Goal: Transaction & Acquisition: Book appointment/travel/reservation

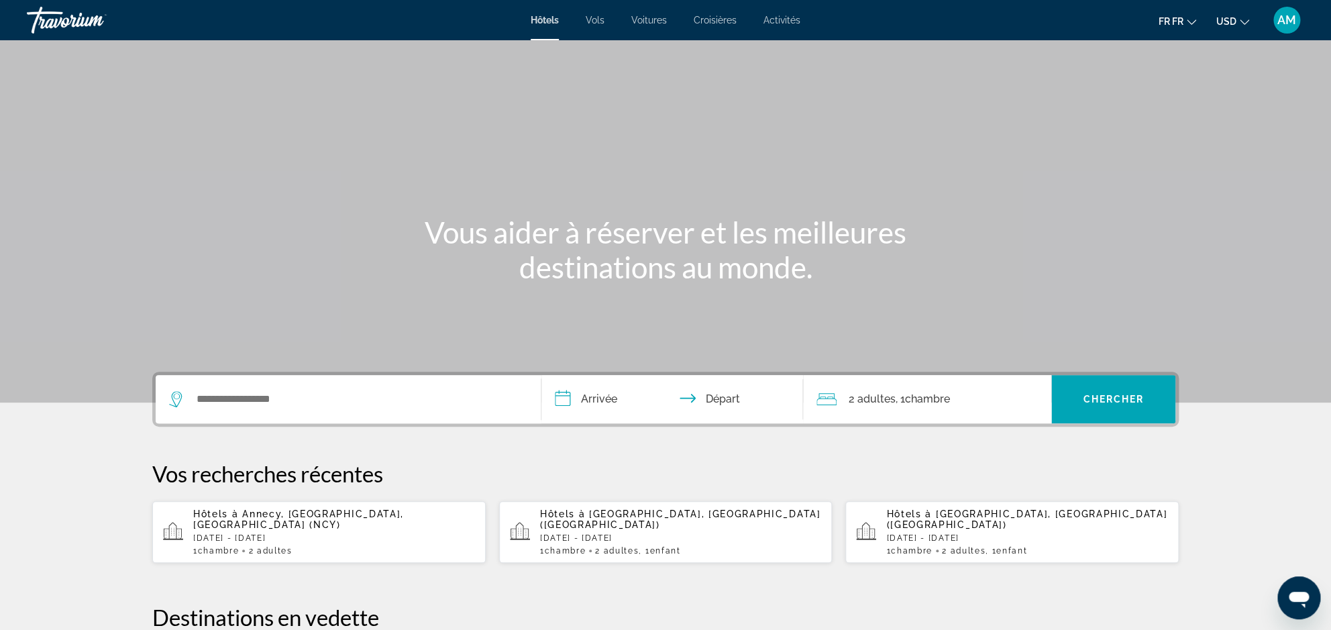
click at [281, 533] on p "[DATE] - [DATE]" at bounding box center [334, 537] width 282 height 9
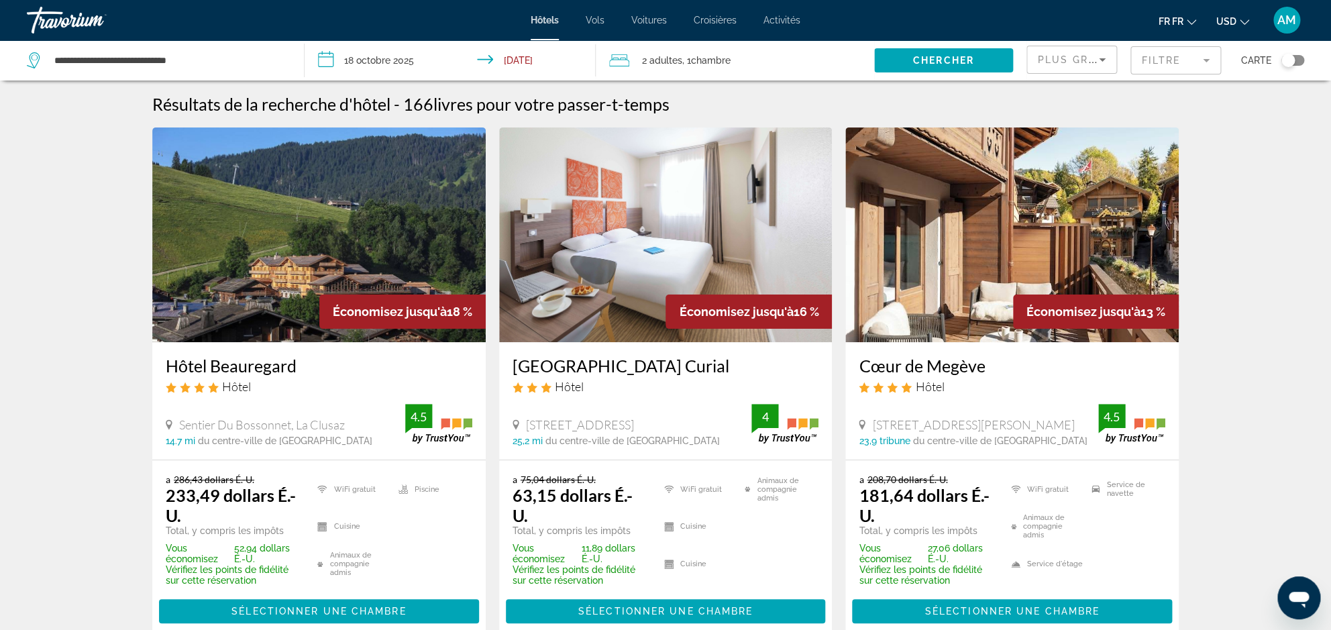
click at [1242, 23] on icon "Changement de monnaie" at bounding box center [1244, 21] width 9 height 9
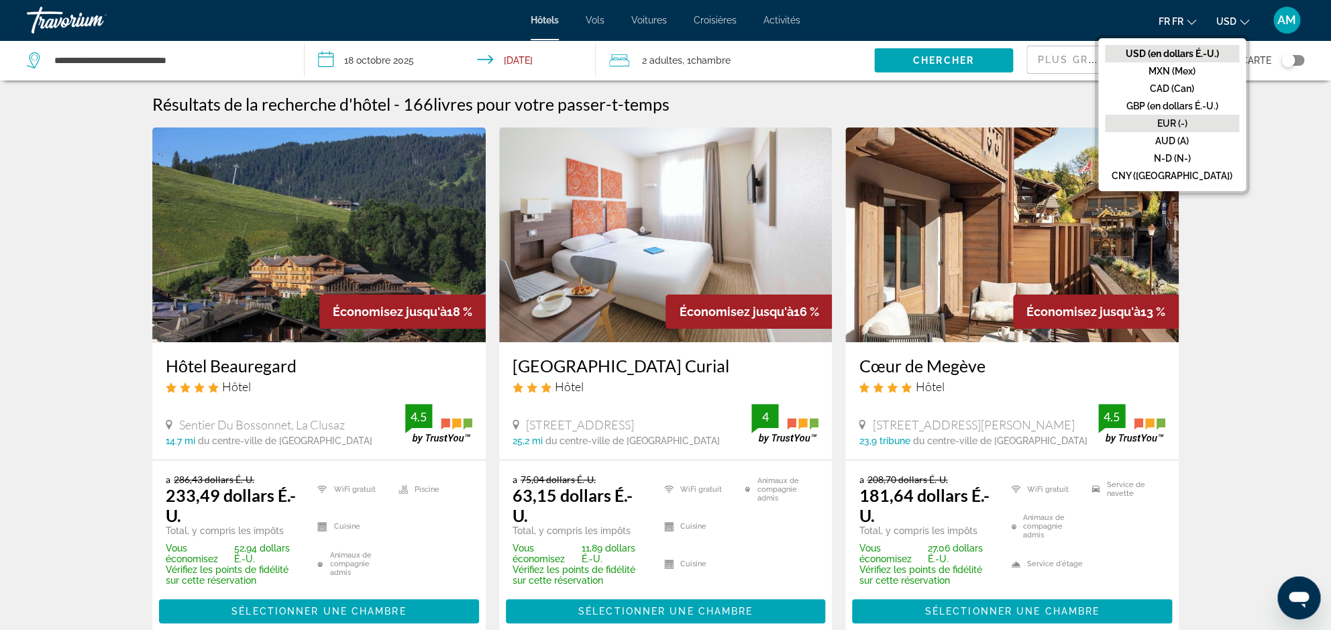
click at [1199, 119] on button "EUR (-)" at bounding box center [1172, 123] width 134 height 17
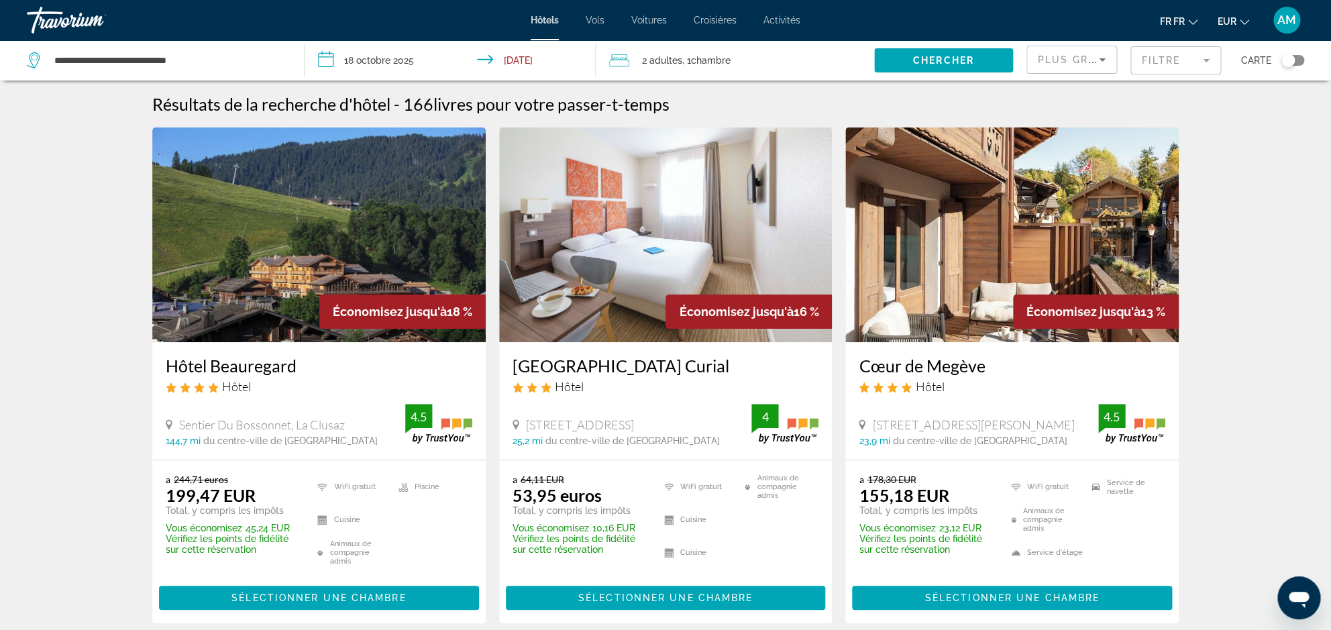
click at [1164, 70] on mat-form-field "Filtre" at bounding box center [1175, 60] width 91 height 28
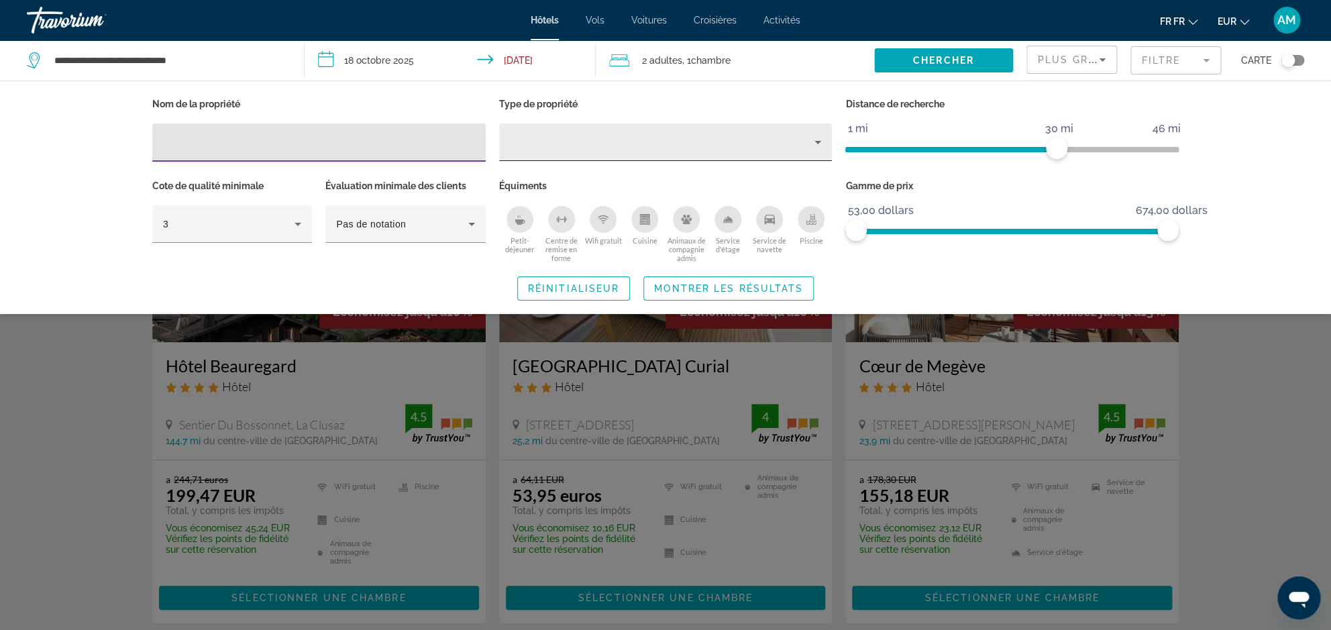
click at [657, 133] on div "Filtres d'hôtel" at bounding box center [666, 142] width 312 height 38
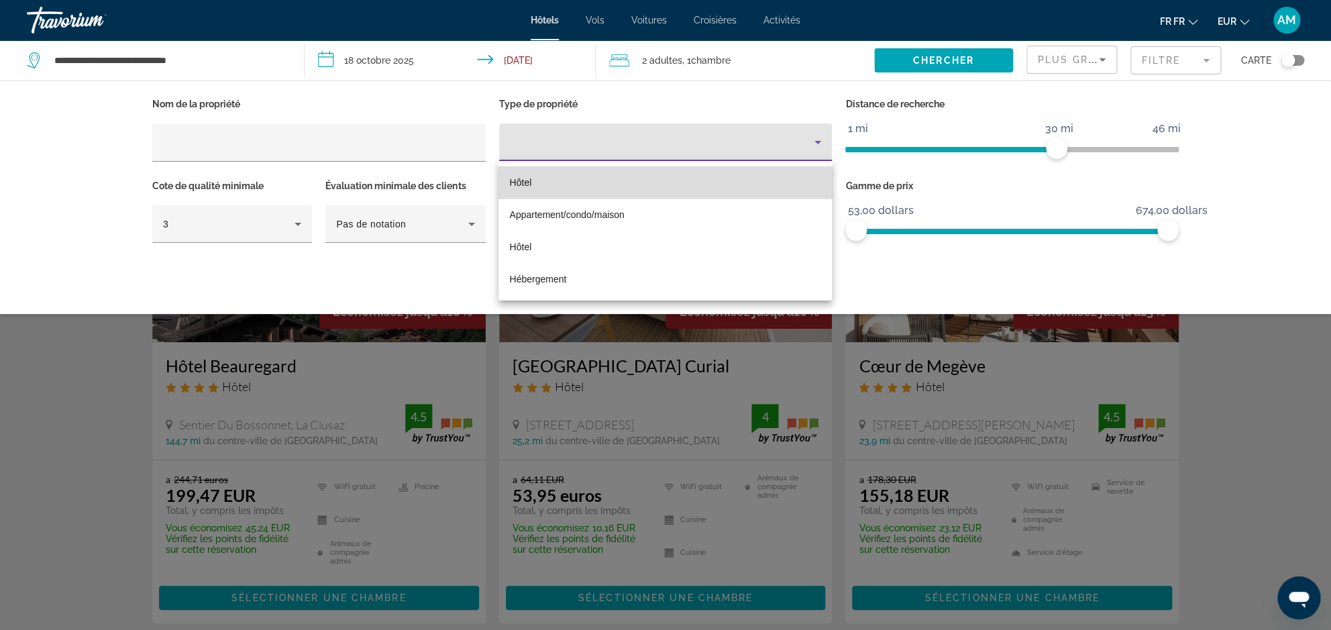
click at [611, 188] on mat-option "Hôtel" at bounding box center [664, 182] width 333 height 32
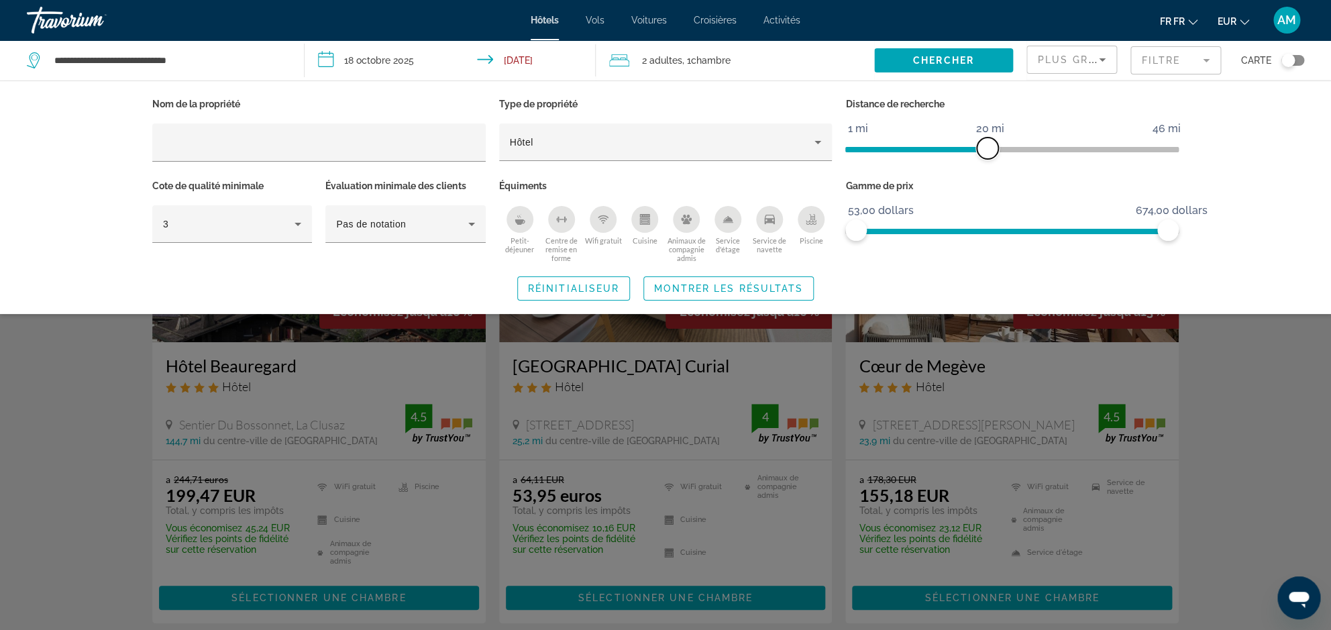
drag, startPoint x: 1054, startPoint y: 148, endPoint x: 986, endPoint y: 139, distance: 69.1
click at [986, 139] on span "ngx-silder" at bounding box center [987, 148] width 21 height 21
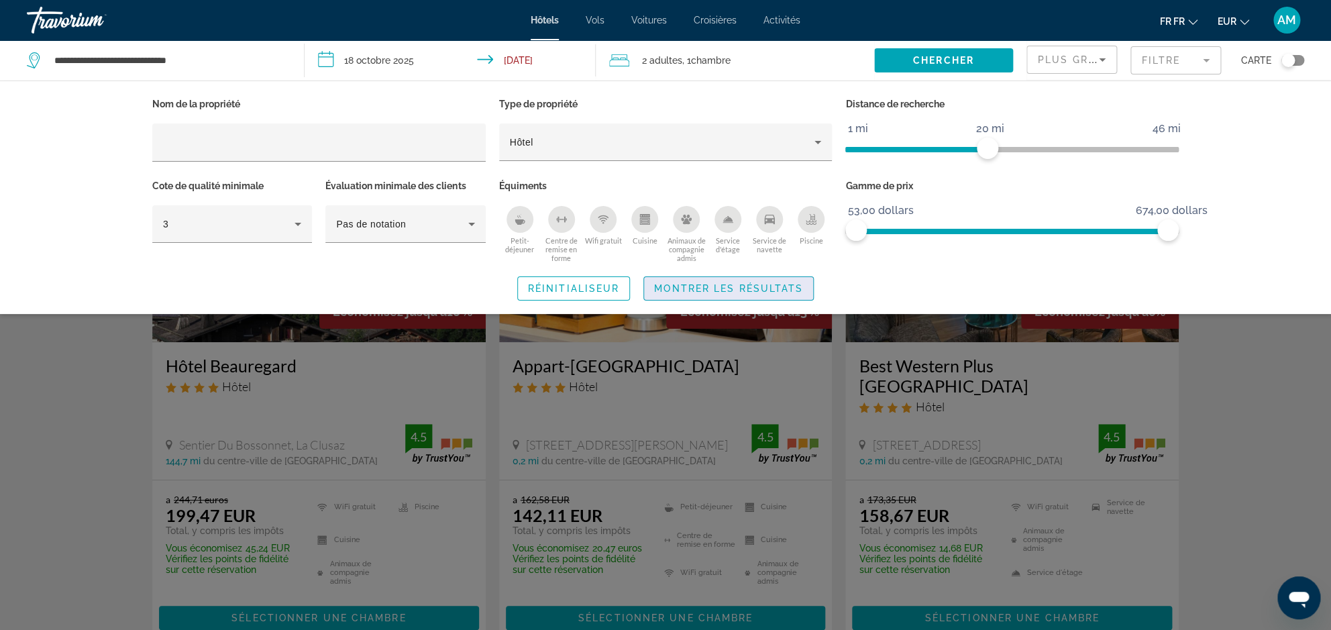
click at [749, 284] on span "Montrer les résultats" at bounding box center [728, 288] width 149 height 11
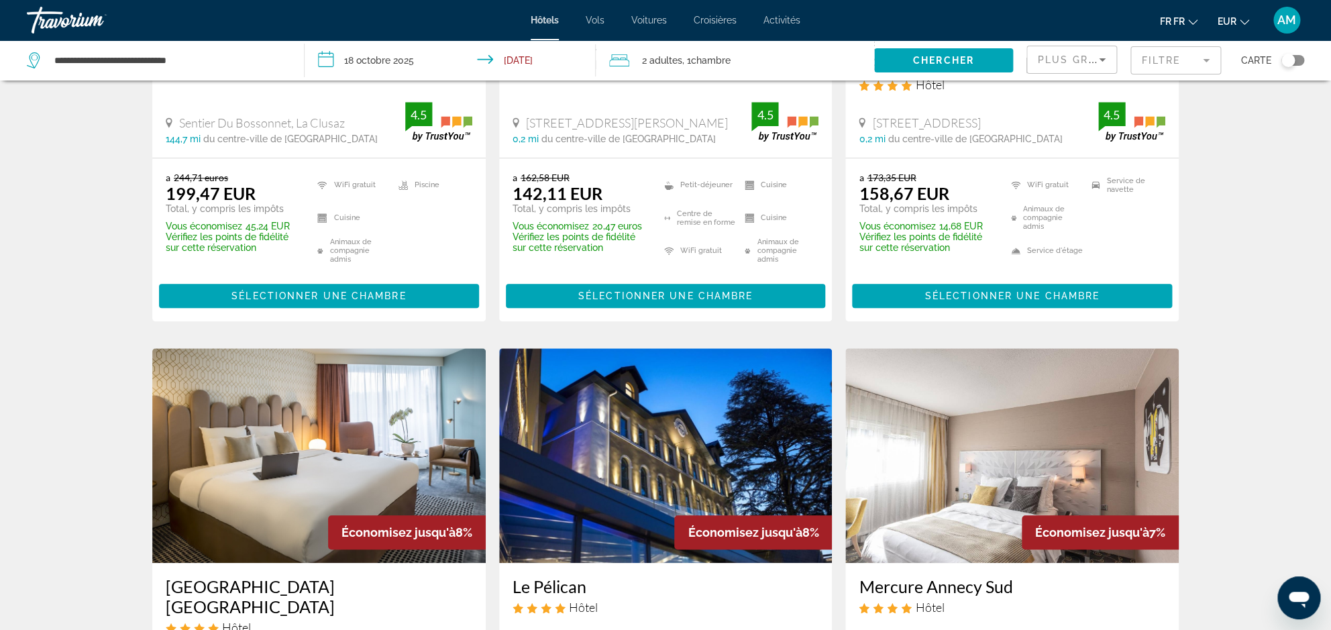
scroll to position [504, 0]
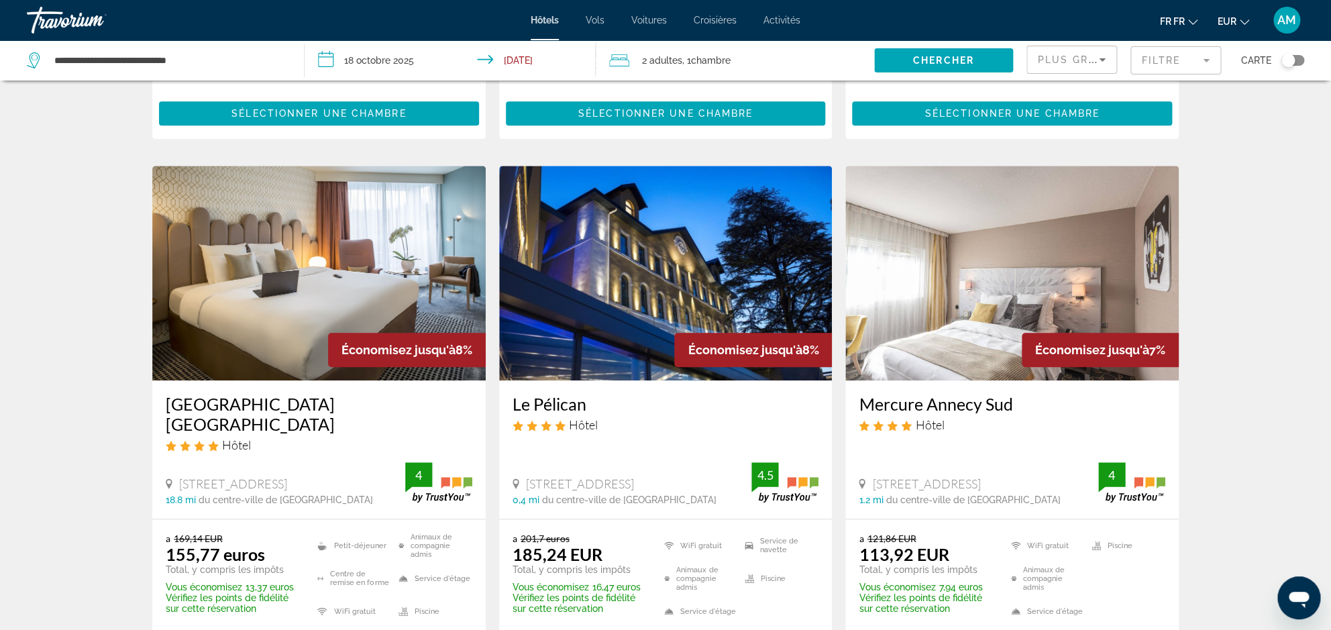
click at [681, 286] on img "Principaux contenus" at bounding box center [665, 273] width 333 height 215
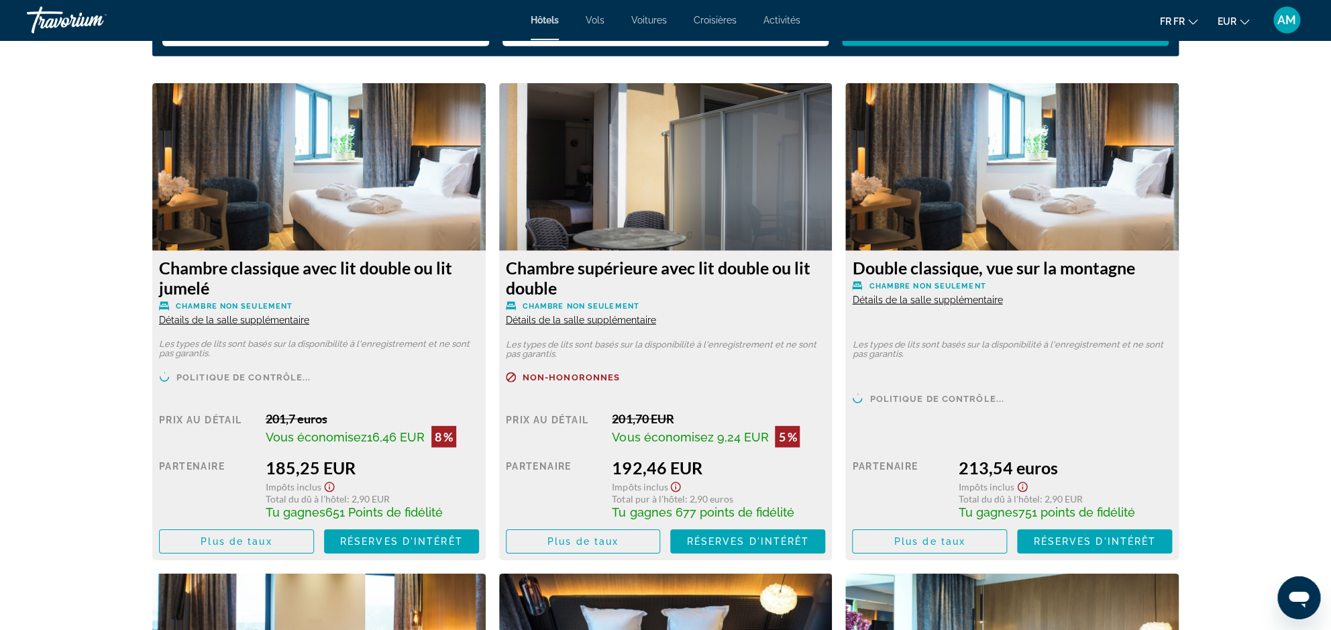
scroll to position [1782, 0]
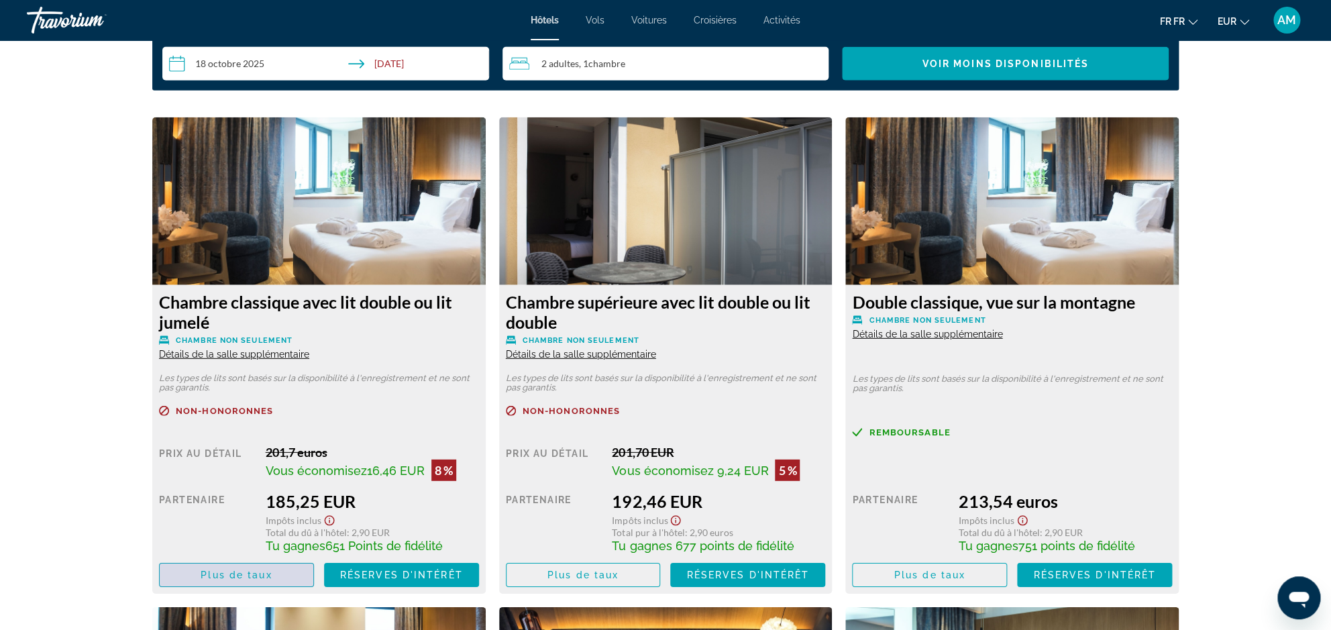
click at [248, 577] on span "Plus de taux" at bounding box center [236, 574] width 71 height 11
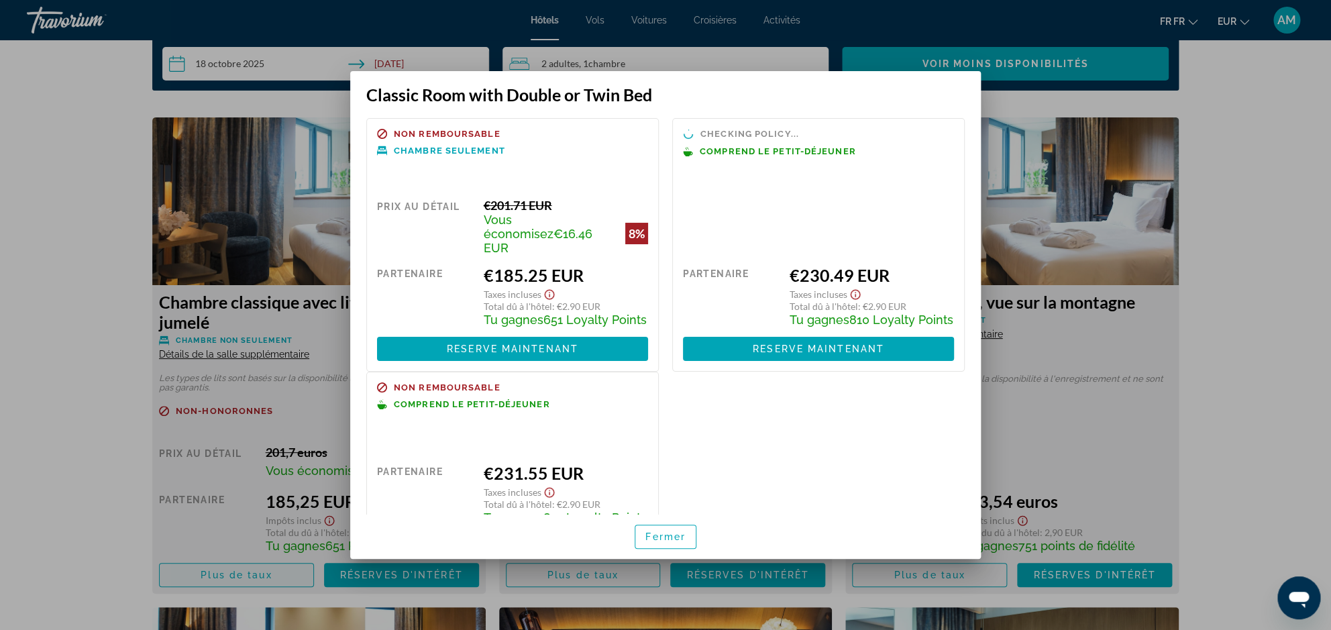
scroll to position [0, 0]
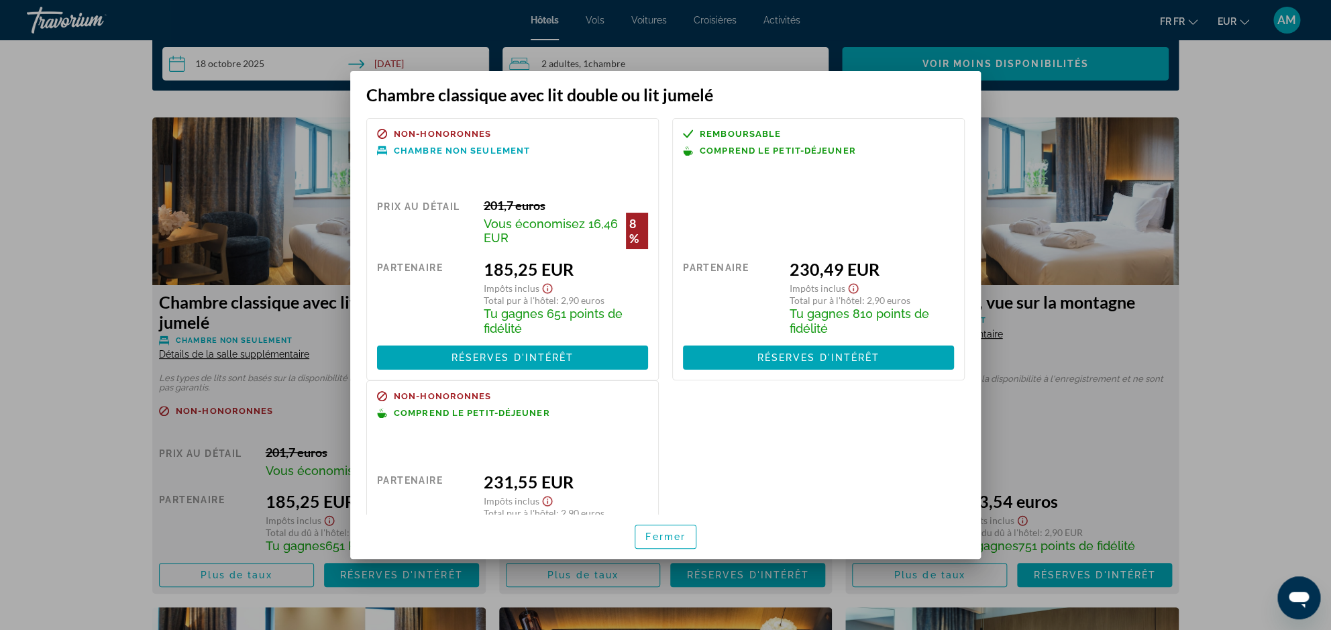
click at [1270, 177] on div at bounding box center [665, 315] width 1331 height 630
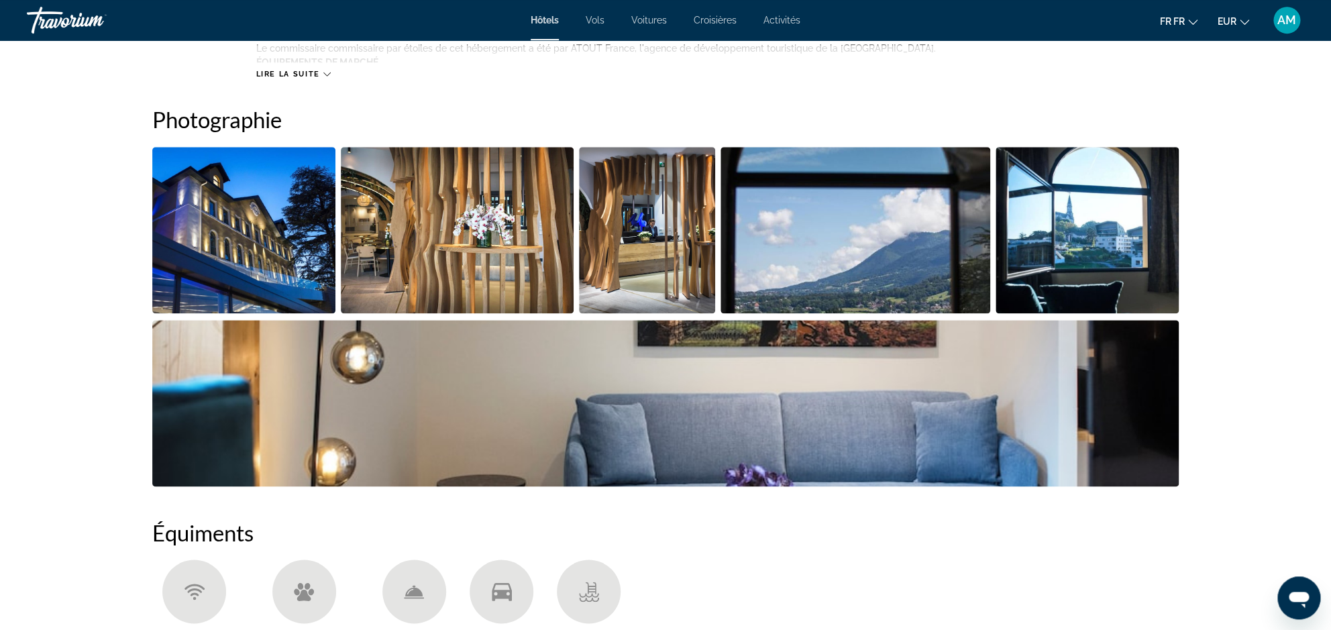
scroll to position [64, 0]
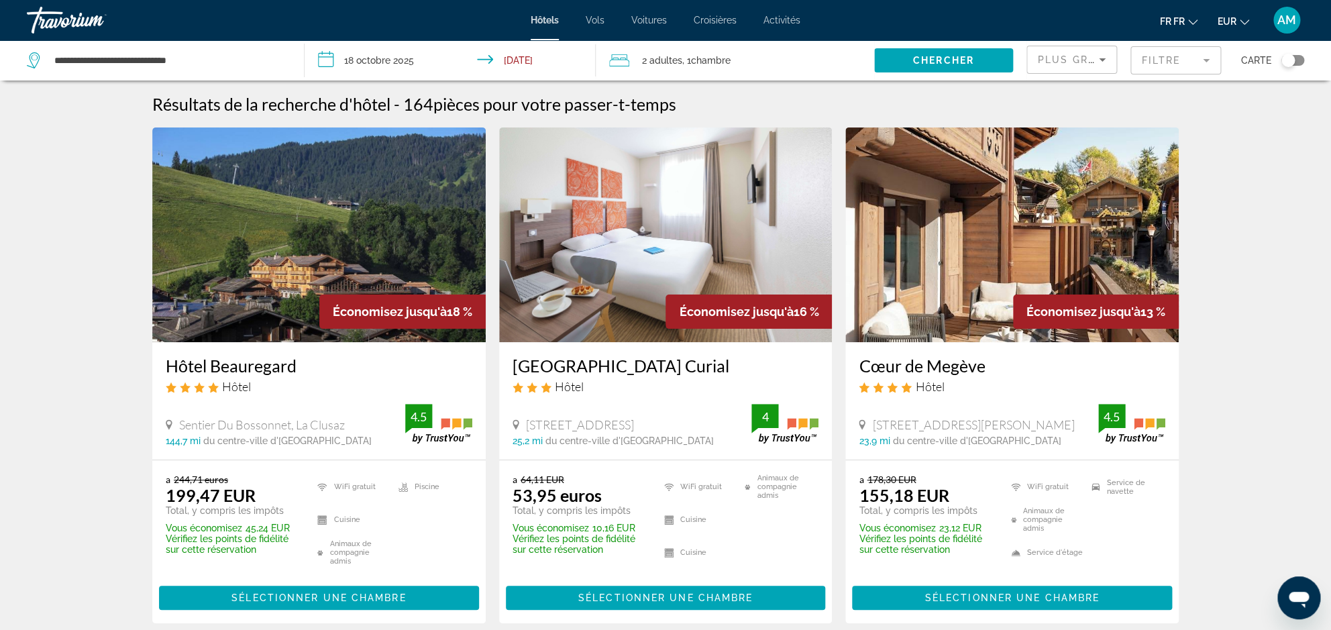
click at [1167, 59] on mat-form-field "Filtre" at bounding box center [1175, 60] width 91 height 28
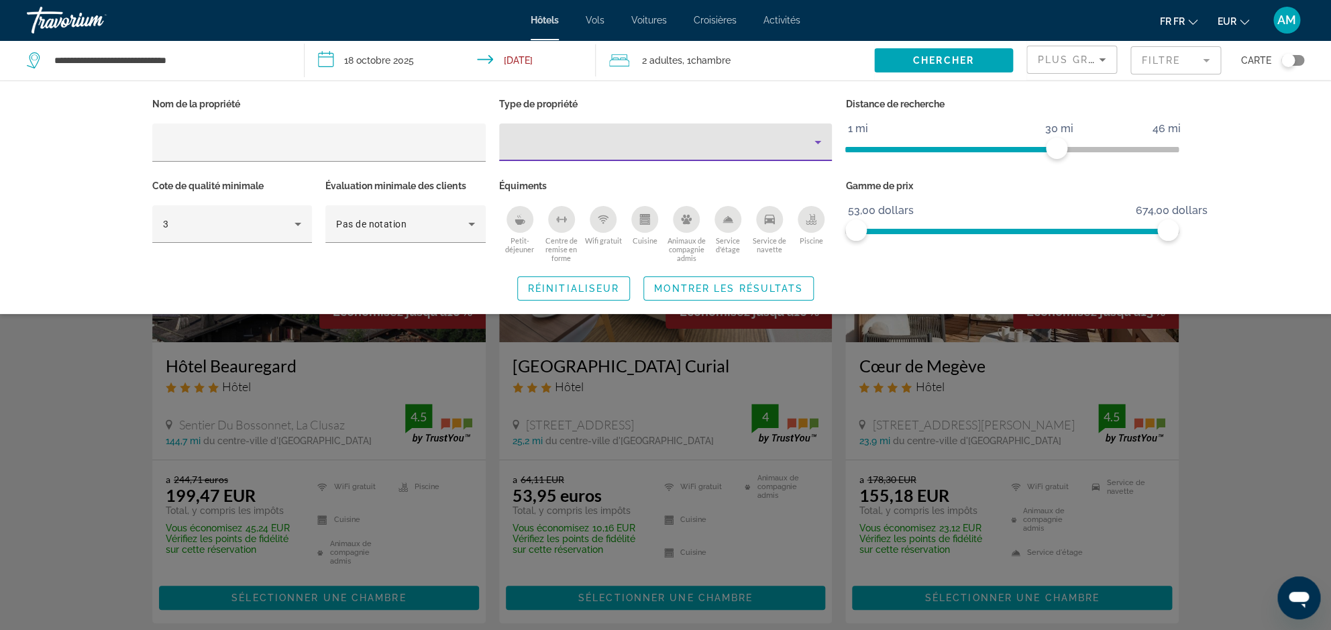
click at [675, 135] on div "Type de bien" at bounding box center [662, 142] width 305 height 16
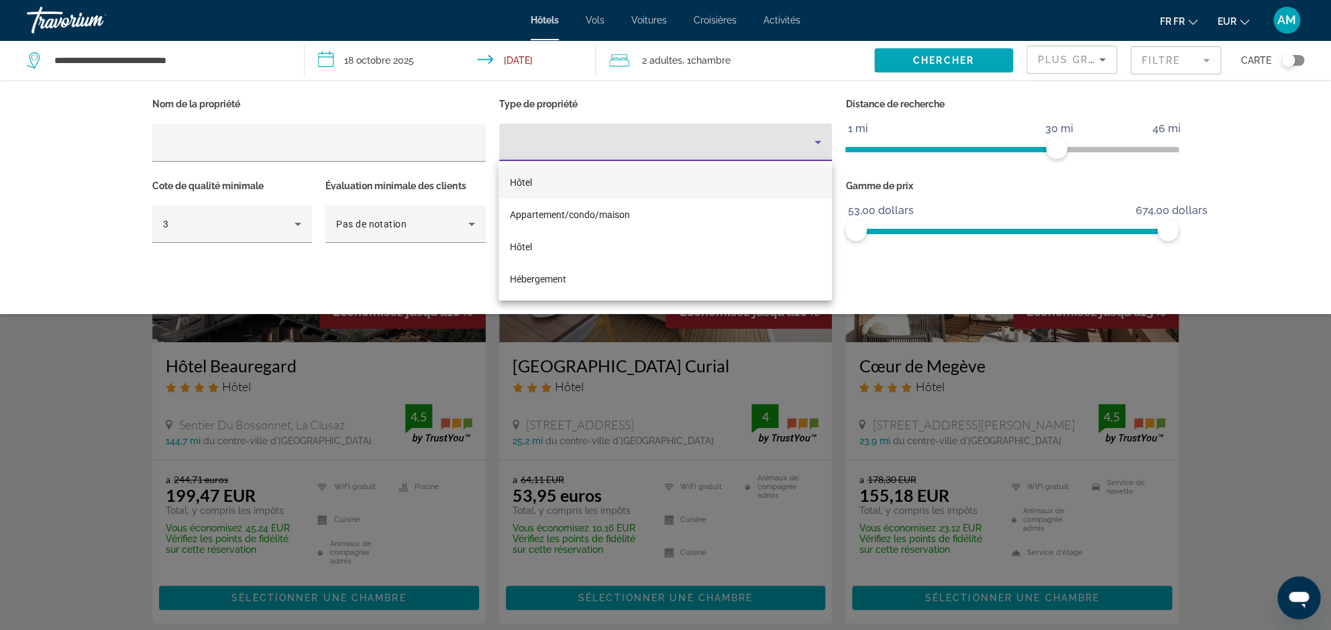
click at [648, 166] on div "Hôtel Appartement/condo/[GEOGRAPHIC_DATA]" at bounding box center [664, 231] width 333 height 140
click at [641, 167] on mat-option "Hôtel" at bounding box center [664, 182] width 333 height 32
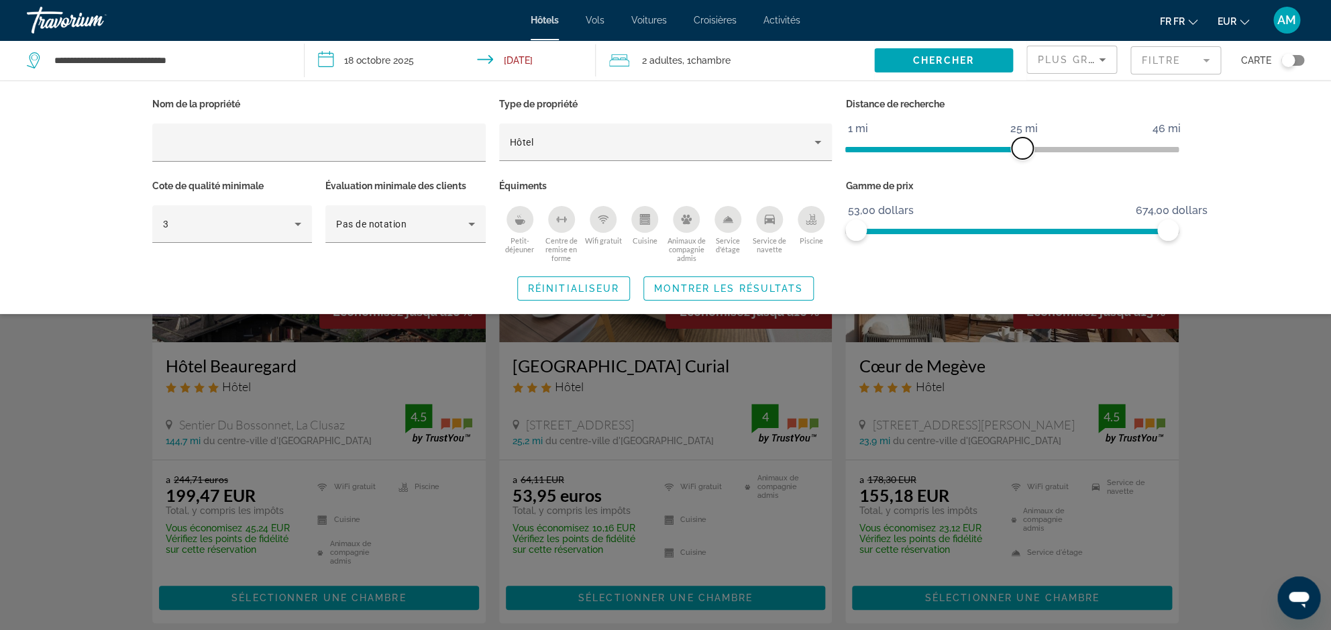
drag, startPoint x: 1061, startPoint y: 148, endPoint x: 998, endPoint y: 163, distance: 64.3
click at [1024, 144] on span "ngx-silder" at bounding box center [1022, 148] width 21 height 21
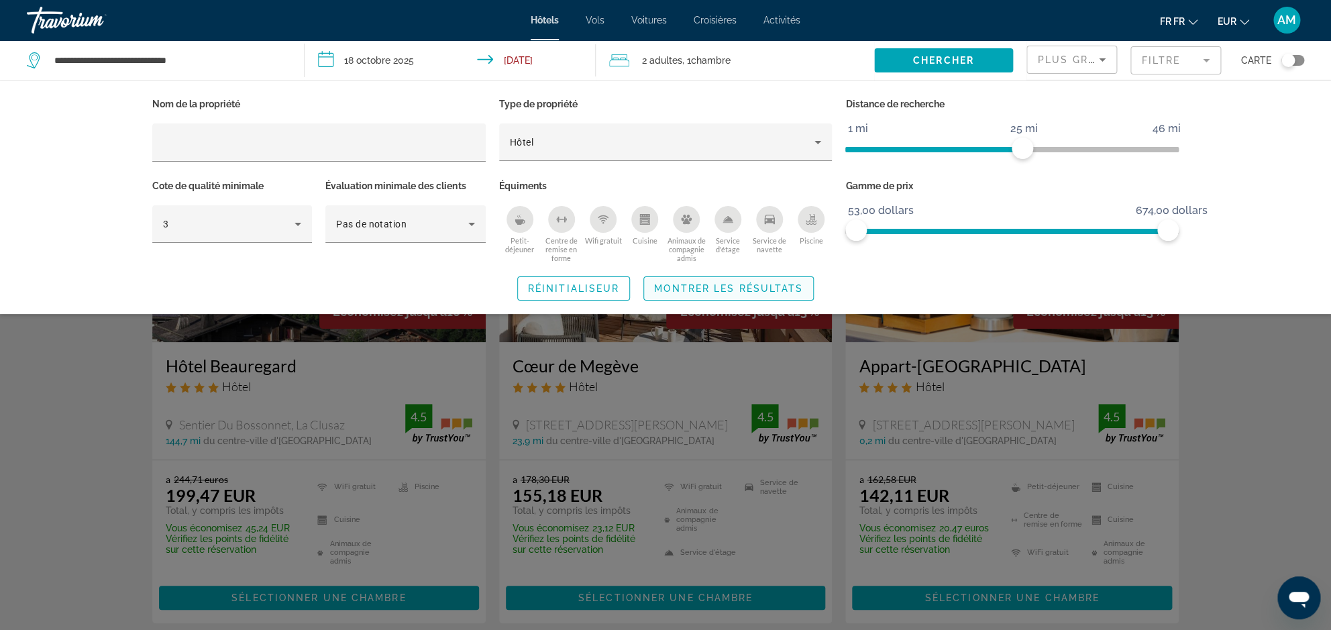
click at [739, 281] on span "Le widget de recherche" at bounding box center [728, 288] width 169 height 32
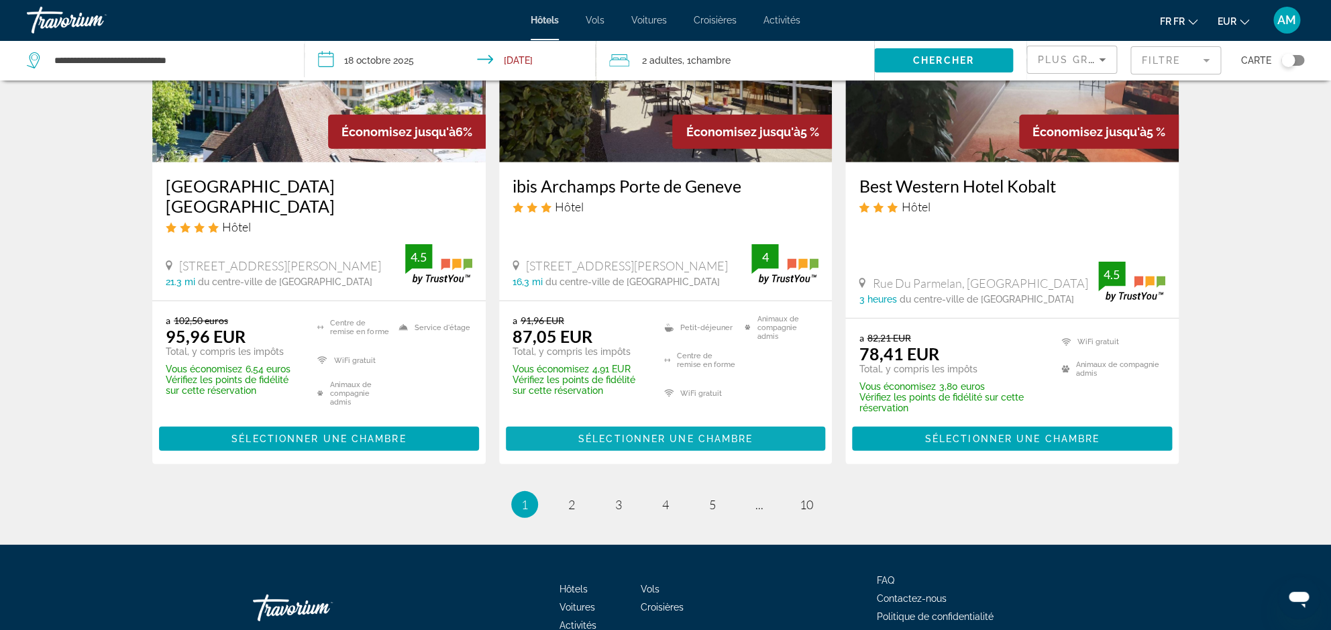
scroll to position [1792, 0]
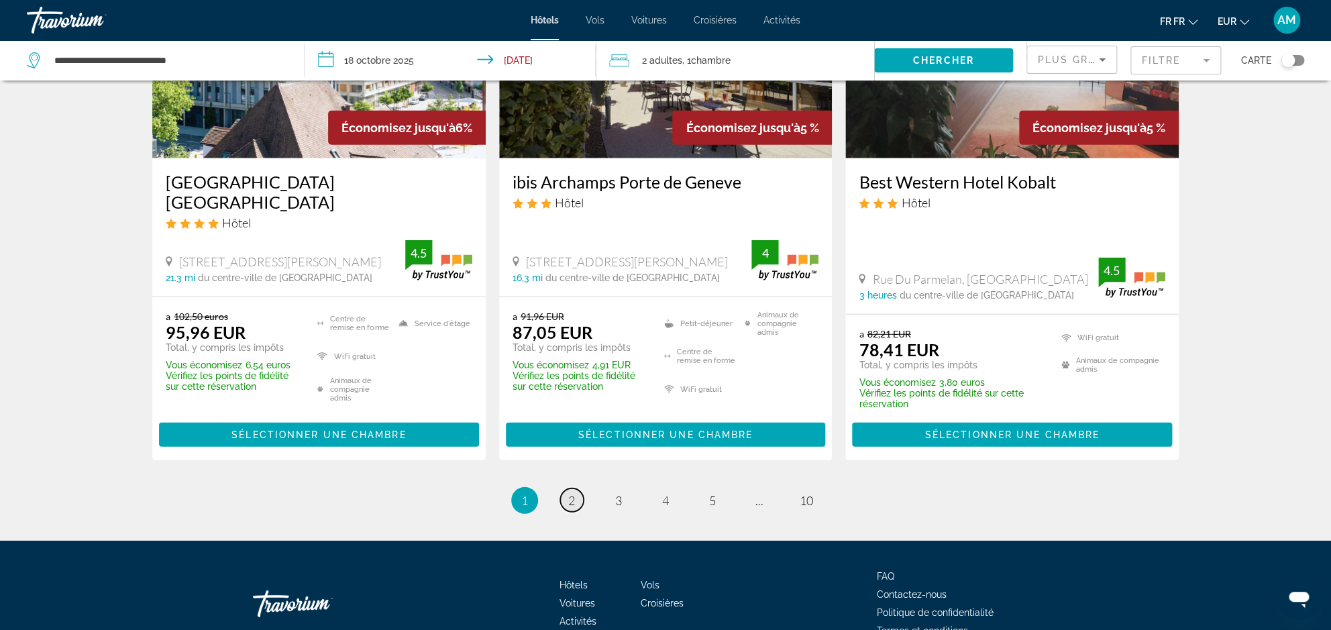
click at [572, 493] on span "2" at bounding box center [571, 500] width 7 height 15
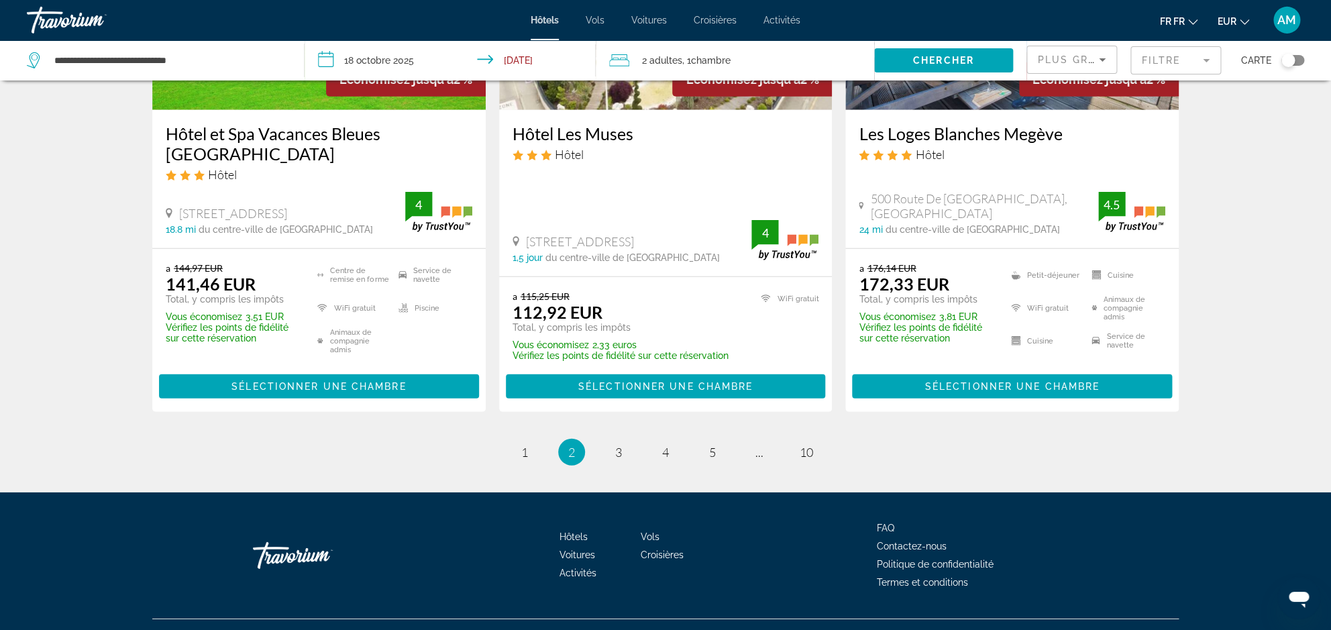
scroll to position [1847, 0]
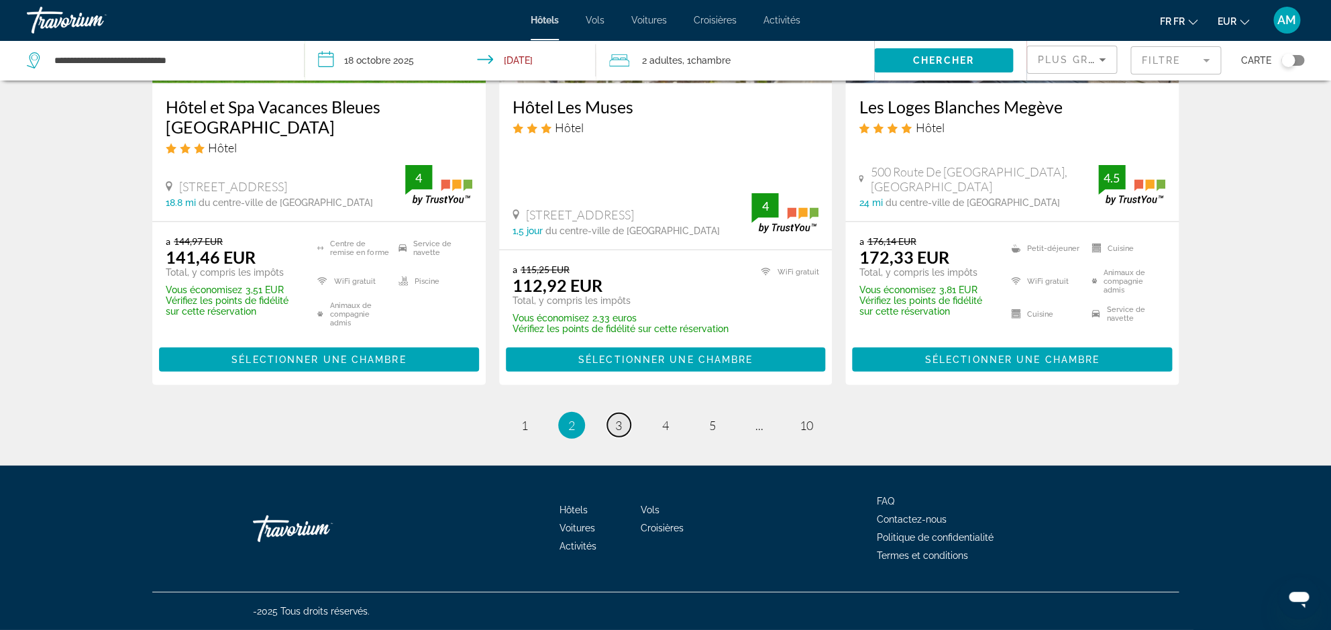
click at [614, 421] on link "page 3" at bounding box center [618, 424] width 23 height 23
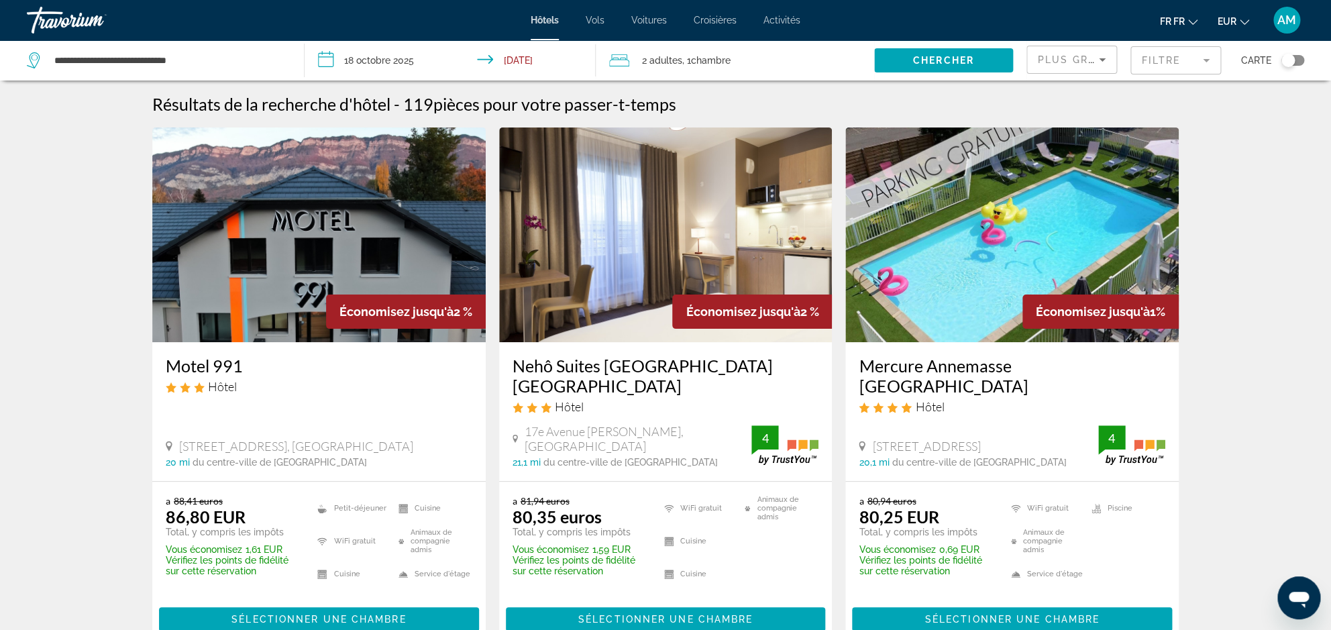
click at [1156, 66] on mat-form-field "Filtre" at bounding box center [1175, 60] width 91 height 28
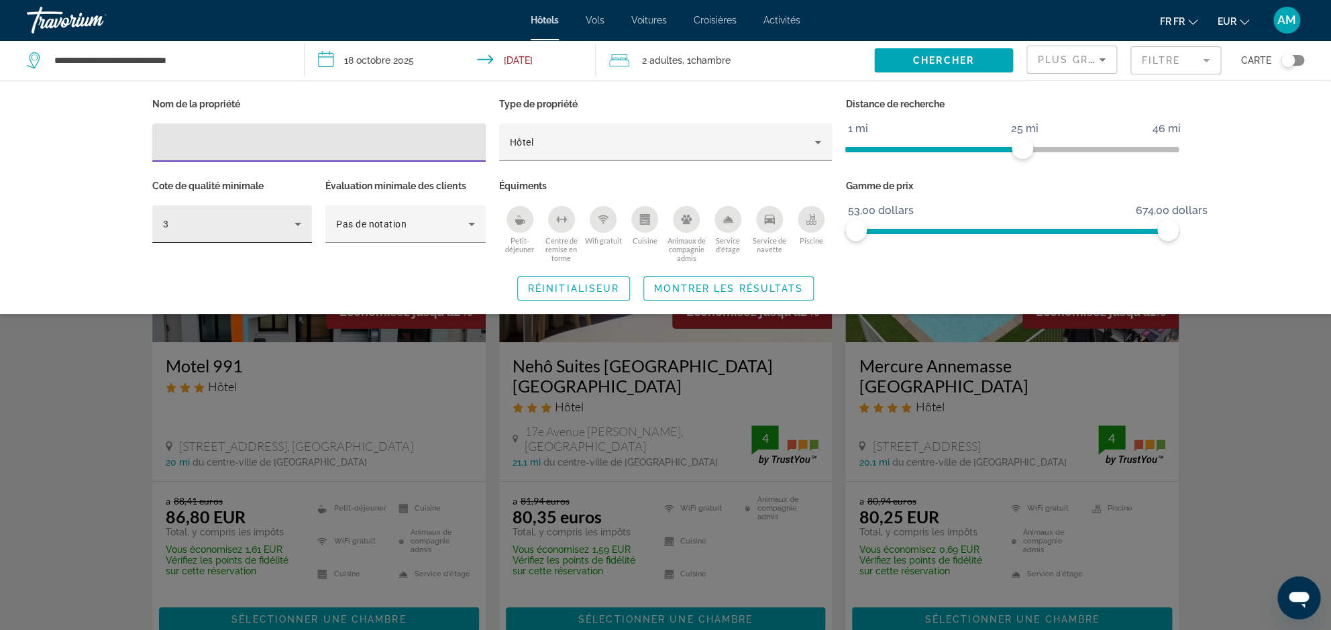
click at [266, 231] on div "3" at bounding box center [228, 224] width 131 height 16
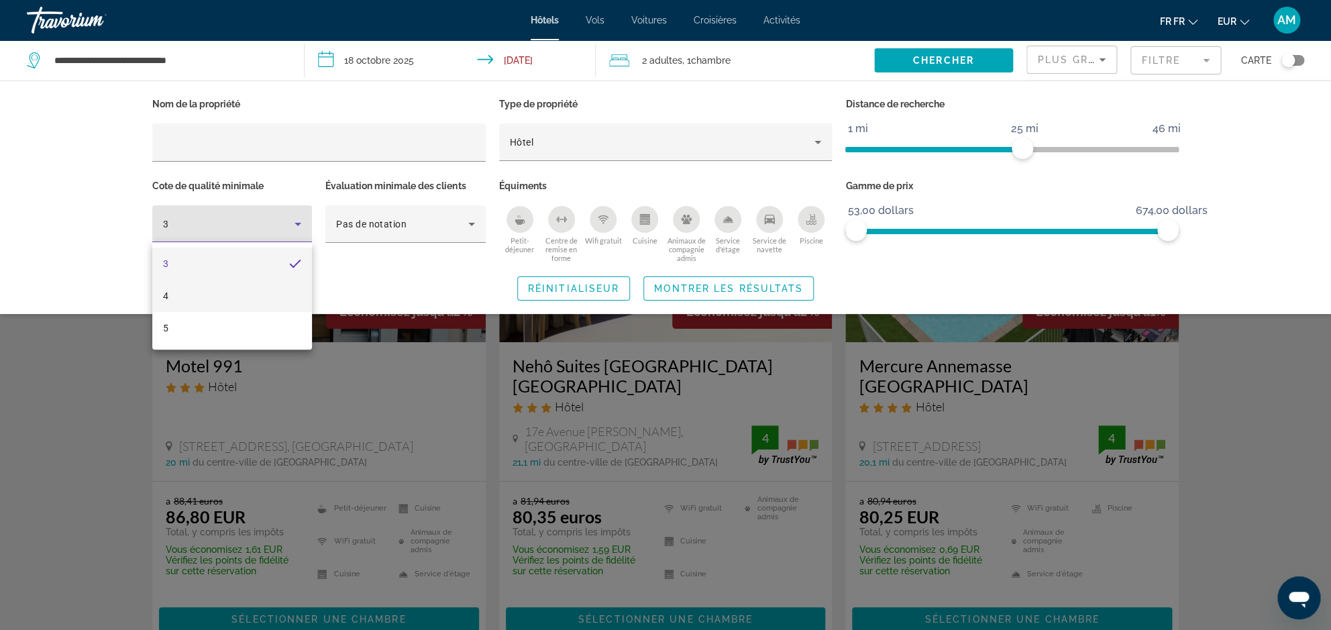
click at [233, 298] on mat-option "4" at bounding box center [232, 296] width 160 height 32
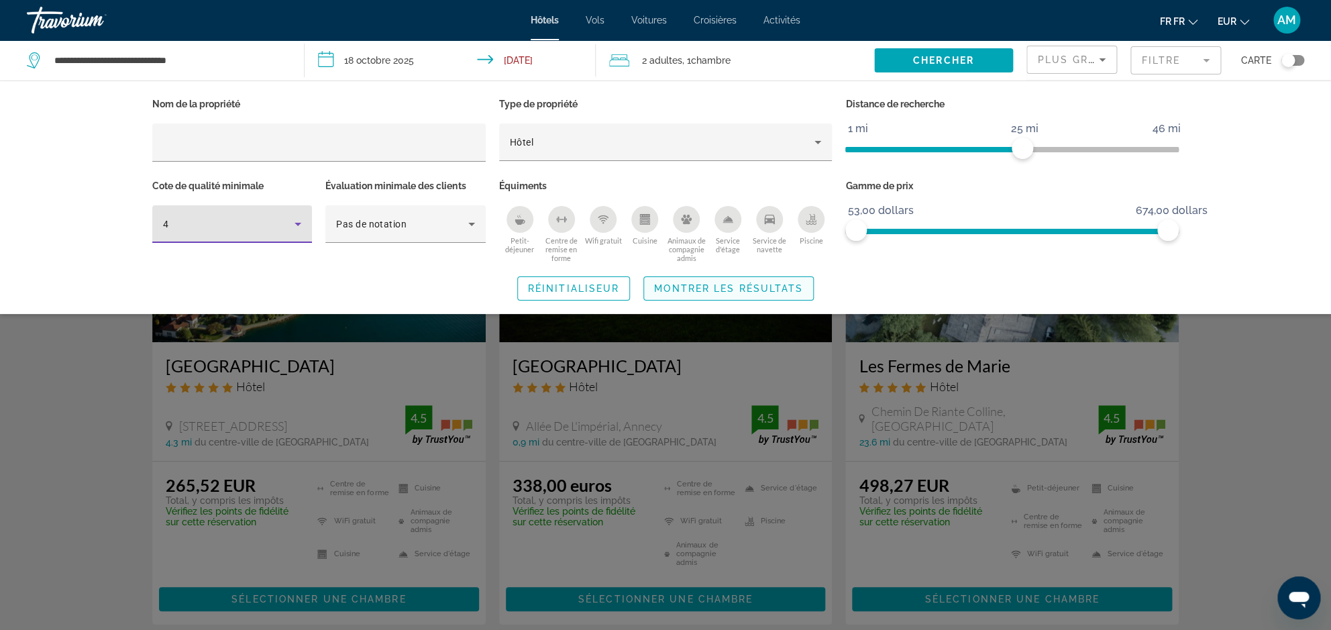
click at [698, 292] on span "Montrer les résultats" at bounding box center [728, 288] width 149 height 11
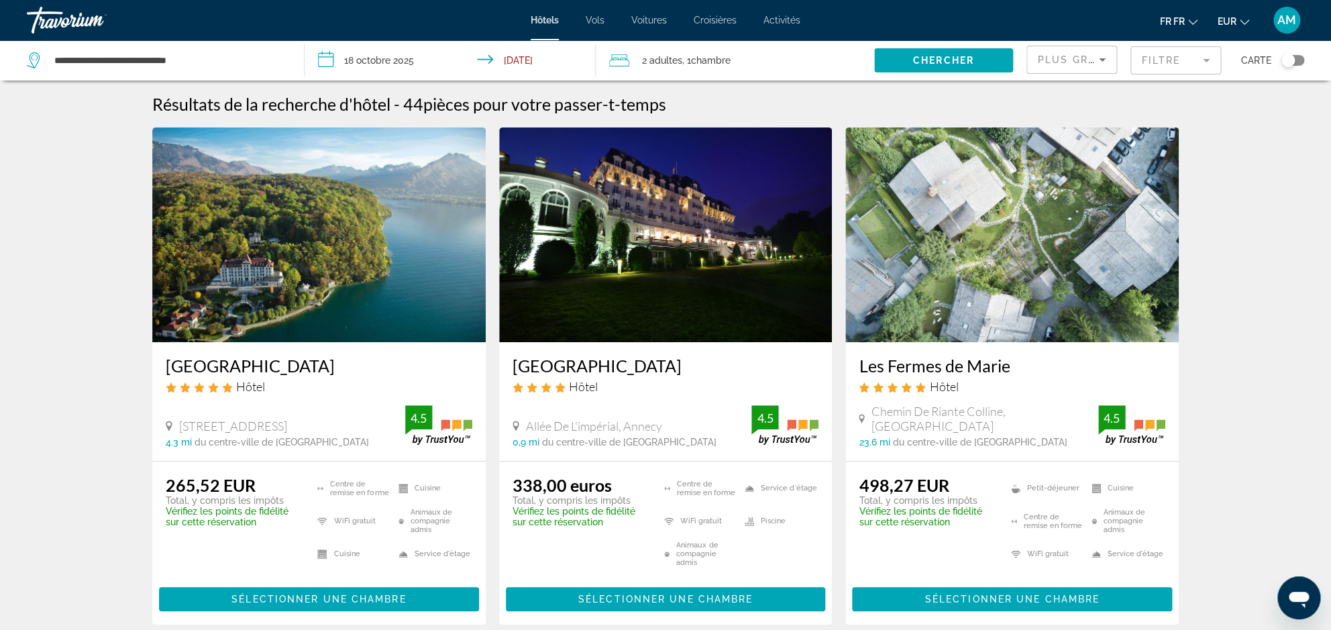
click at [246, 303] on img "Principaux contenus" at bounding box center [318, 234] width 333 height 215
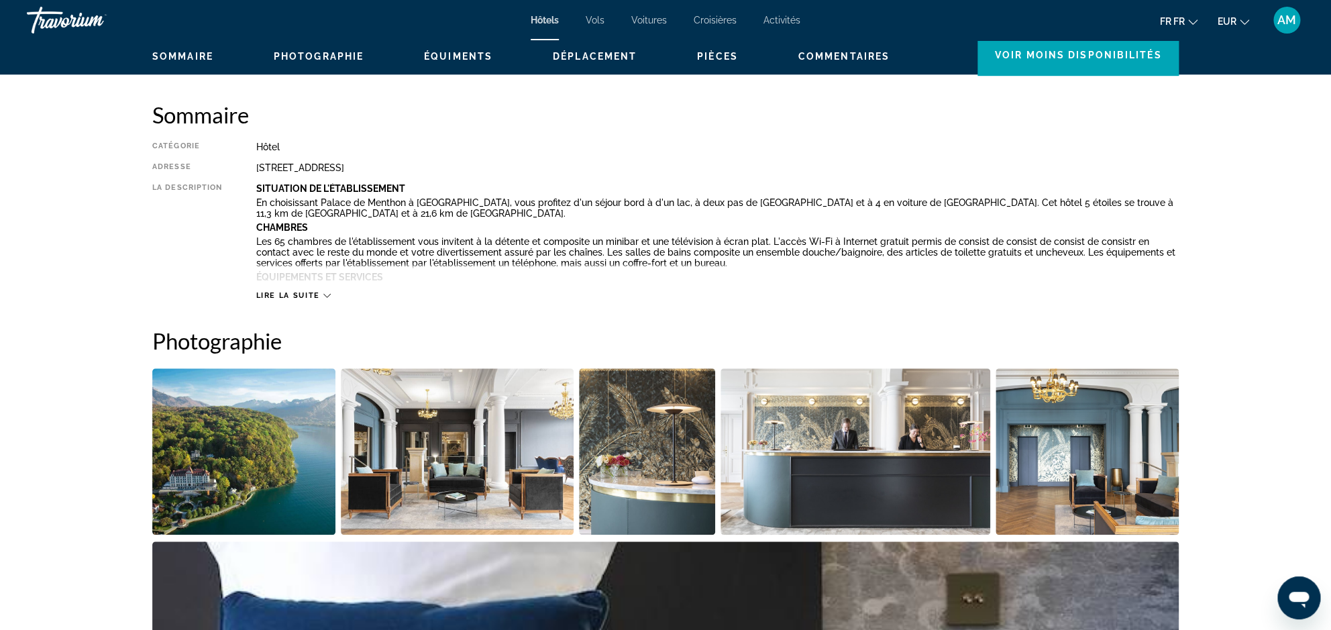
scroll to position [404, 0]
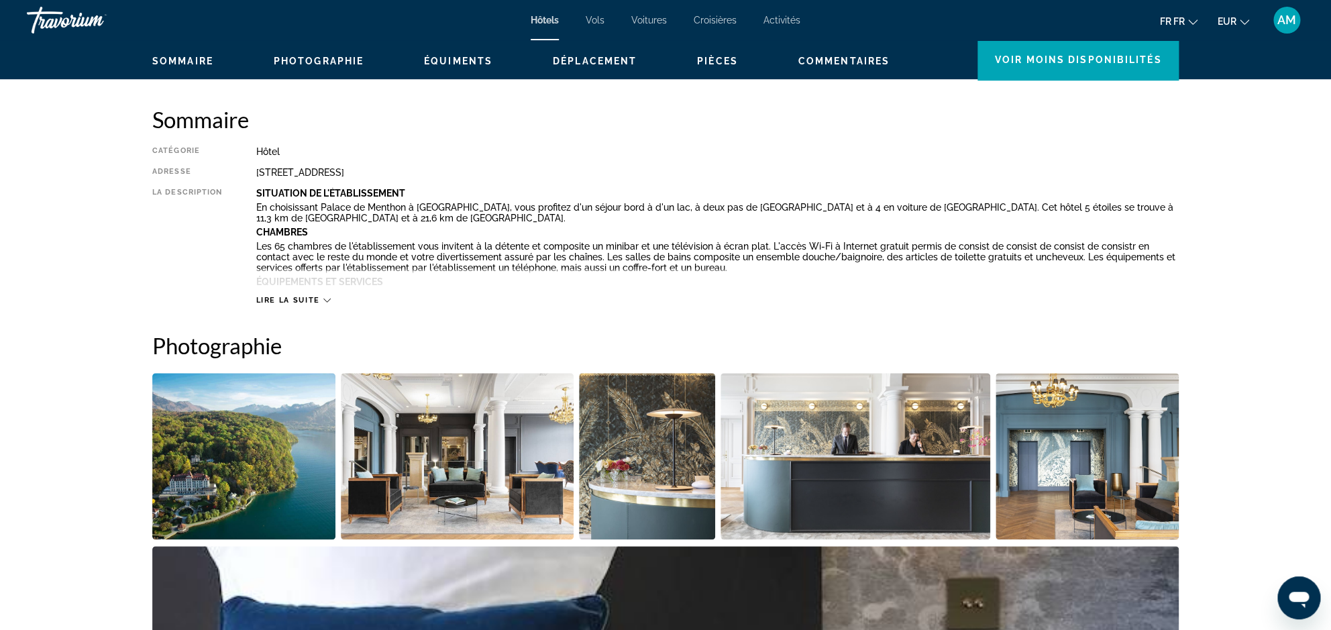
click at [327, 425] on img "Diamoteur d'image ouvert plein écran" at bounding box center [243, 456] width 183 height 166
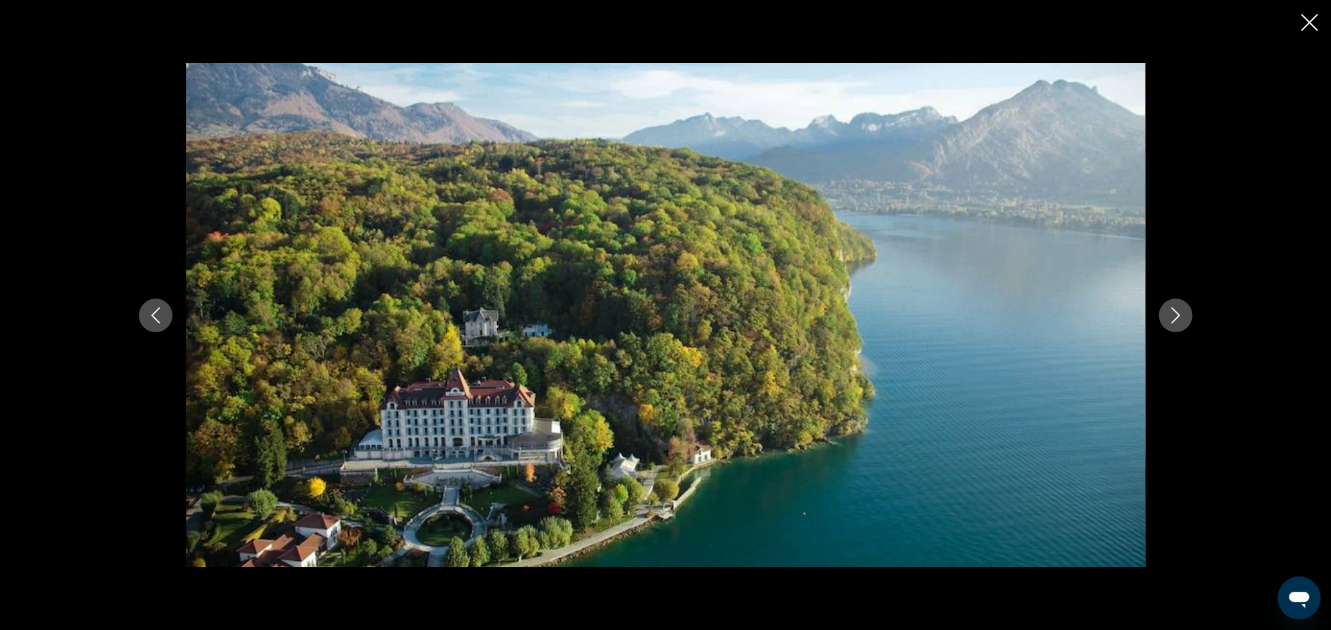
click at [1181, 313] on icon "Image suivante" at bounding box center [1175, 315] width 16 height 16
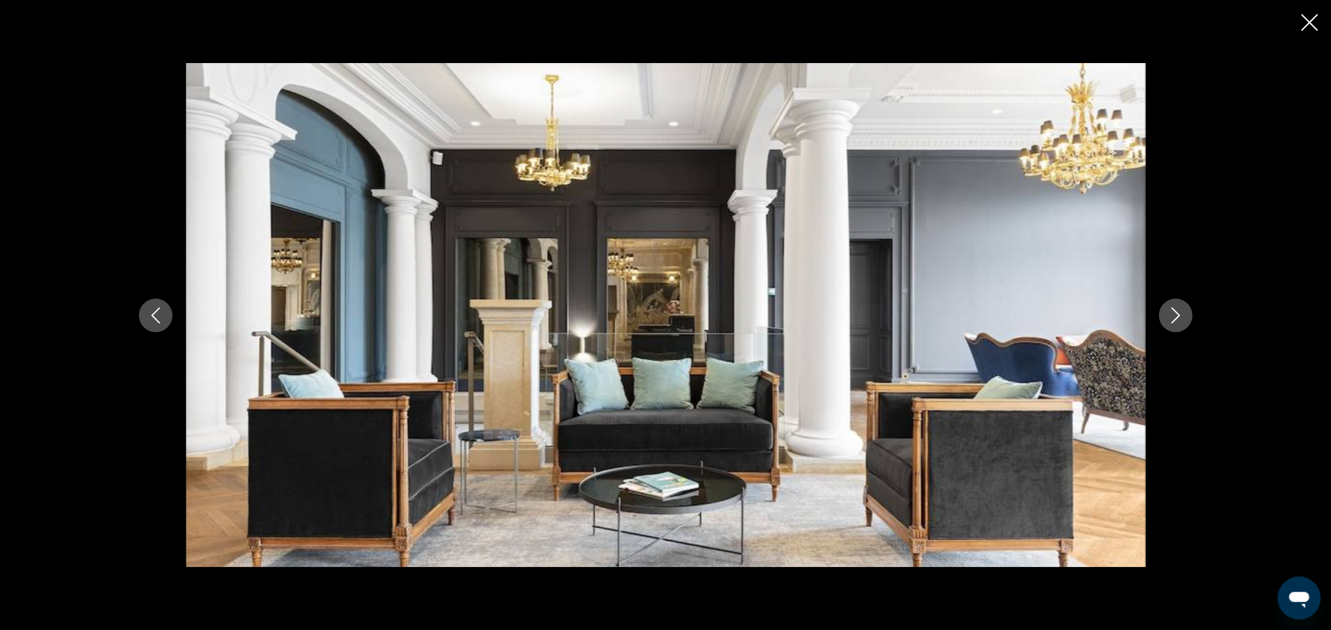
click at [1181, 313] on icon "Image suivante" at bounding box center [1175, 315] width 16 height 16
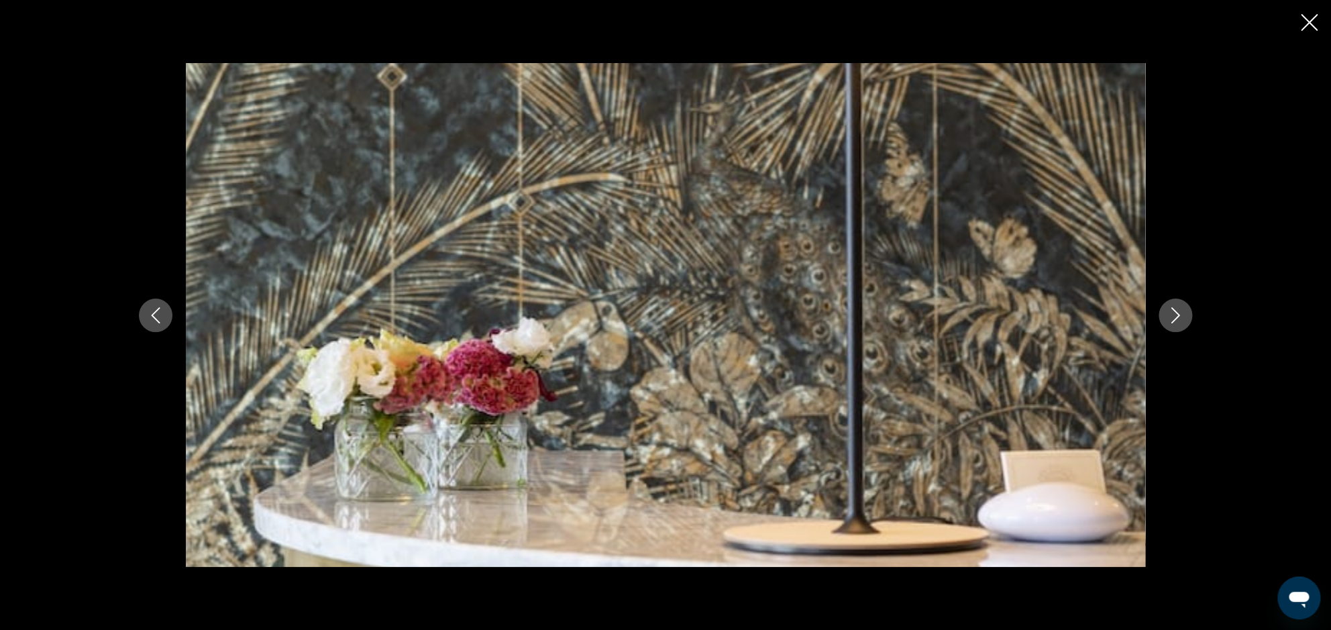
click at [1181, 313] on icon "Image suivante" at bounding box center [1175, 315] width 16 height 16
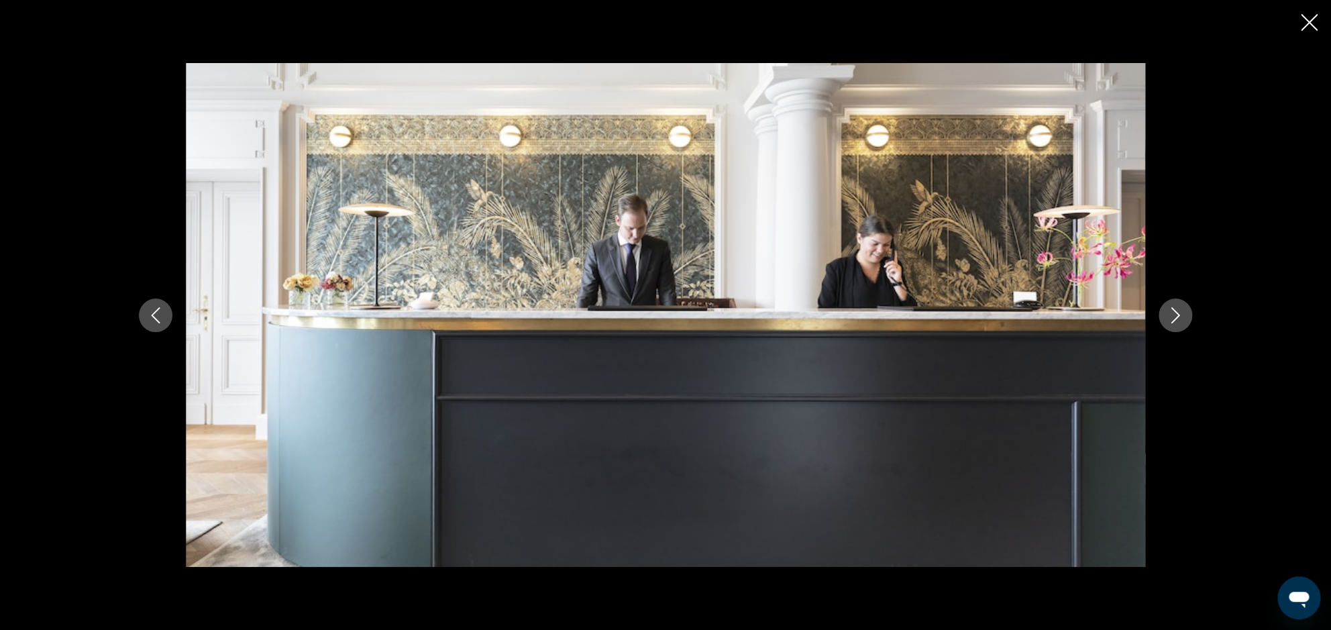
click at [1181, 313] on icon "Image suivante" at bounding box center [1175, 315] width 16 height 16
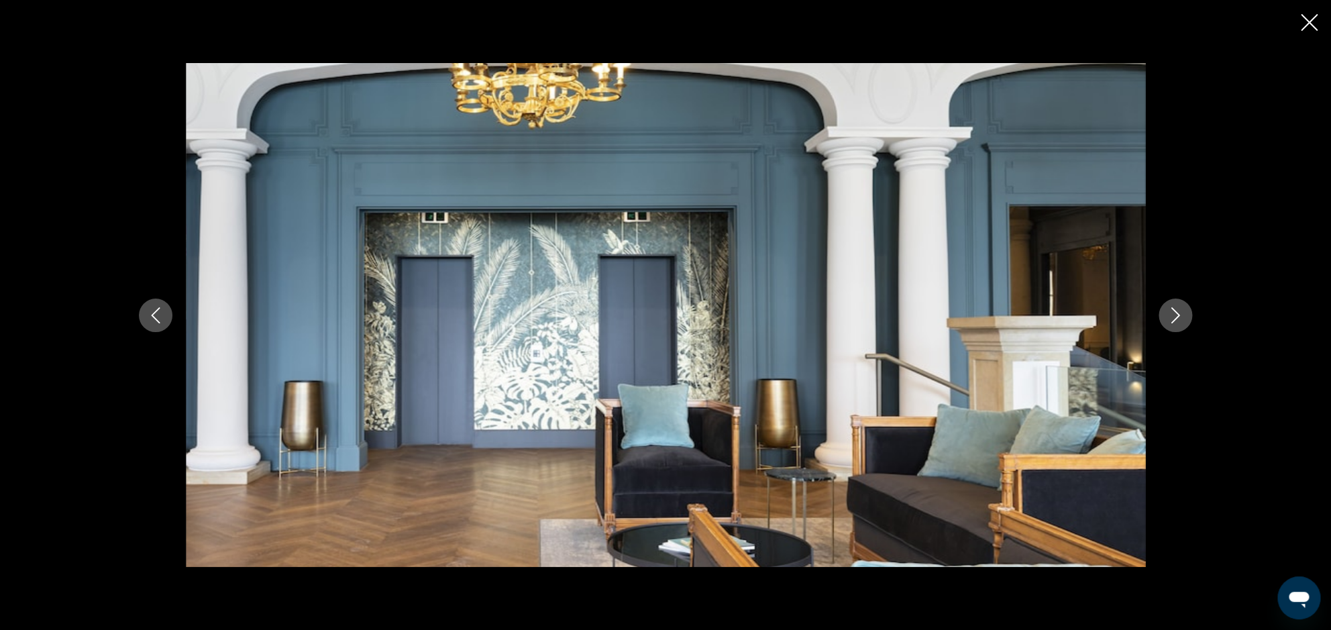
click at [1181, 313] on icon "Image suivante" at bounding box center [1175, 315] width 16 height 16
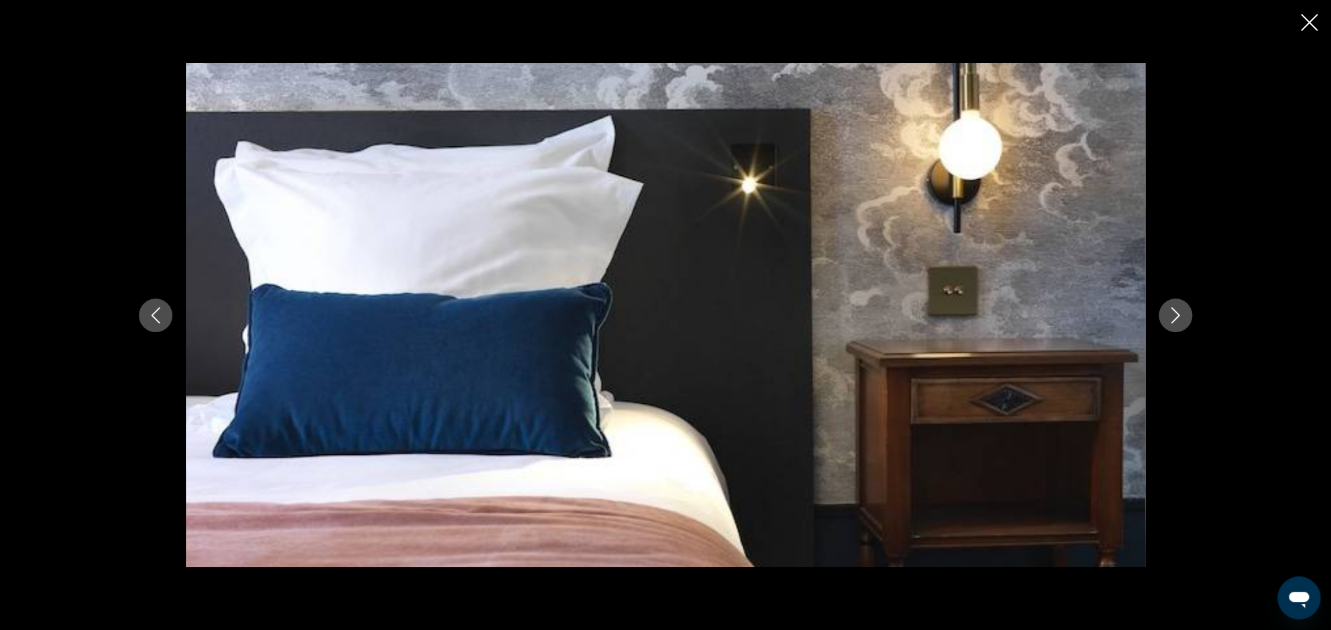
click at [1181, 313] on icon "Image suivante" at bounding box center [1175, 315] width 16 height 16
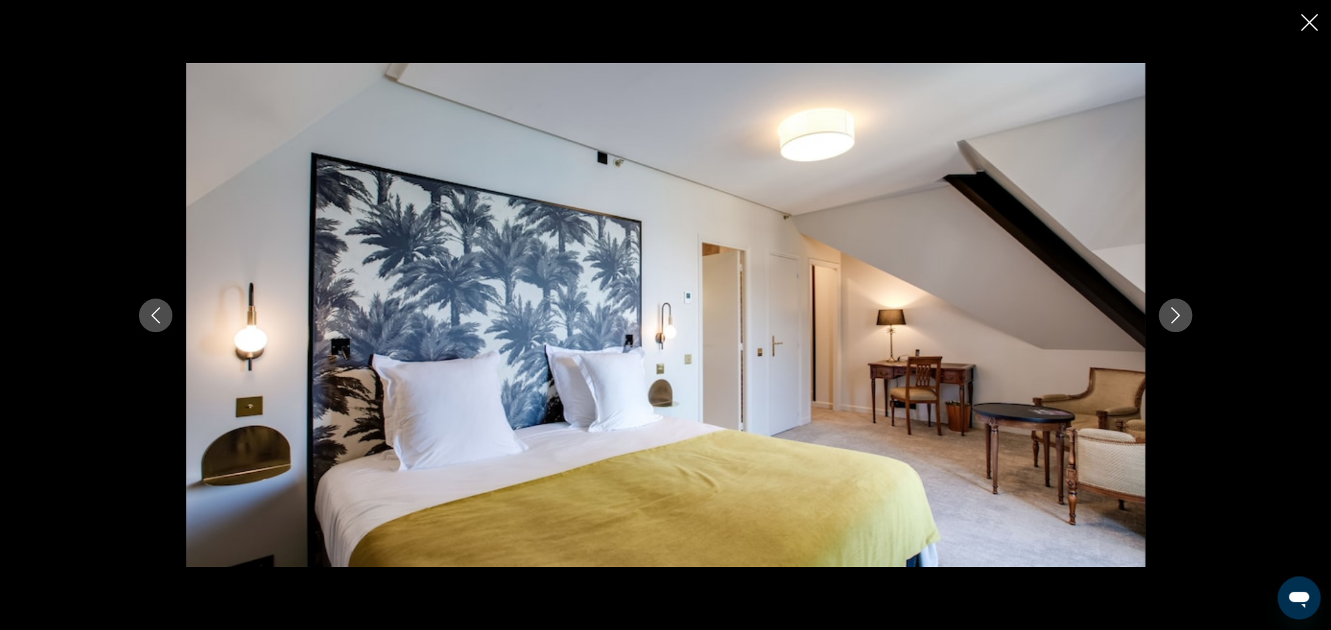
click at [1181, 313] on icon "Image suivante" at bounding box center [1175, 315] width 16 height 16
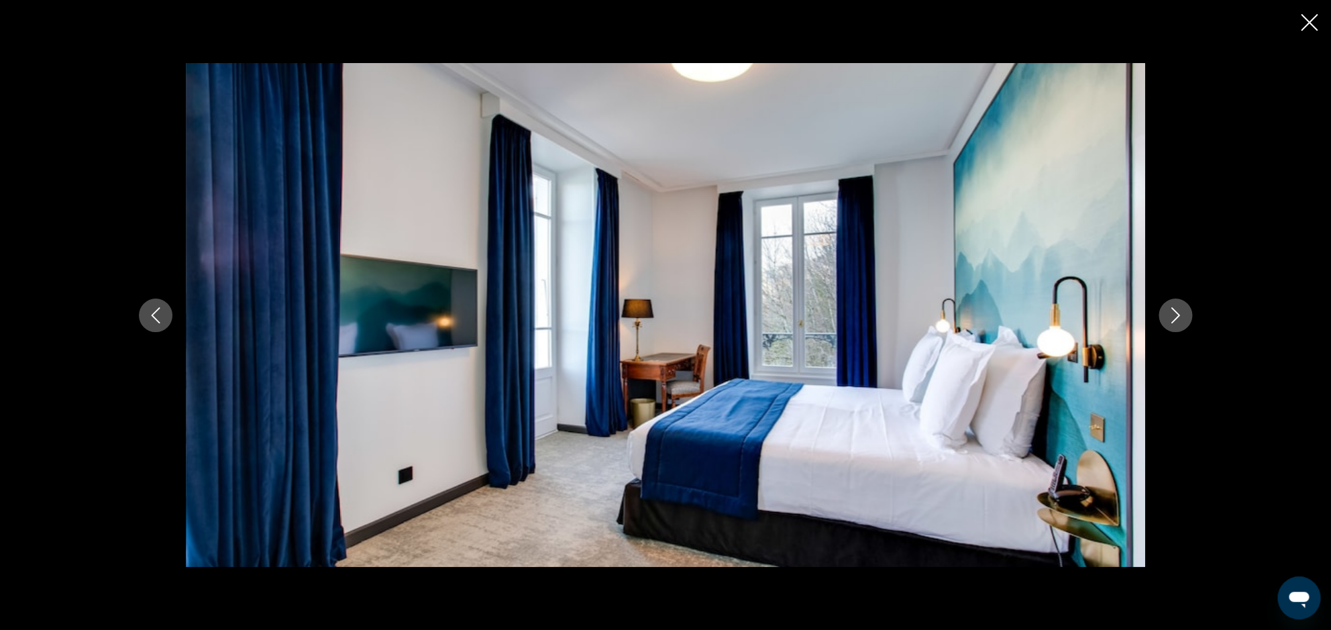
click at [1181, 313] on icon "Image suivante" at bounding box center [1175, 315] width 16 height 16
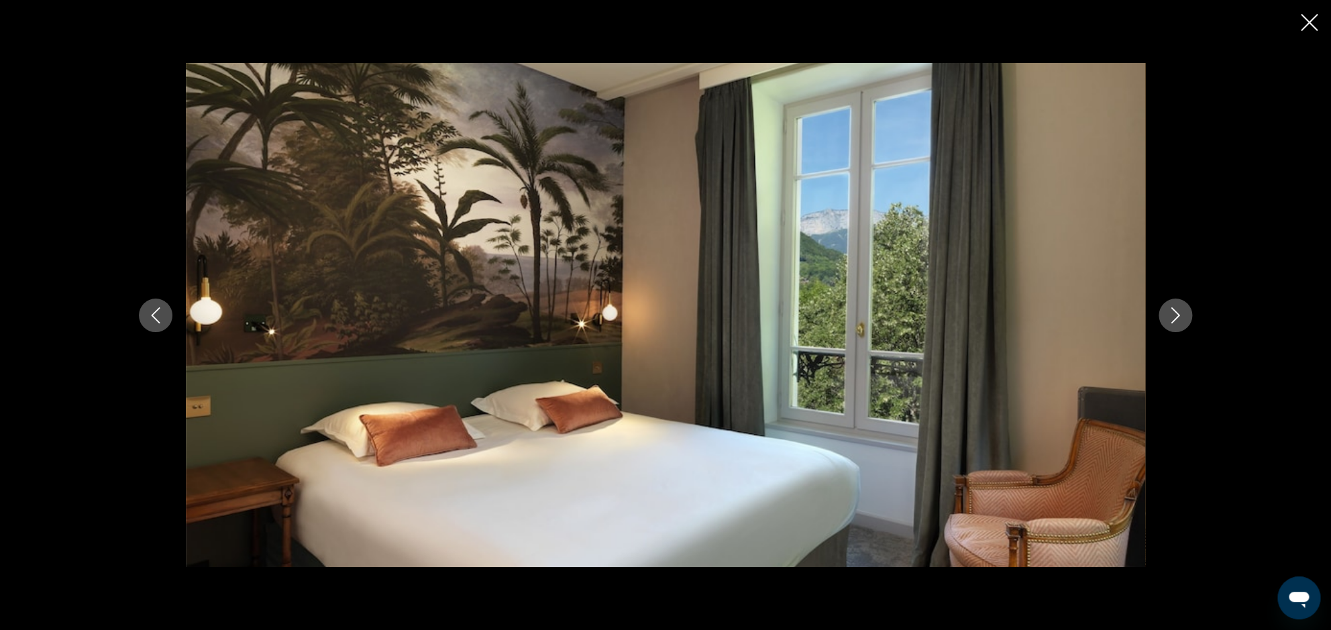
click at [1181, 313] on icon "Image suivante" at bounding box center [1175, 315] width 16 height 16
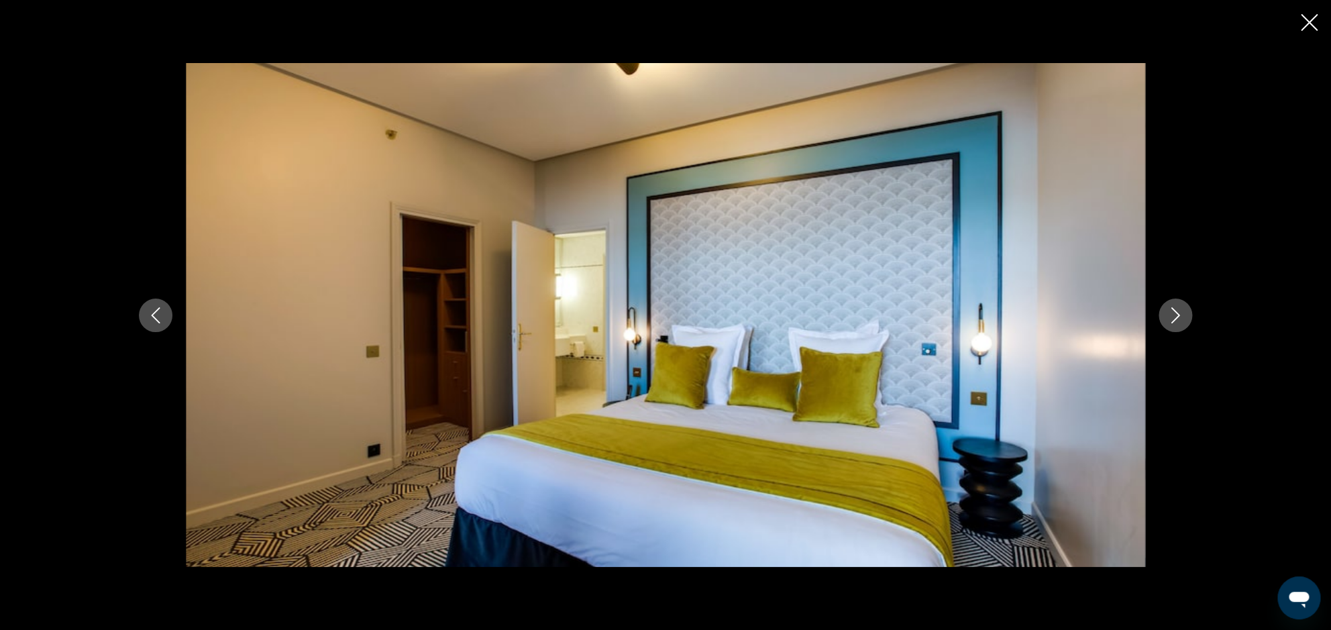
click at [1181, 313] on icon "Image suivante" at bounding box center [1175, 315] width 16 height 16
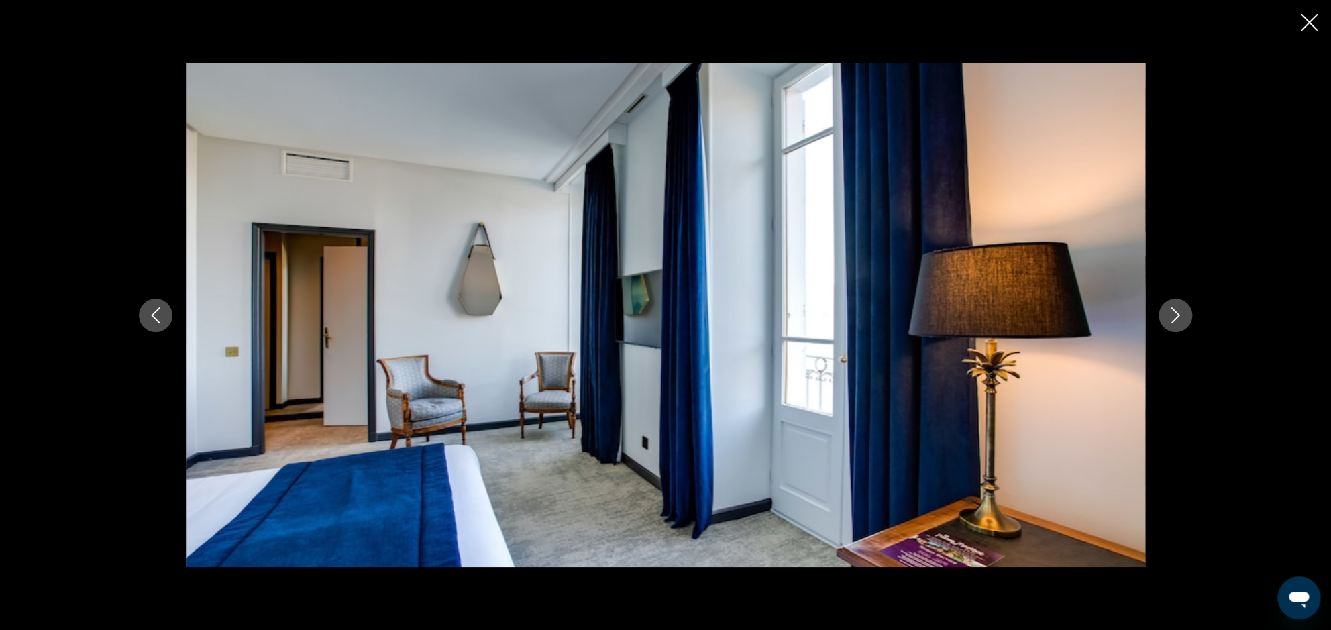
click at [1181, 313] on icon "Image suivante" at bounding box center [1175, 315] width 16 height 16
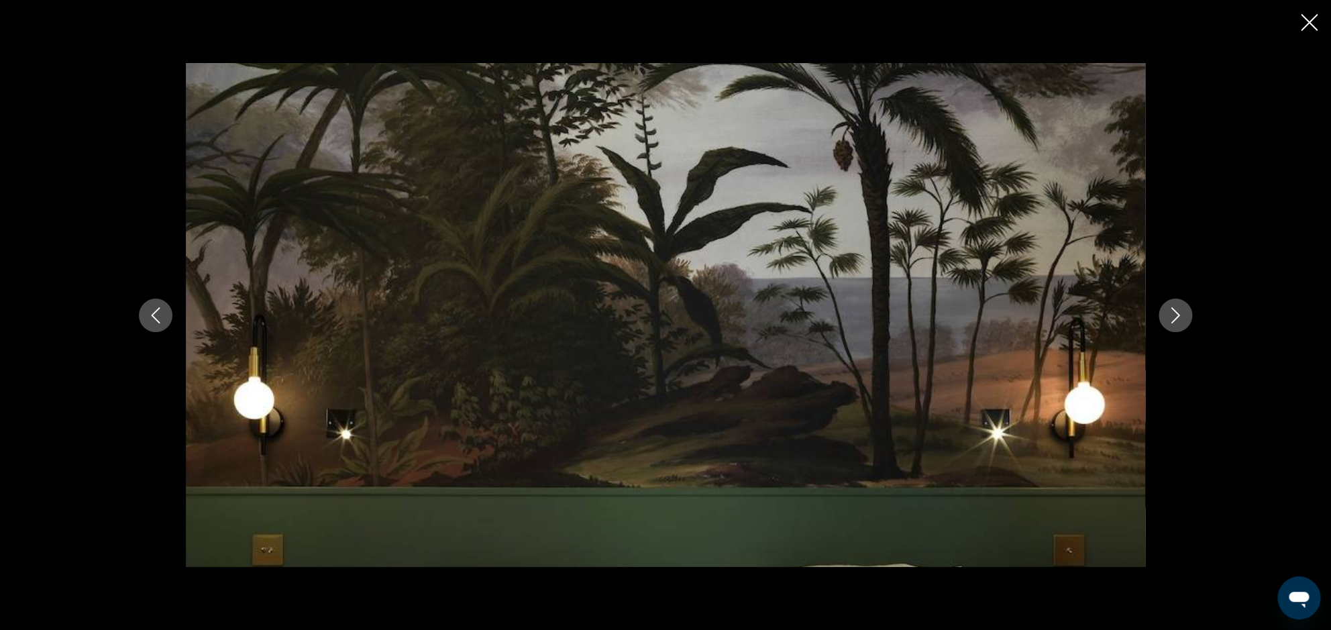
click at [1181, 313] on icon "Image suivante" at bounding box center [1175, 315] width 16 height 16
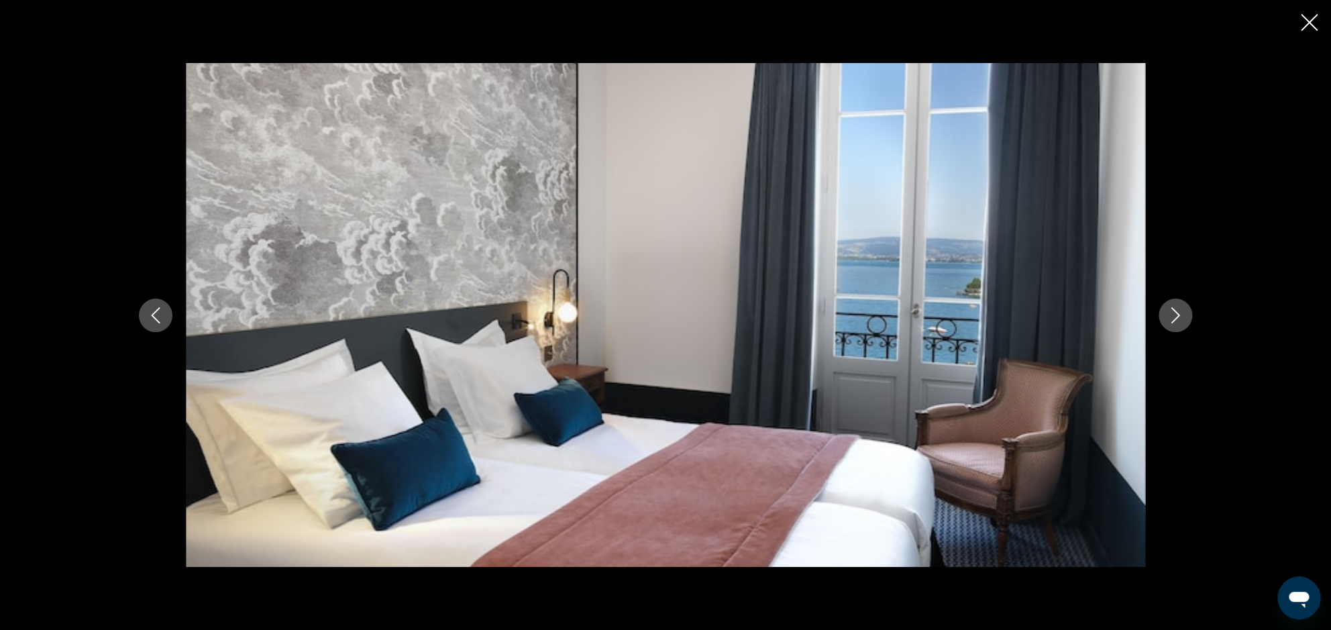
click at [1181, 313] on icon "Image suivante" at bounding box center [1175, 315] width 16 height 16
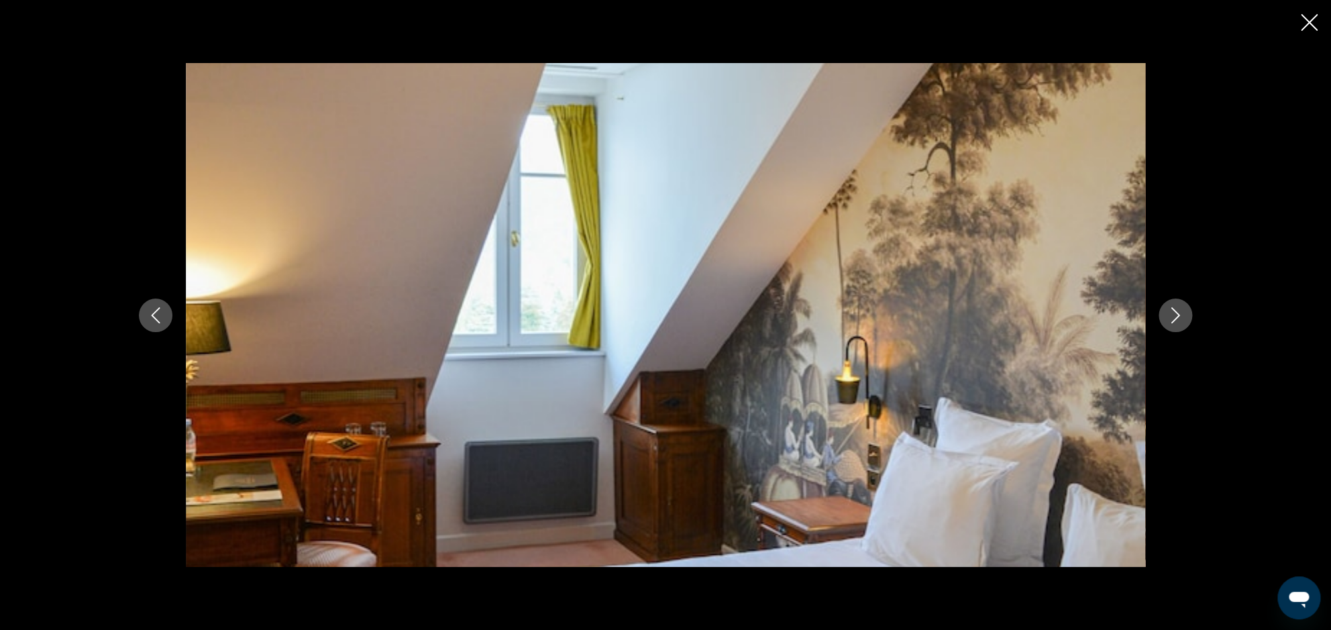
click at [164, 318] on icon "Image précédente" at bounding box center [156, 315] width 16 height 16
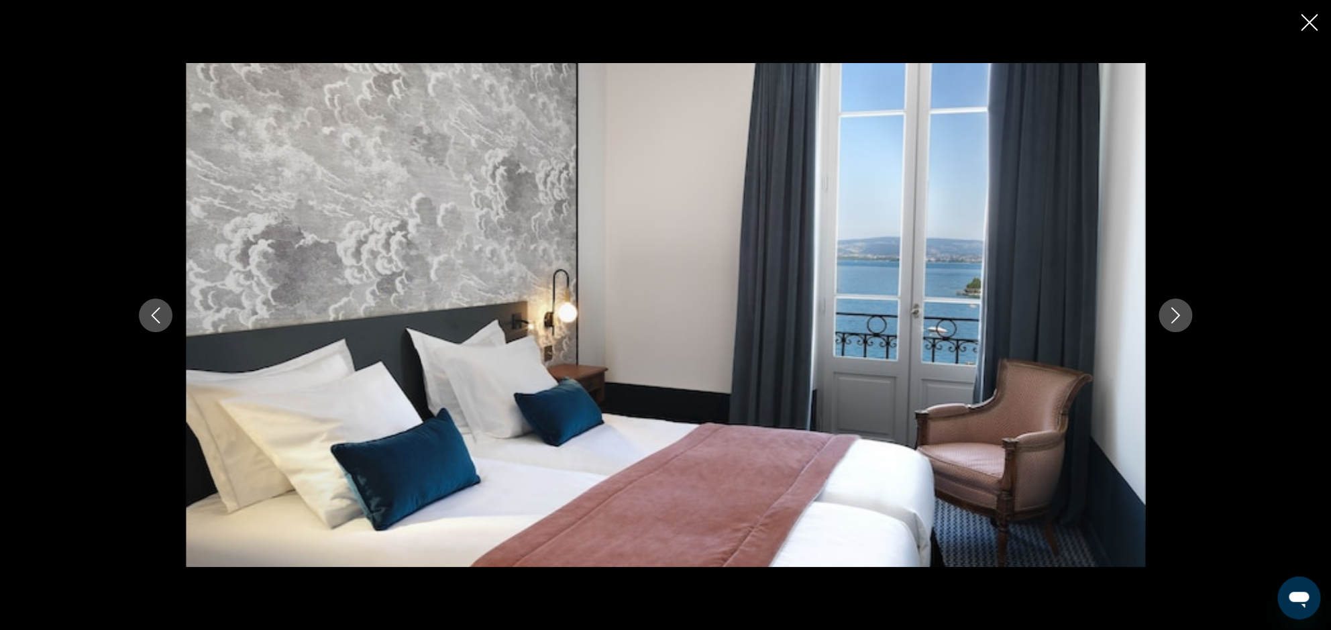
click at [1172, 318] on icon "Image suivante" at bounding box center [1175, 315] width 16 height 16
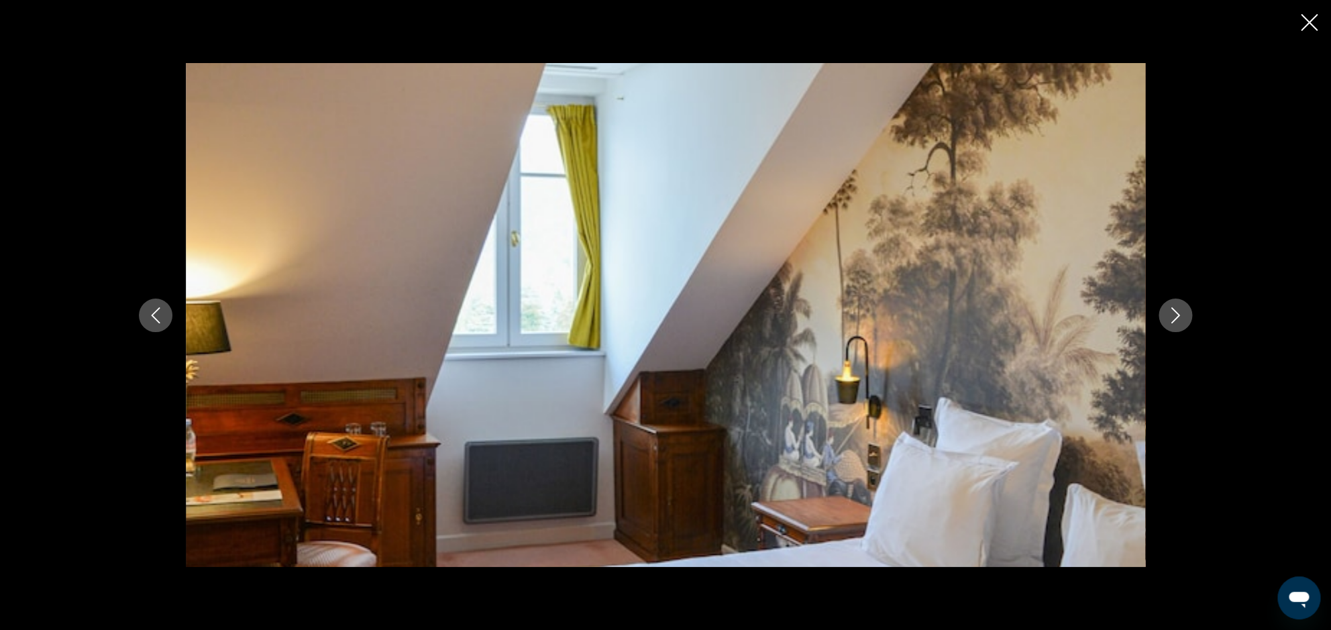
click at [1172, 318] on icon "Image suivante" at bounding box center [1175, 315] width 16 height 16
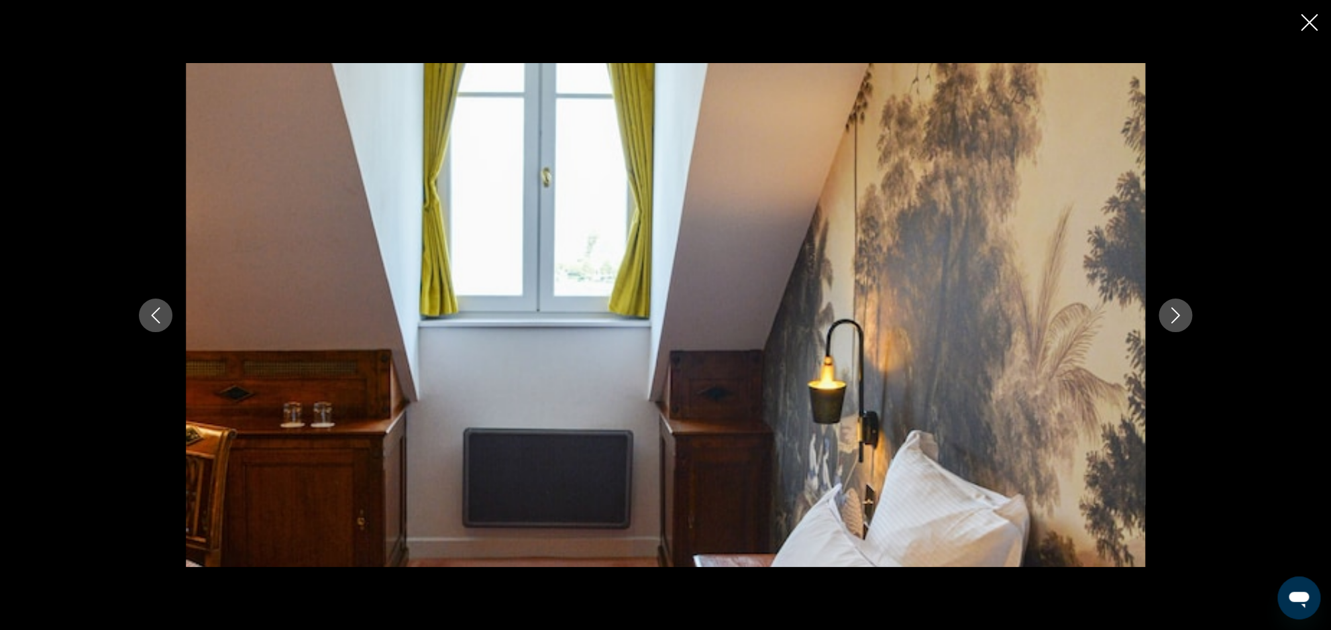
click at [1172, 318] on icon "Image suivante" at bounding box center [1175, 315] width 16 height 16
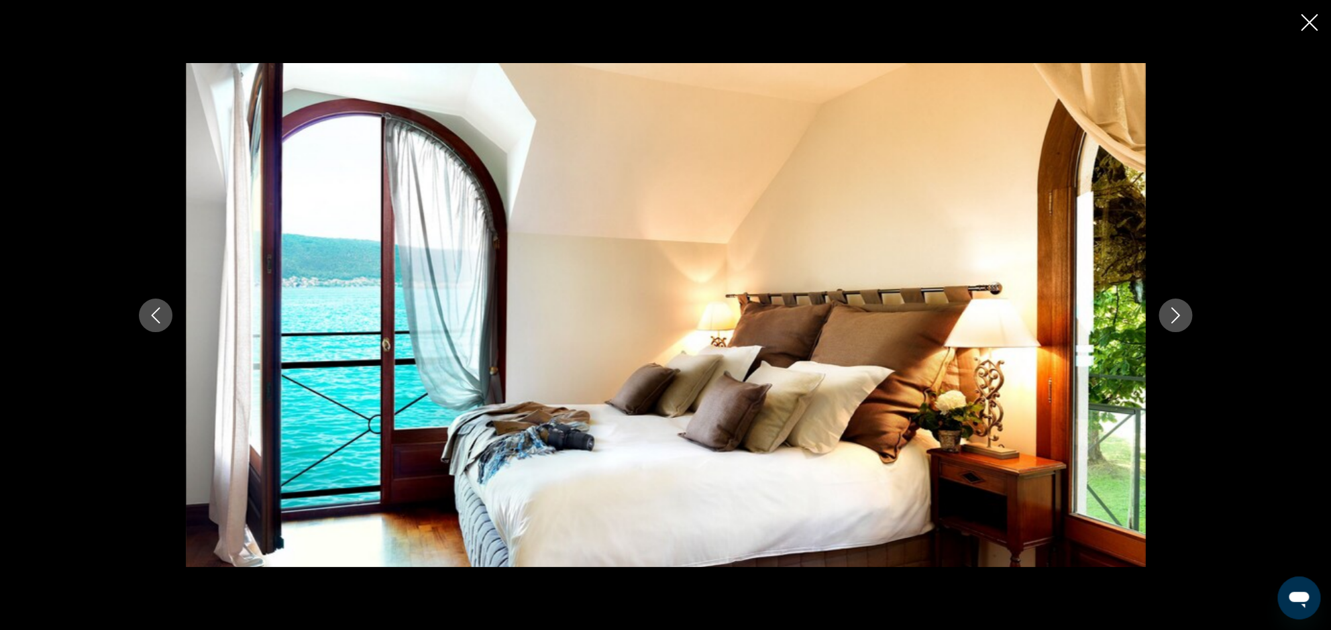
click at [1172, 318] on icon "Image suivante" at bounding box center [1175, 315] width 16 height 16
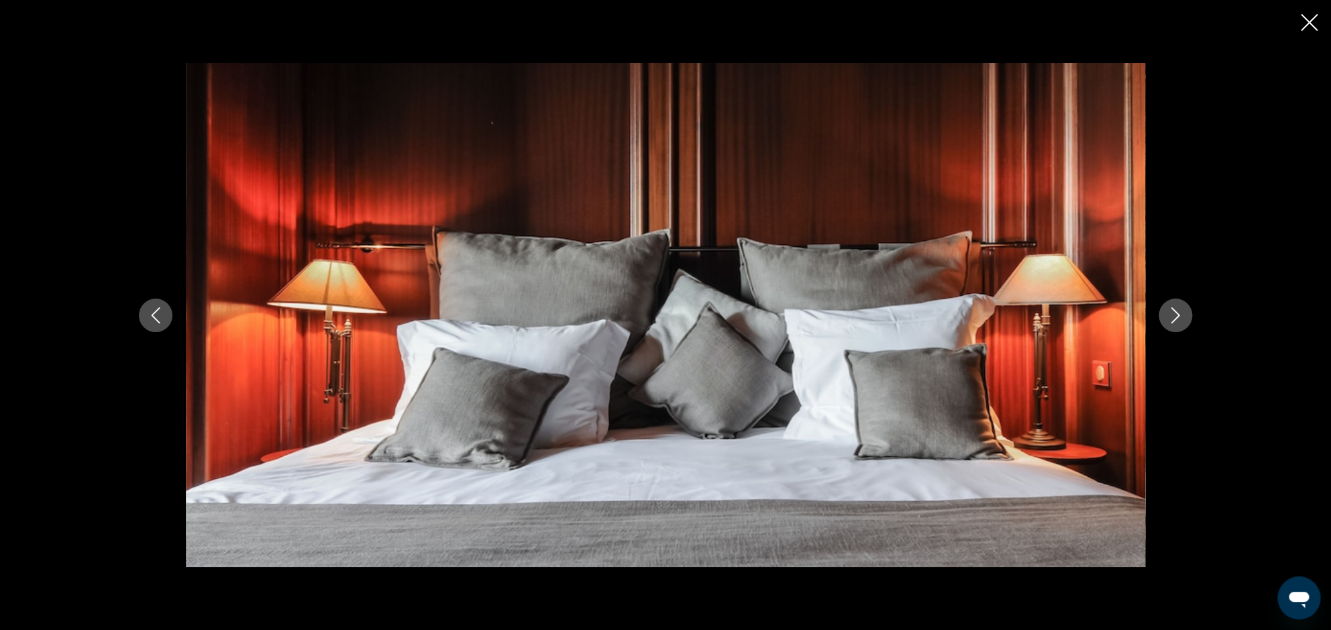
click at [166, 310] on button "Image précédente" at bounding box center [156, 316] width 34 height 34
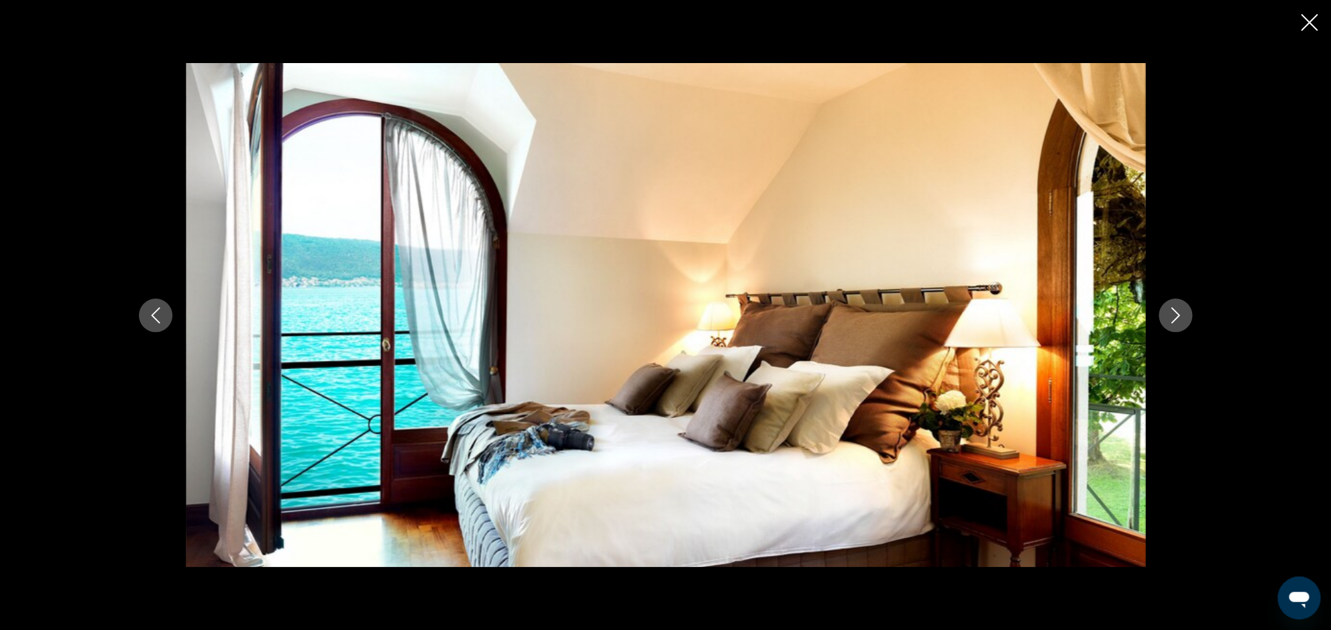
click at [1173, 318] on icon "Image suivante" at bounding box center [1175, 315] width 16 height 16
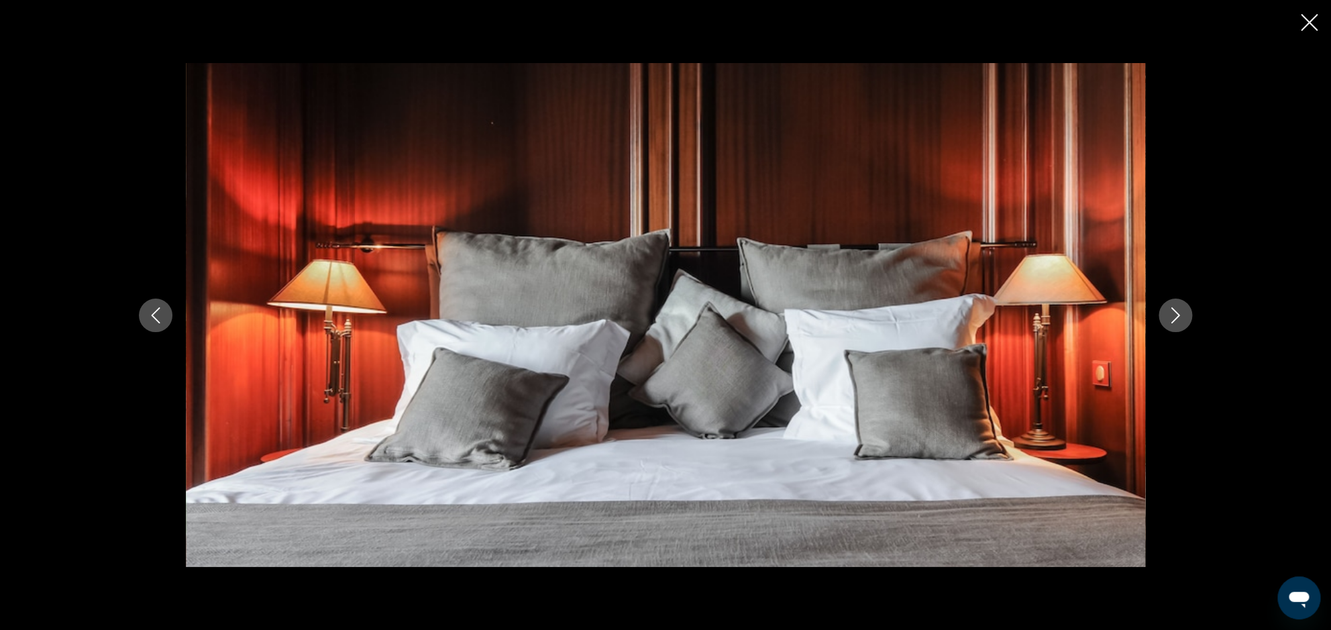
click at [1173, 318] on icon "Image suivante" at bounding box center [1175, 315] width 16 height 16
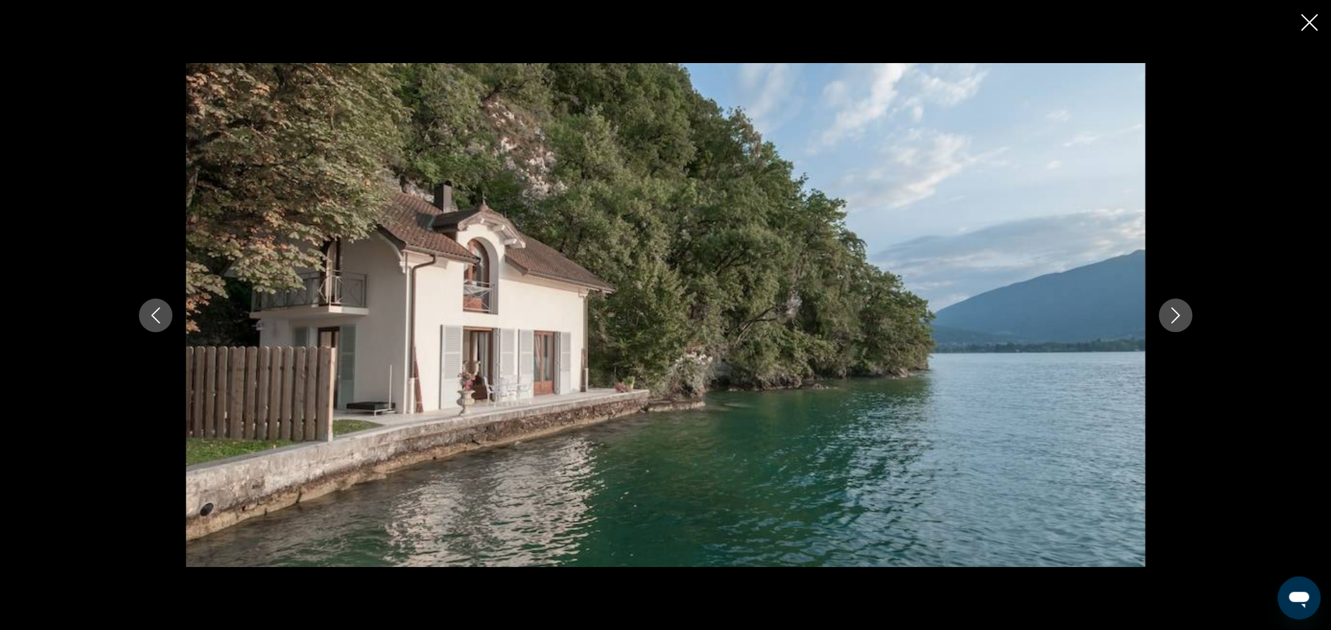
click at [1173, 318] on icon "Image suivante" at bounding box center [1175, 315] width 16 height 16
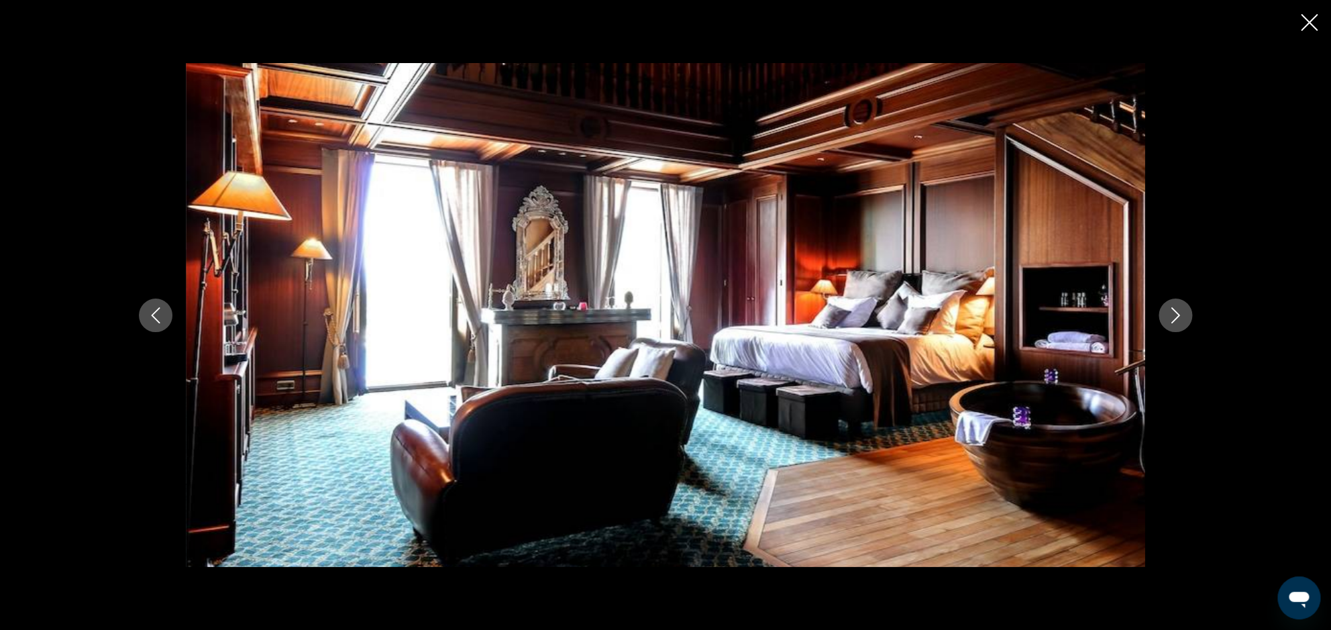
click at [166, 313] on button "Image précédente" at bounding box center [156, 316] width 34 height 34
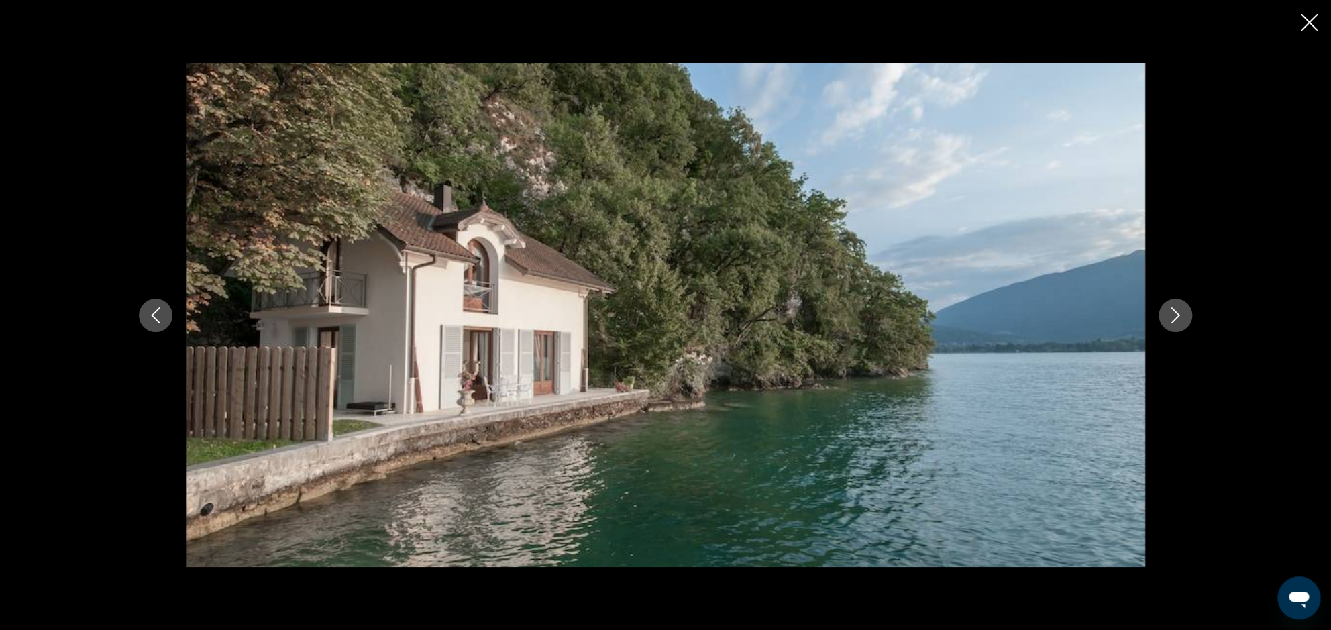
click at [1175, 311] on icon "Image suivante" at bounding box center [1175, 315] width 9 height 16
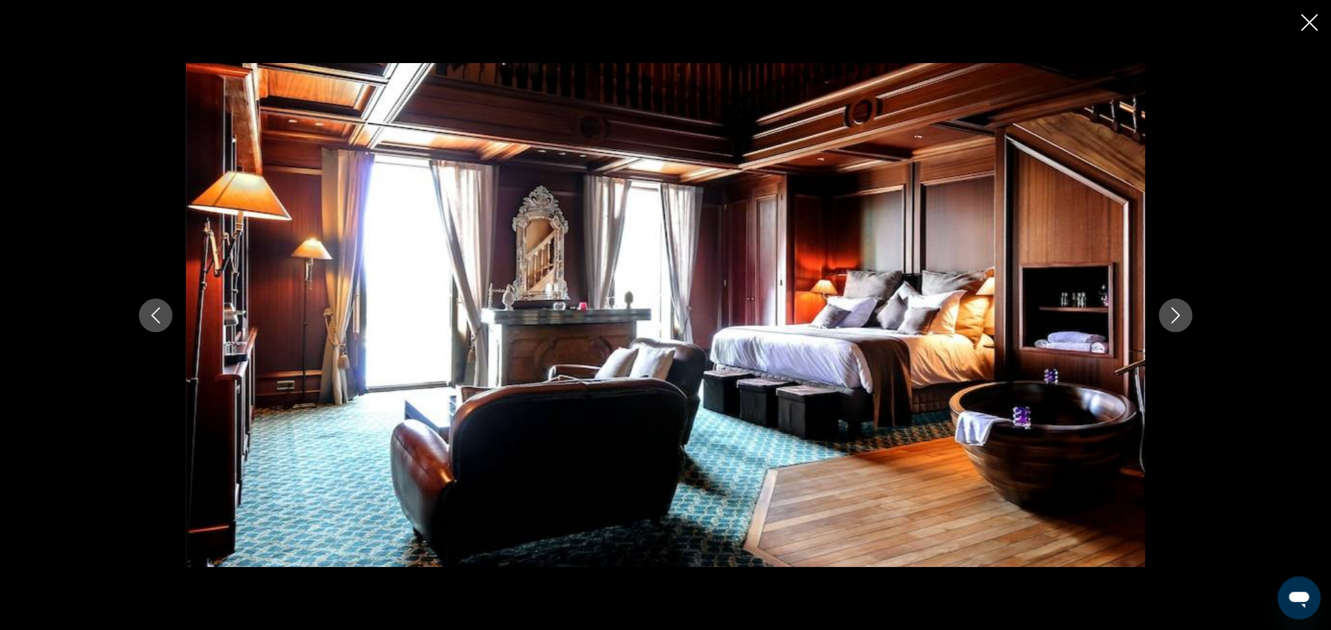
click at [1175, 311] on icon "Image suivante" at bounding box center [1175, 315] width 9 height 16
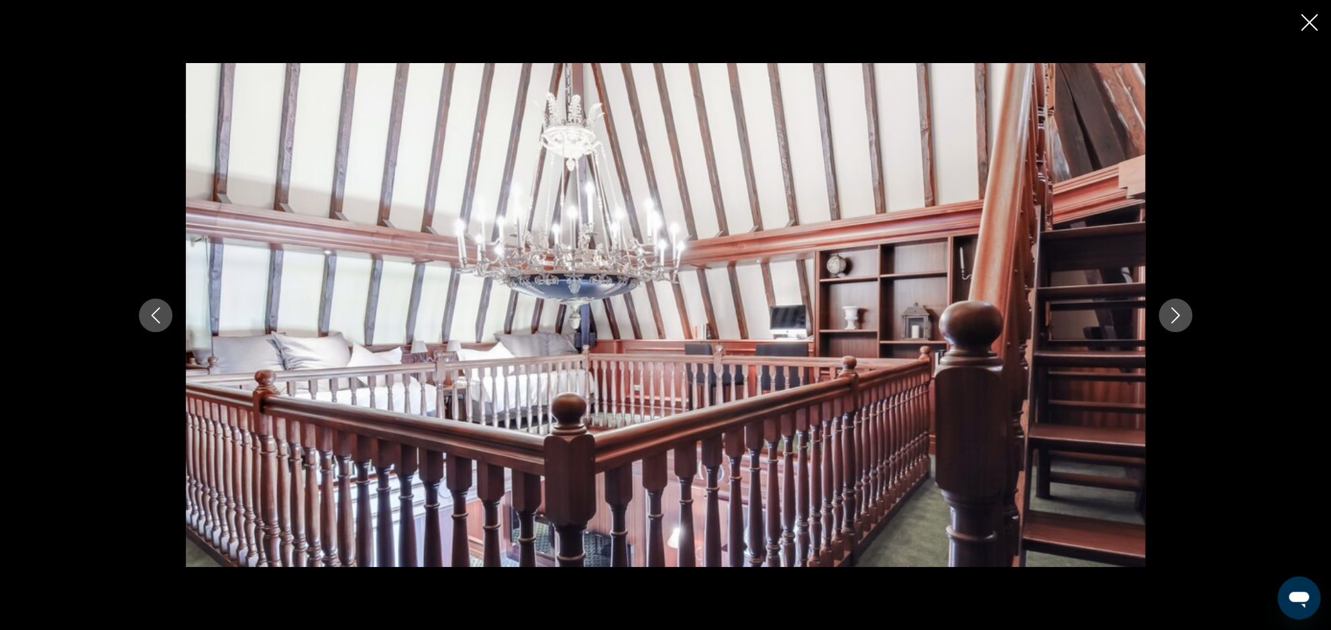
click at [1175, 311] on icon "Image suivante" at bounding box center [1175, 315] width 9 height 16
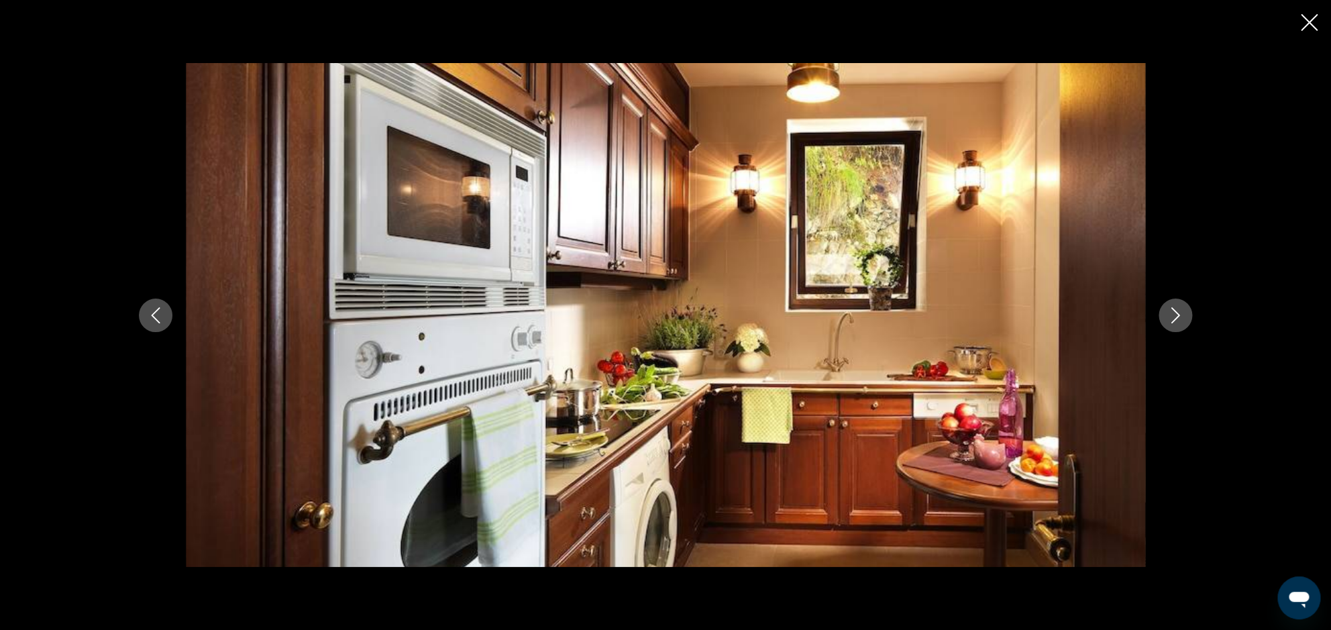
click at [1175, 311] on icon "Image suivante" at bounding box center [1175, 315] width 9 height 16
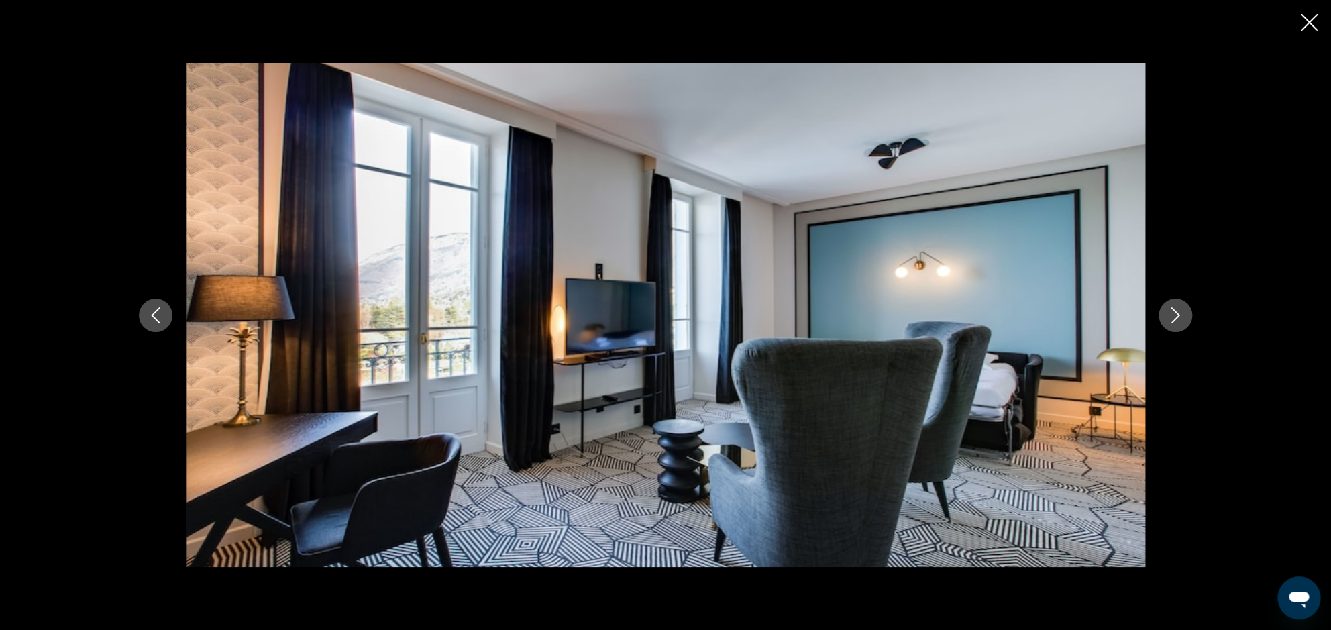
click at [1175, 311] on icon "Image suivante" at bounding box center [1175, 315] width 9 height 16
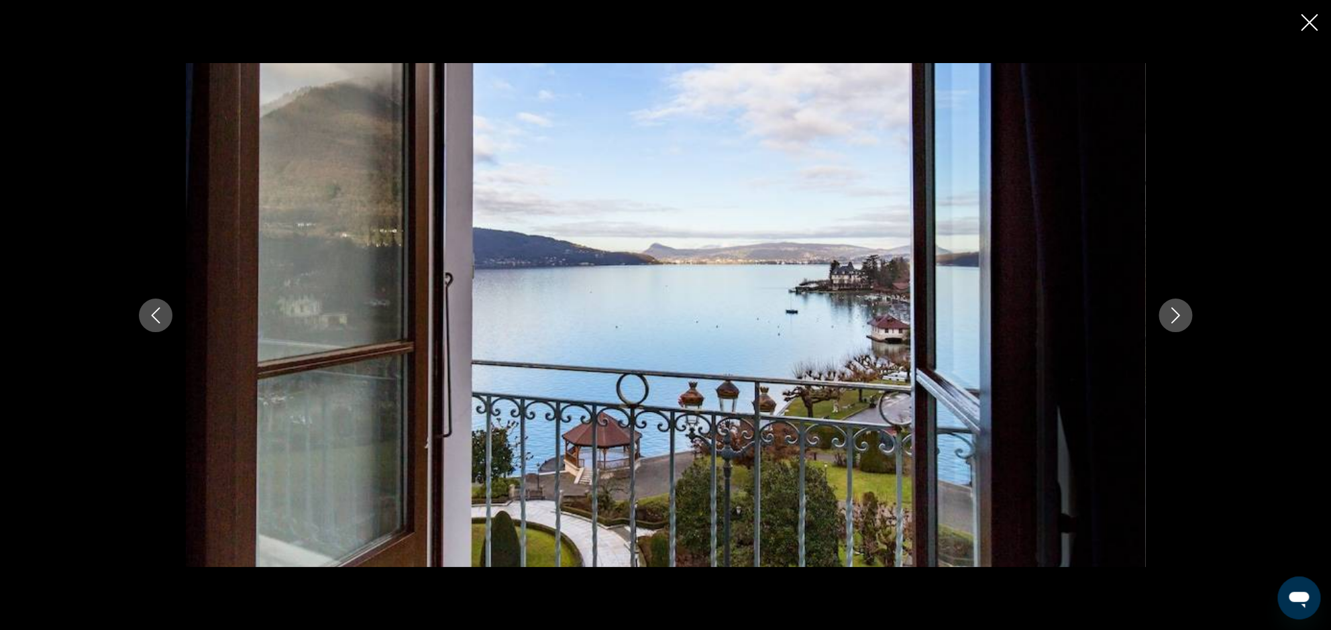
click at [1311, 25] on icon "Fermer le diaporama" at bounding box center [1309, 22] width 17 height 17
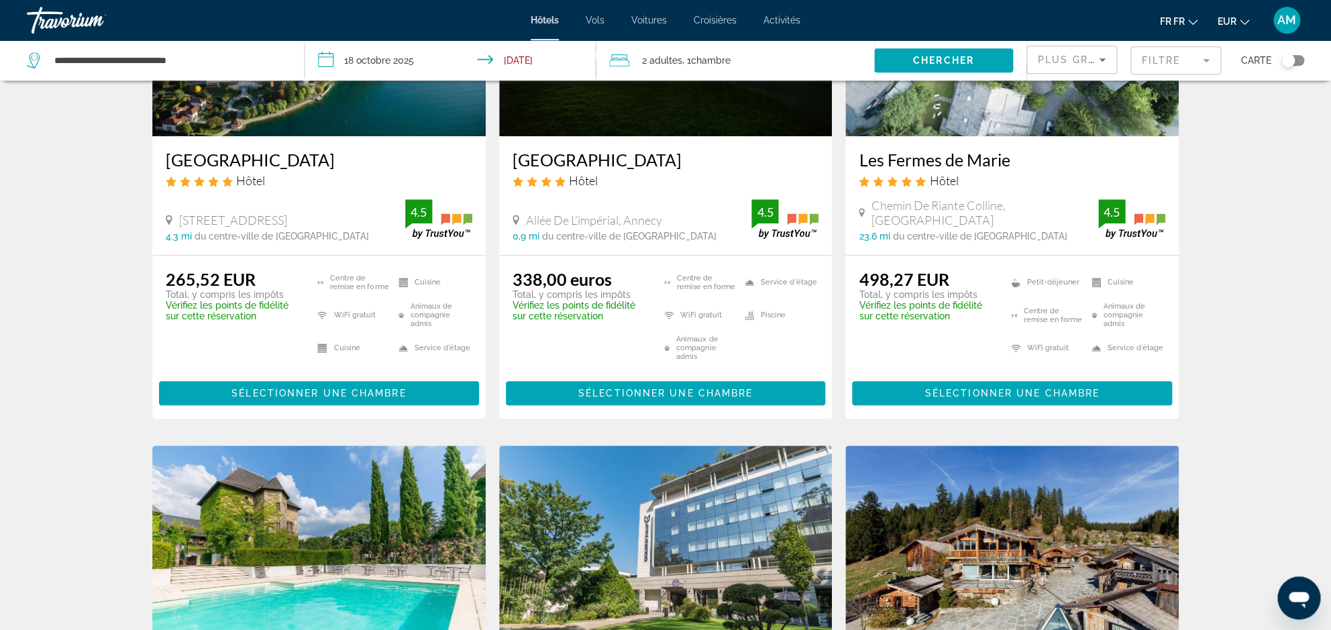
scroll to position [97, 0]
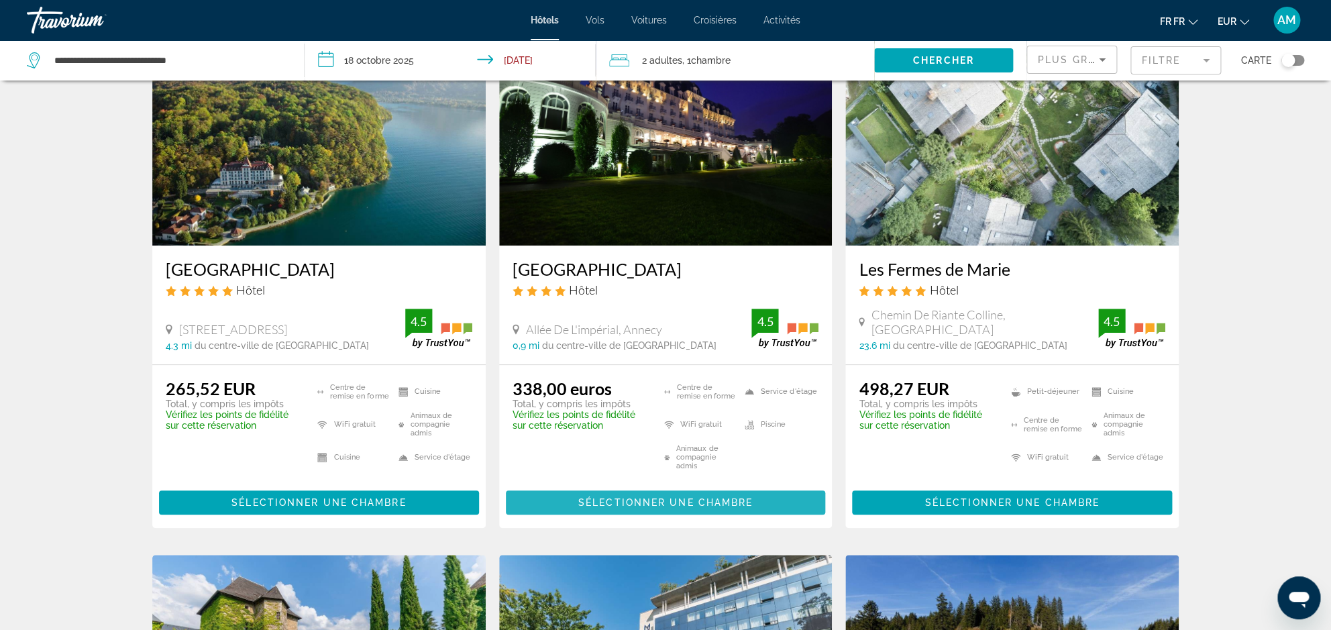
click at [671, 503] on span "Sélectionner une chambre" at bounding box center [665, 502] width 174 height 11
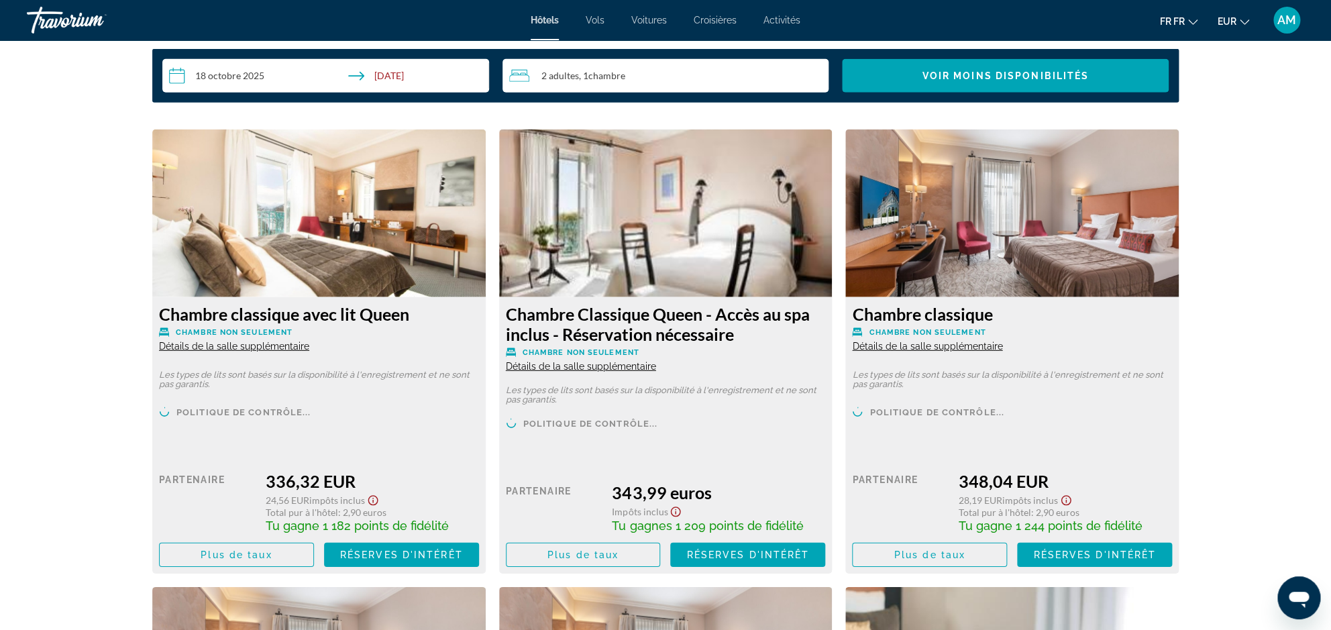
scroll to position [1771, 0]
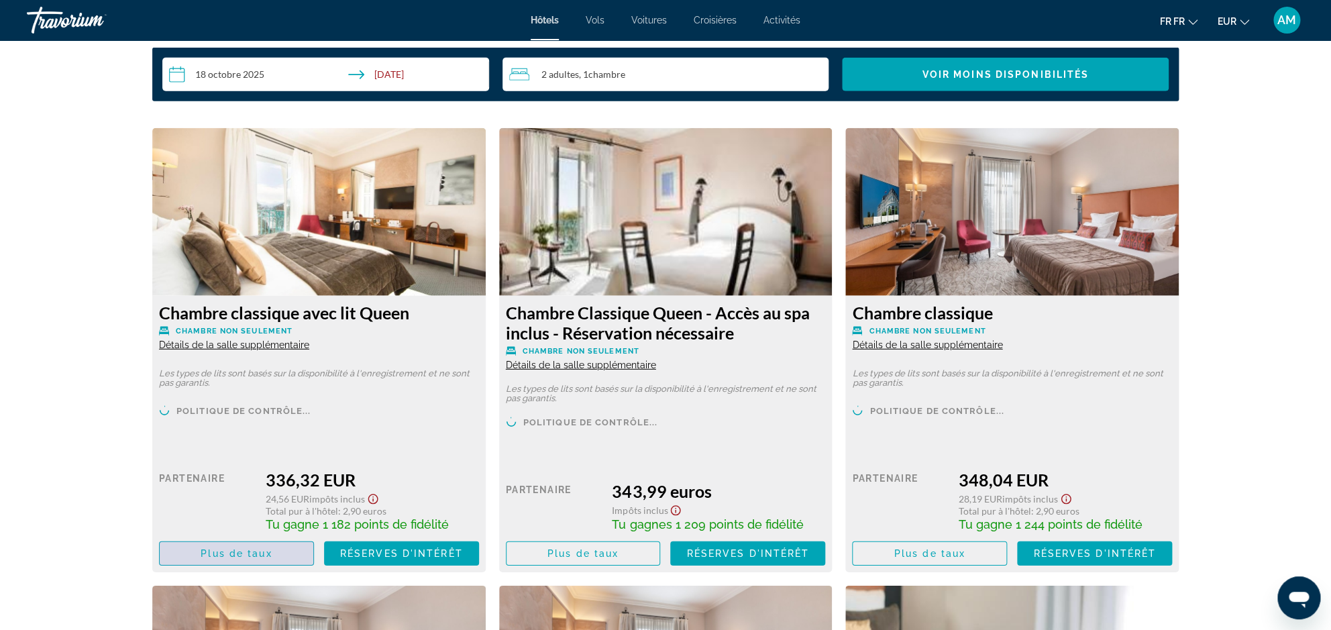
click at [241, 556] on span "Plus de taux" at bounding box center [236, 553] width 71 height 11
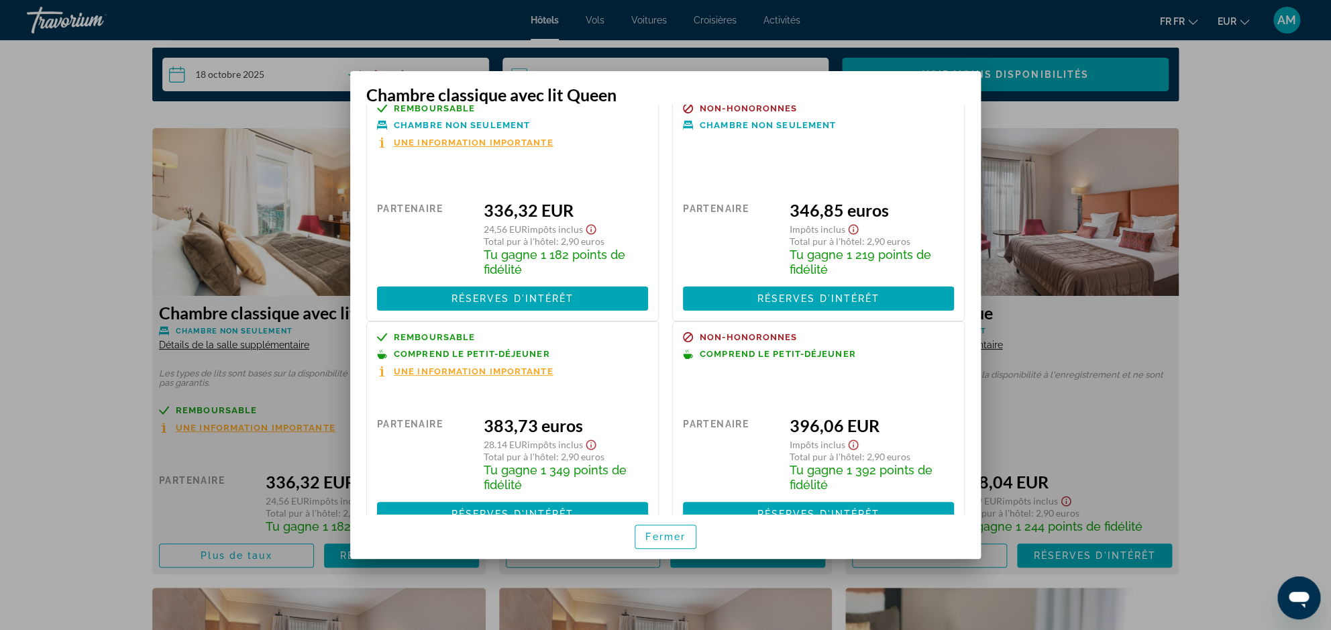
scroll to position [62, 0]
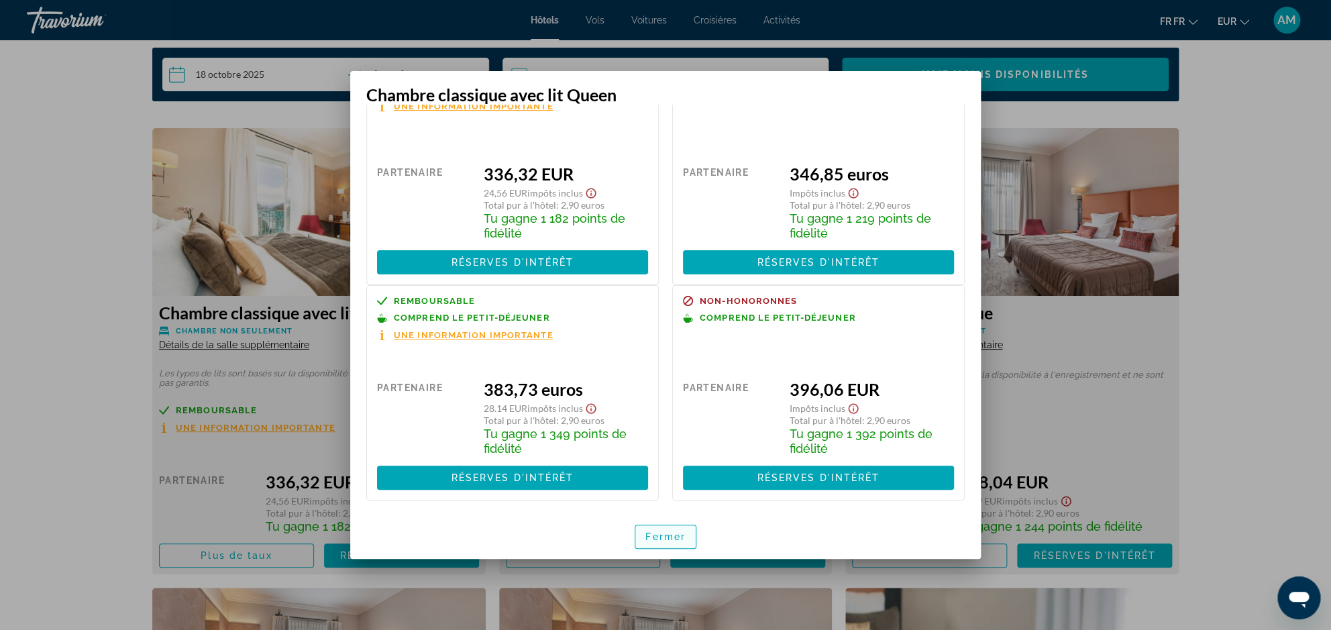
click at [670, 531] on span "Fermer" at bounding box center [665, 536] width 40 height 11
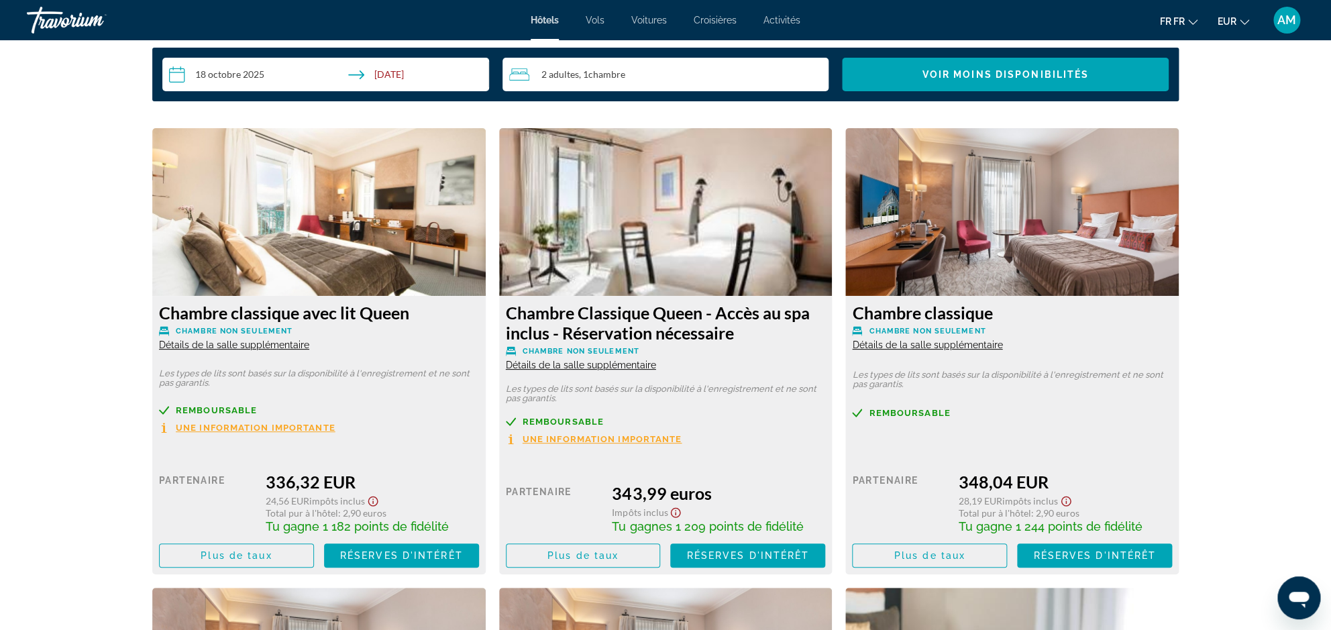
scroll to position [1771, 0]
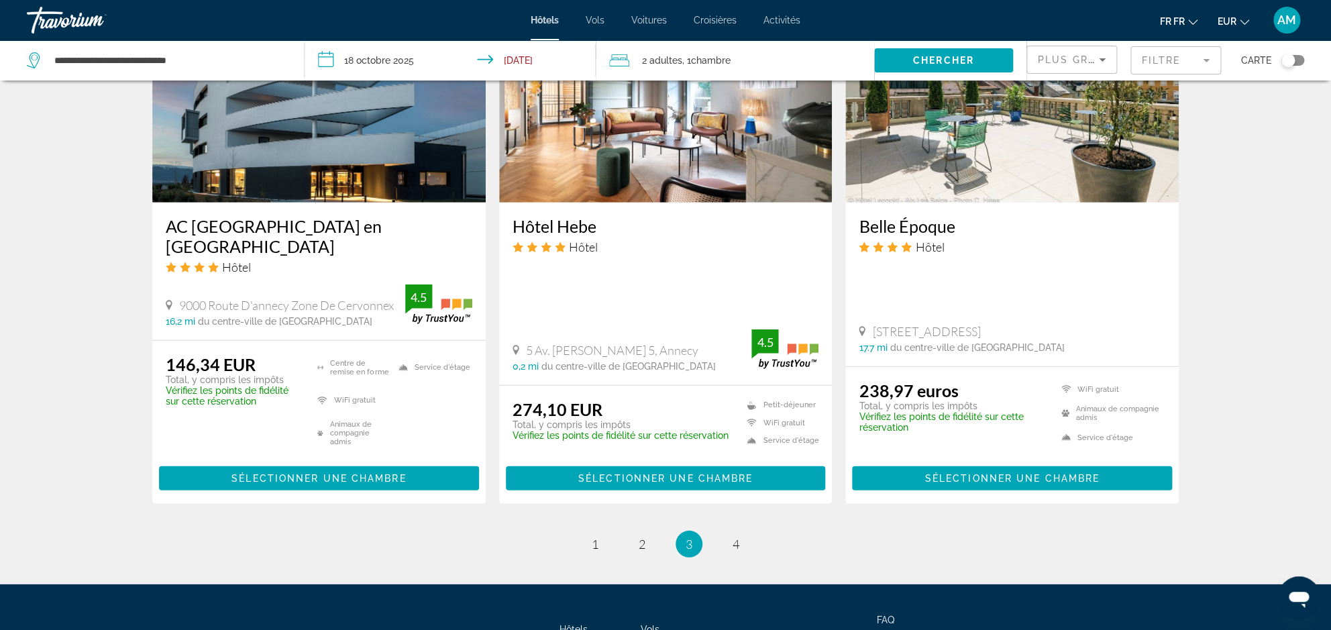
scroll to position [1807, 0]
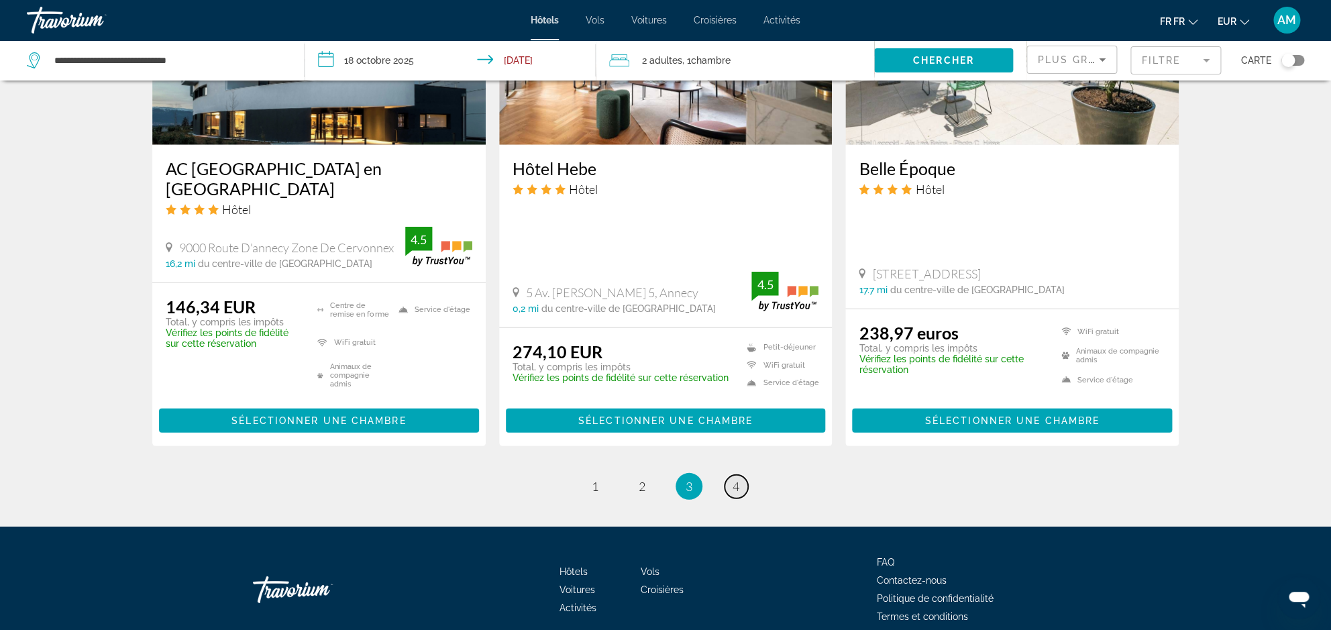
click at [733, 479] on span "4" at bounding box center [736, 486] width 7 height 15
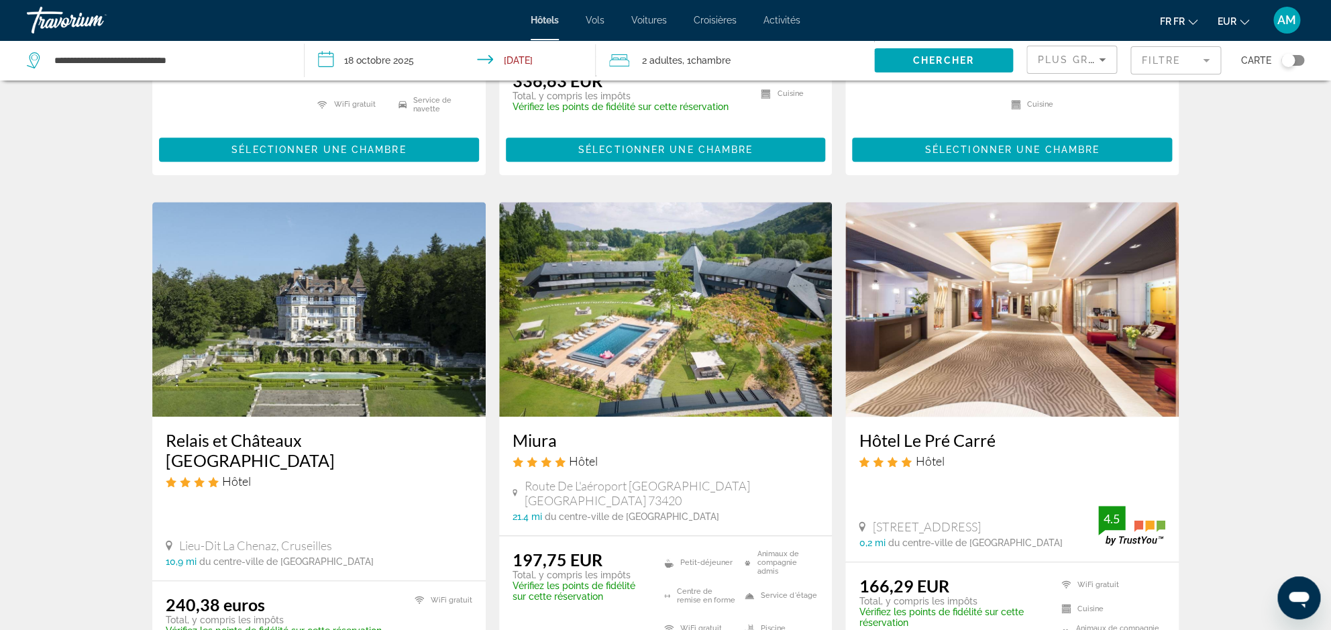
scroll to position [419, 0]
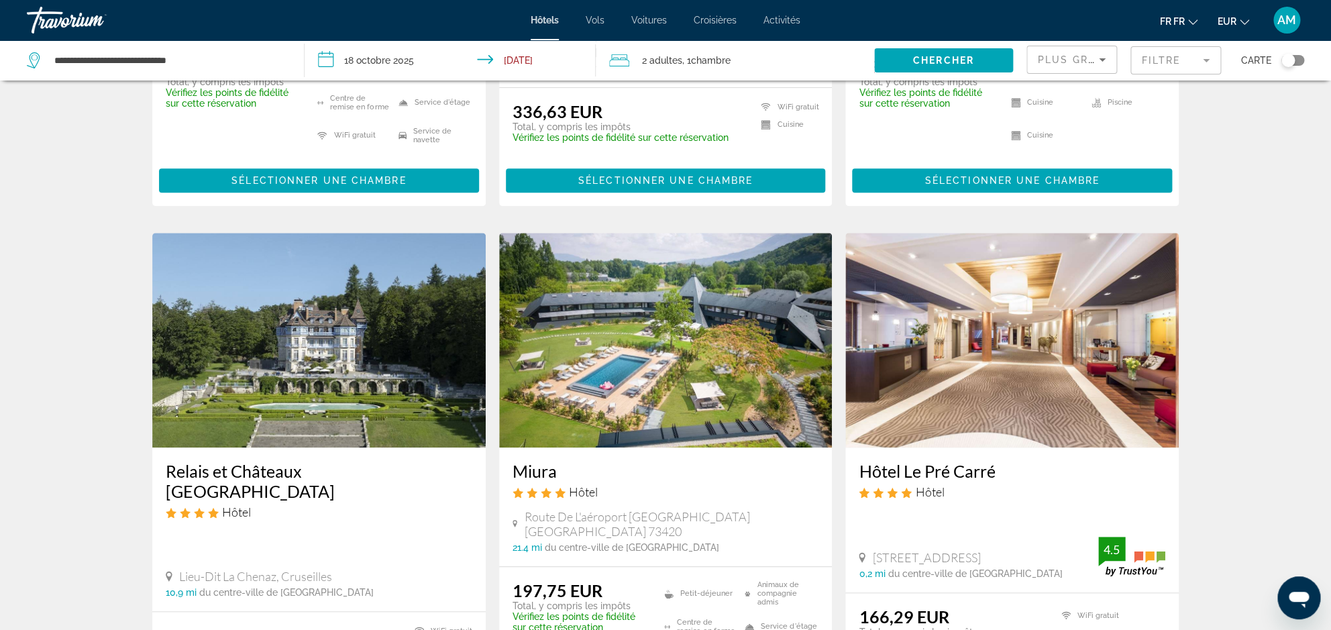
click at [1183, 60] on mat-form-field "Filtre" at bounding box center [1175, 60] width 91 height 28
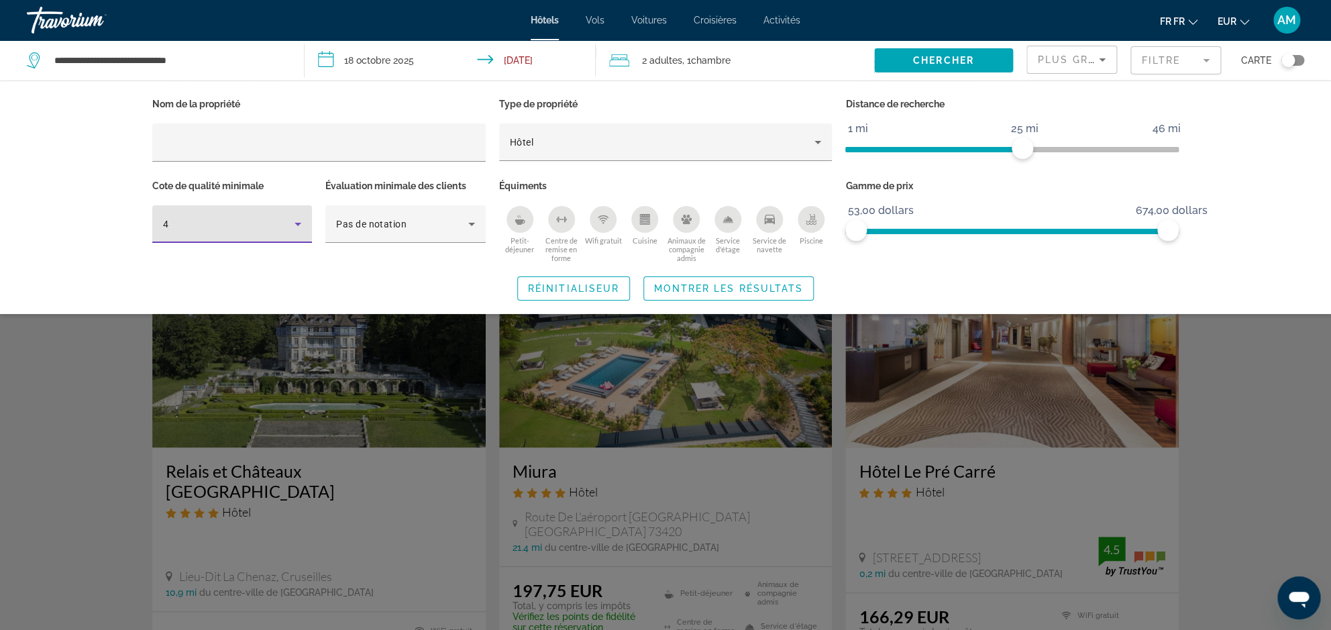
click at [257, 227] on div "4" at bounding box center [228, 224] width 131 height 16
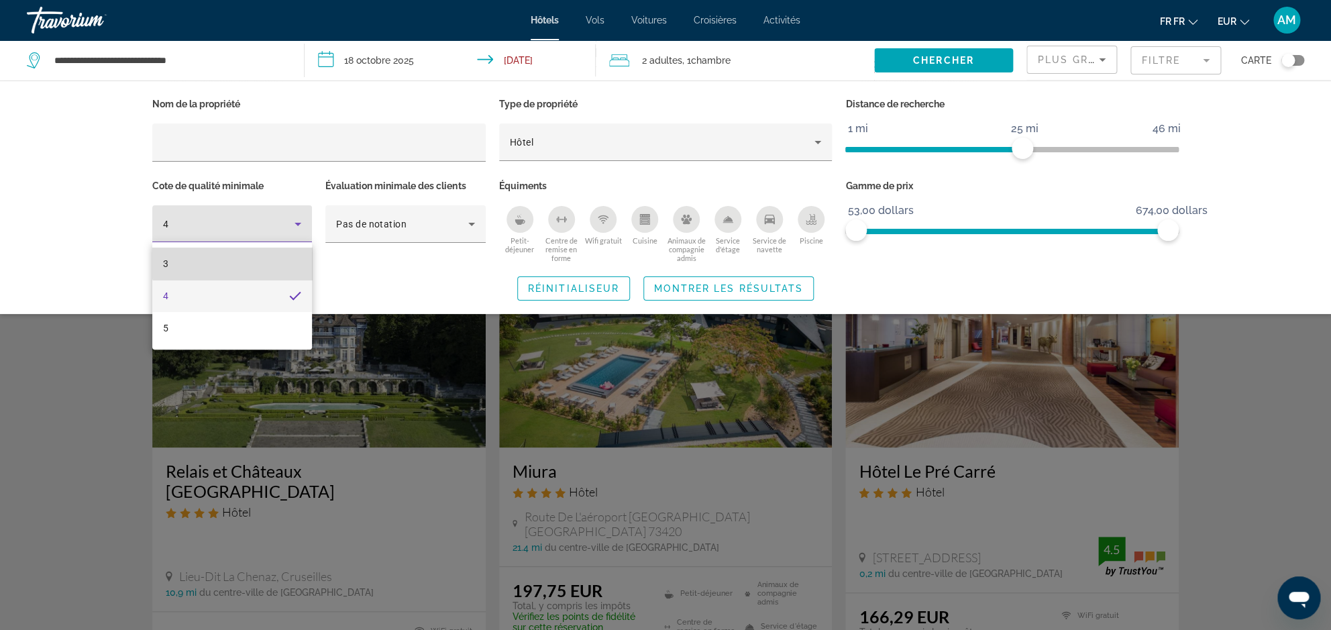
click at [243, 260] on mat-option "3" at bounding box center [232, 264] width 160 height 32
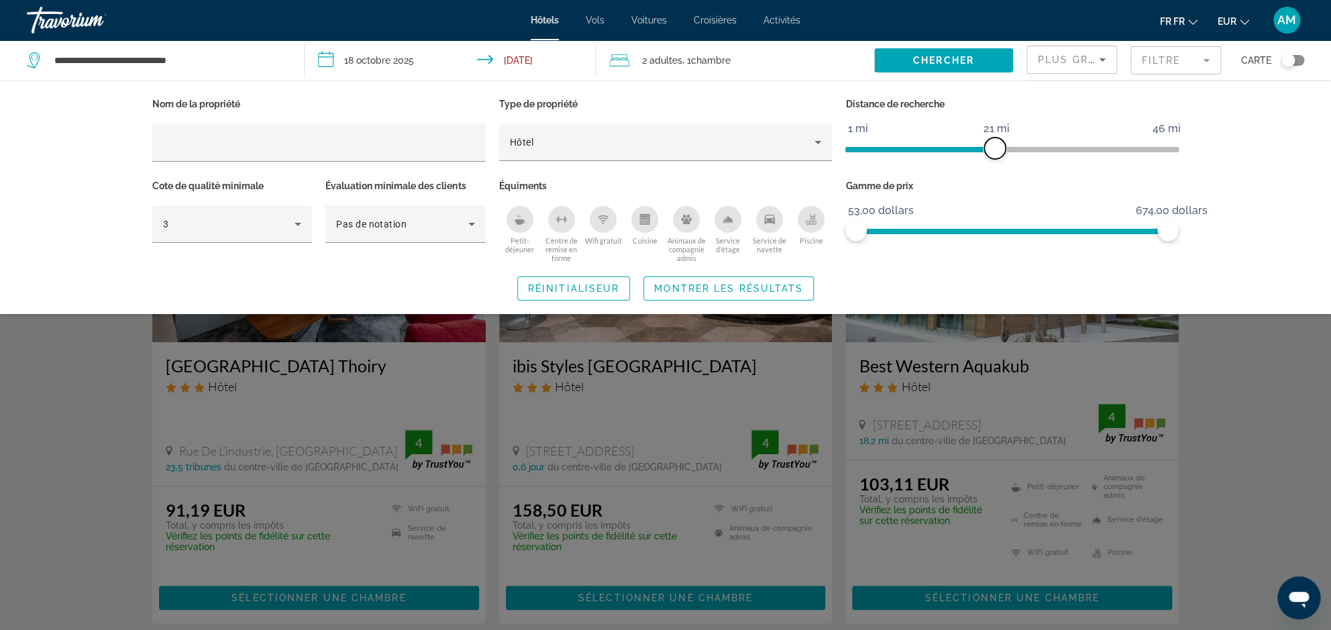
drag, startPoint x: 1023, startPoint y: 145, endPoint x: 992, endPoint y: 143, distance: 30.9
click at [992, 143] on span "ngx-silder" at bounding box center [994, 148] width 21 height 21
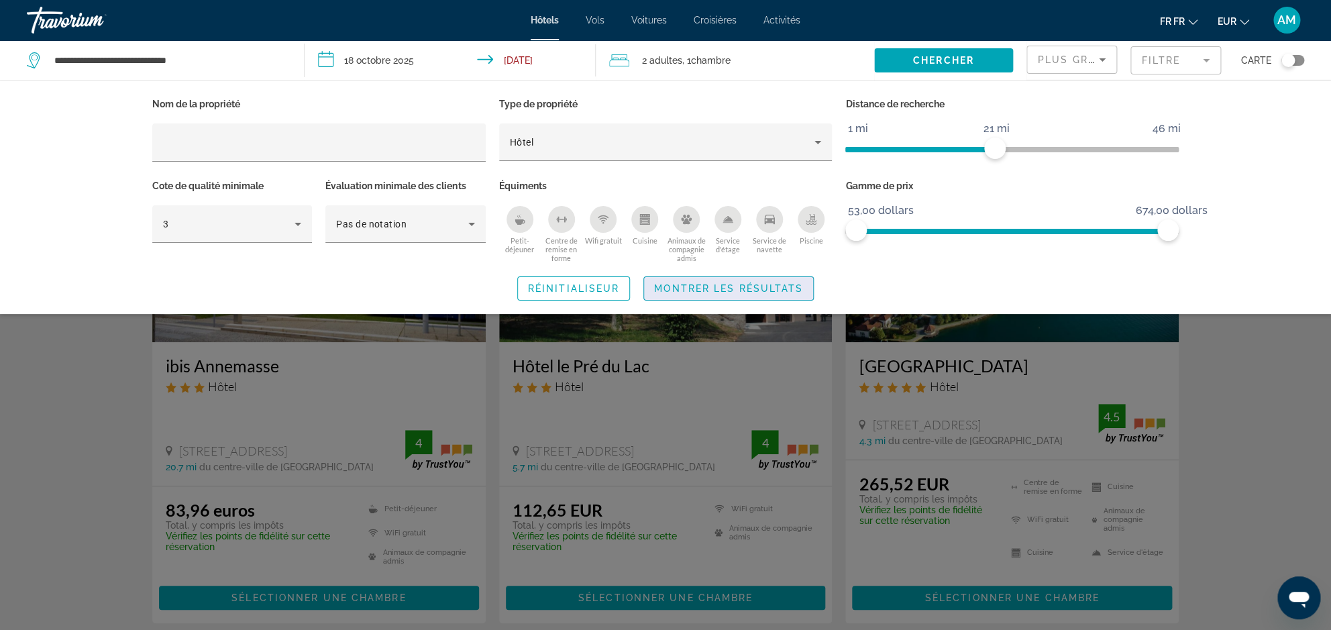
click at [768, 286] on span "Montrer les résultats" at bounding box center [728, 288] width 149 height 11
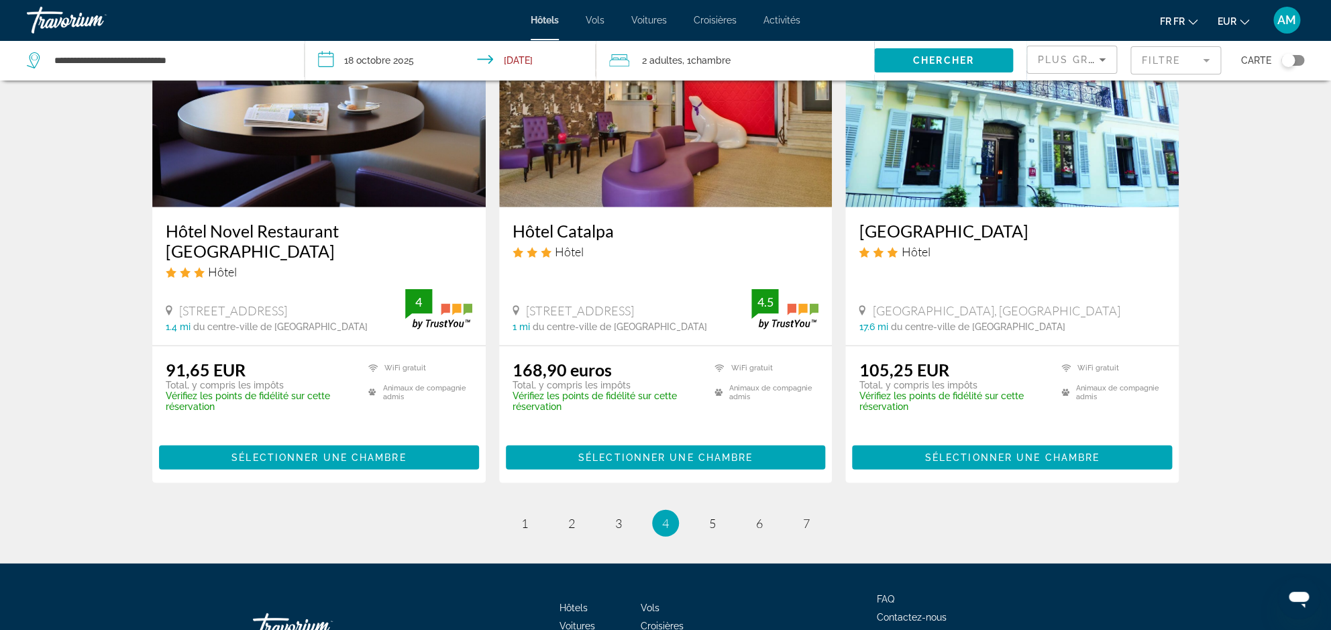
scroll to position [1781, 0]
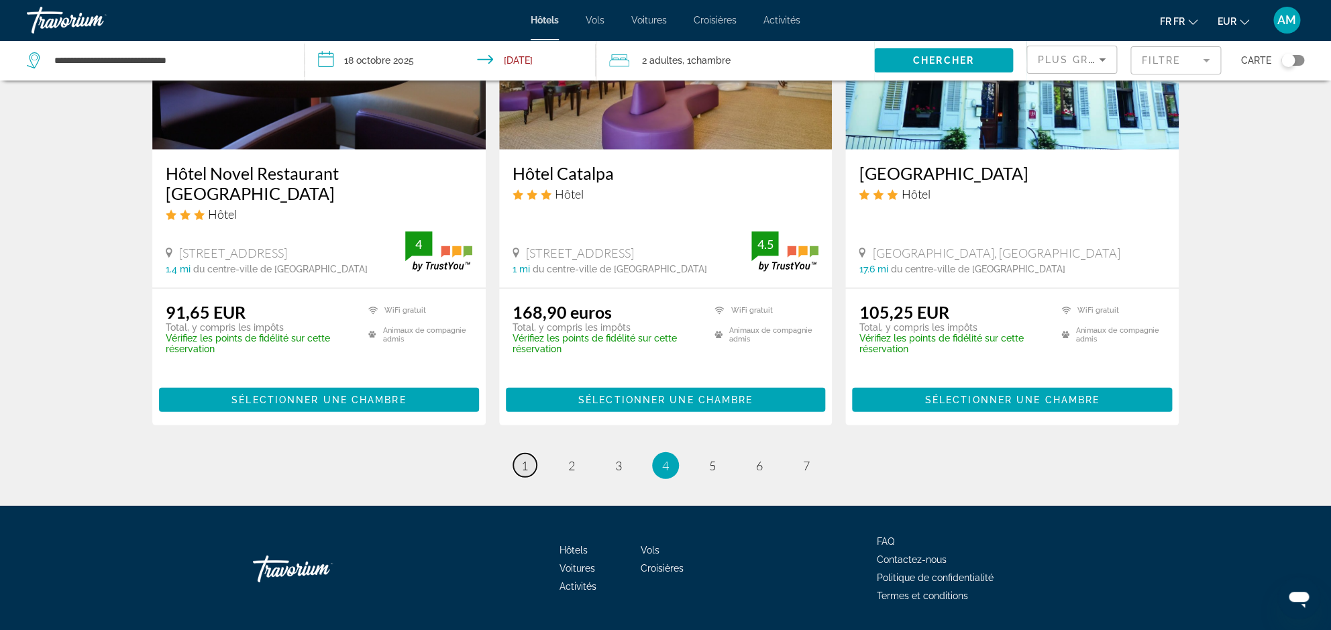
click at [525, 458] on span "1" at bounding box center [524, 465] width 7 height 15
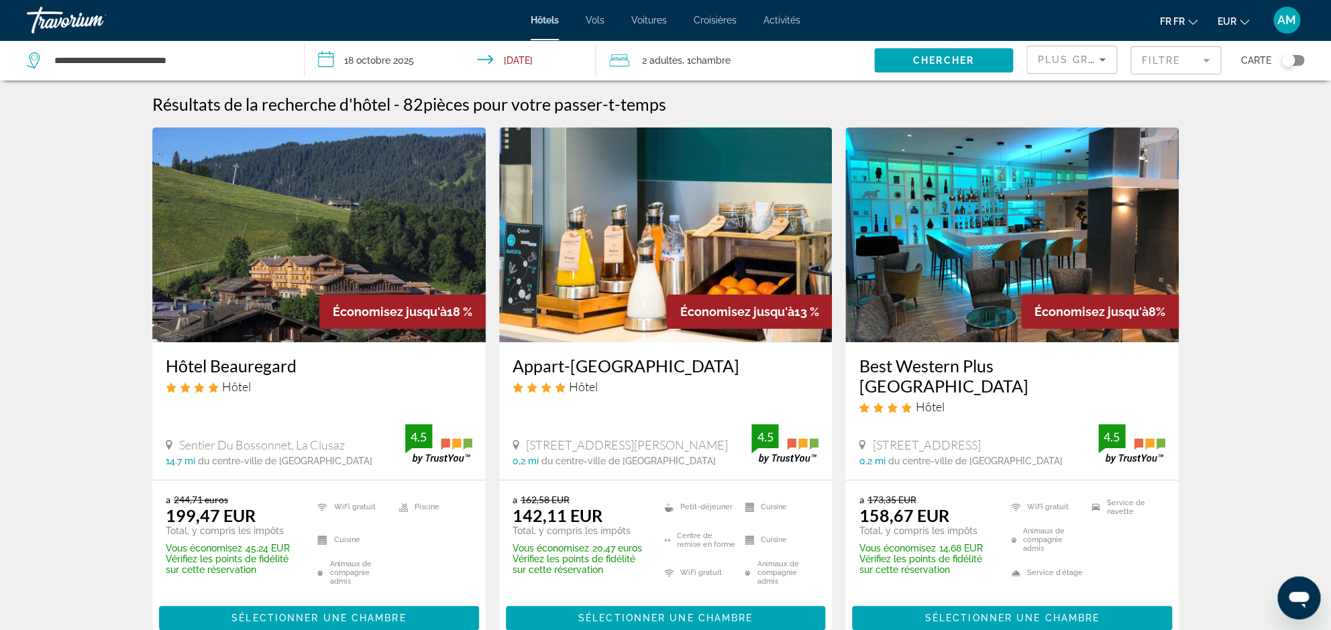
click at [1064, 46] on div "Plus grands économies" at bounding box center [1071, 60] width 91 height 40
click at [1065, 54] on span "Plus grands économies" at bounding box center [1115, 59] width 154 height 11
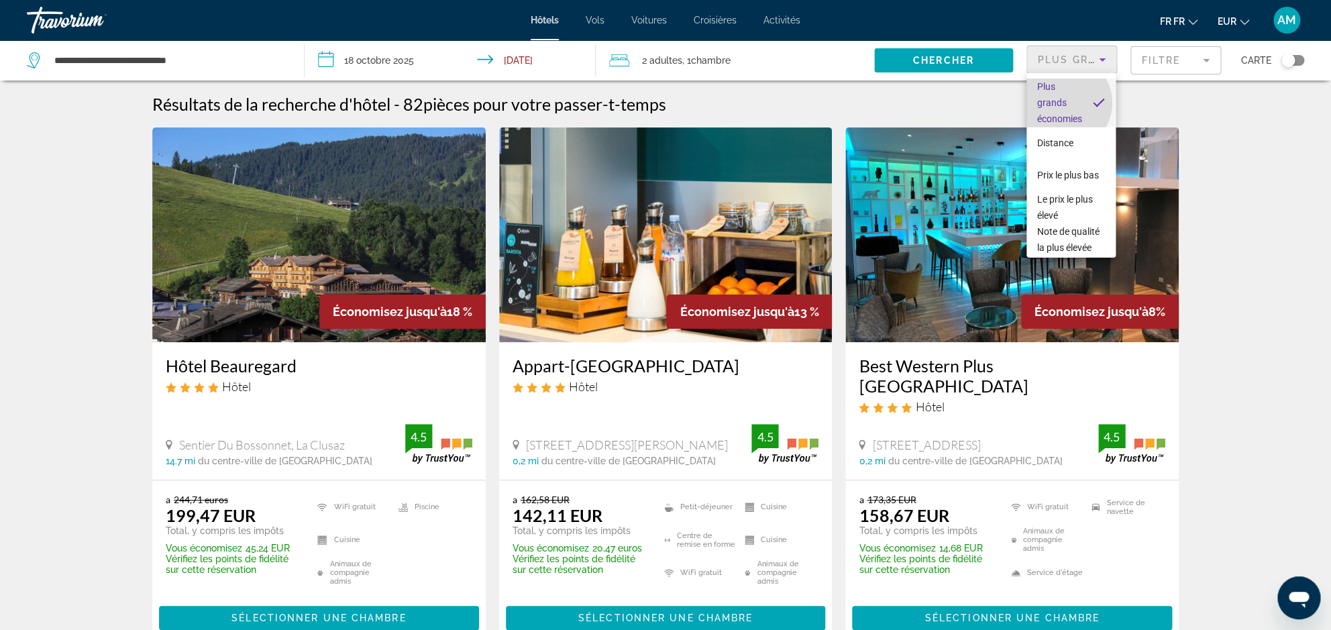
click at [1063, 103] on span "Plus grands économies" at bounding box center [1059, 102] width 45 height 43
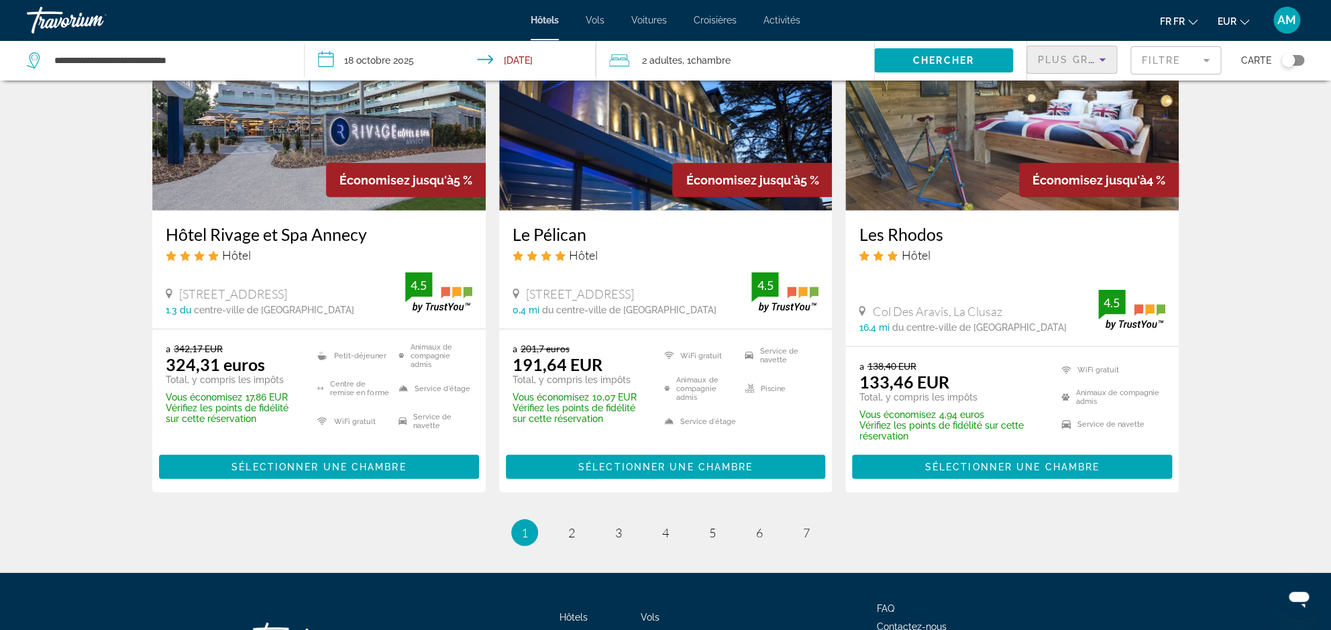
scroll to position [1847, 0]
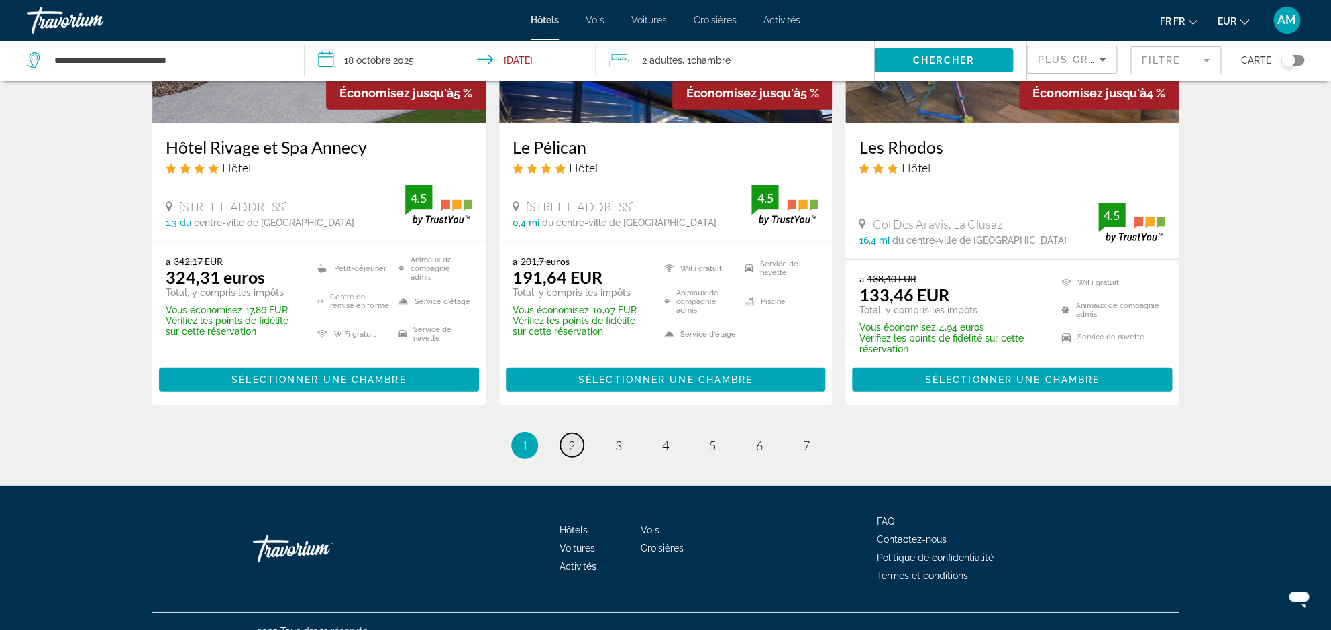
click at [569, 438] on span "2" at bounding box center [571, 445] width 7 height 15
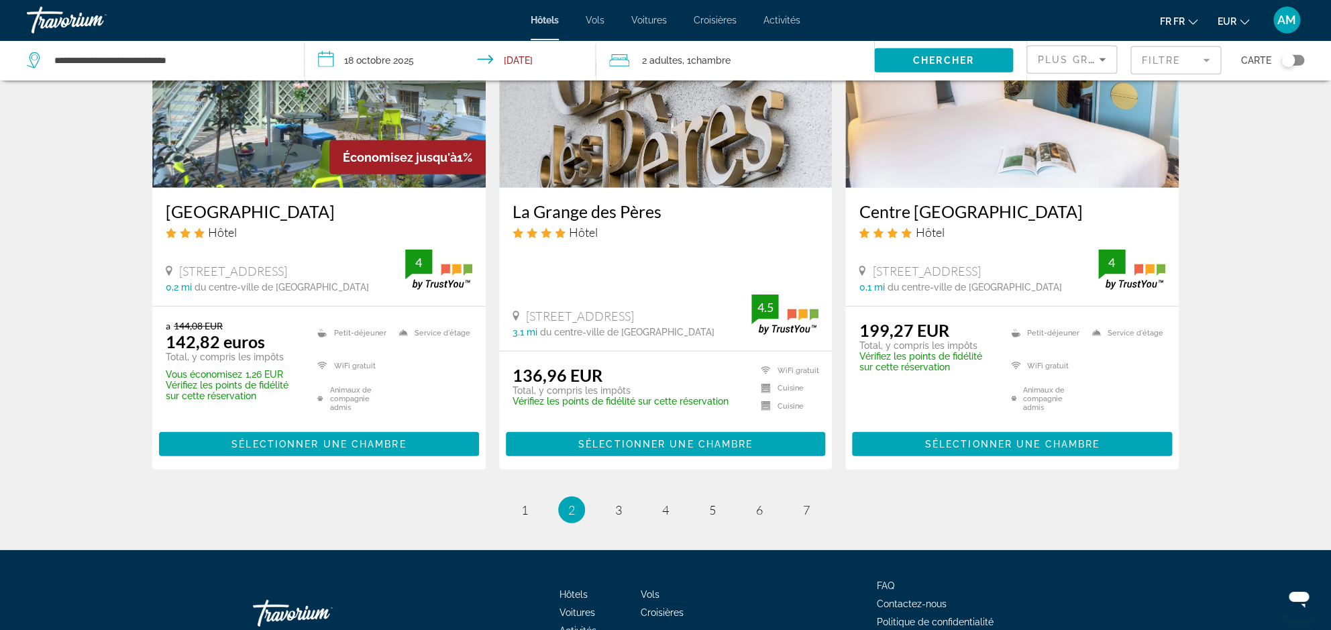
scroll to position [1771, 0]
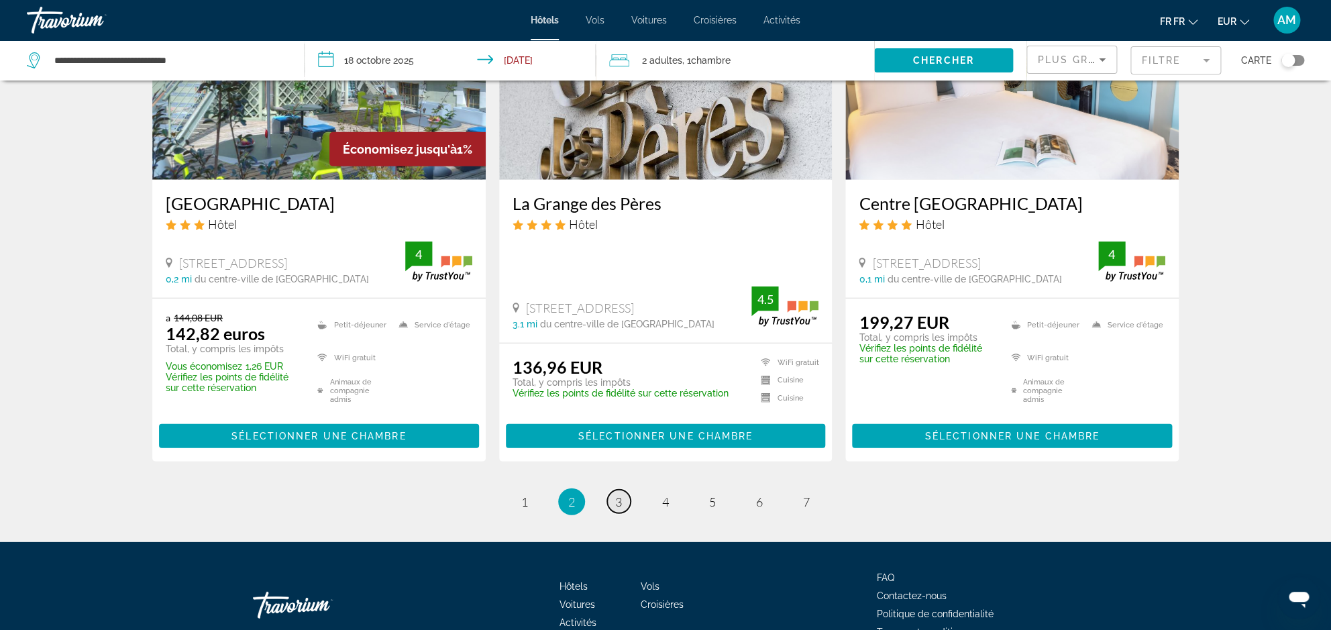
click at [614, 490] on link "page 3" at bounding box center [618, 501] width 23 height 23
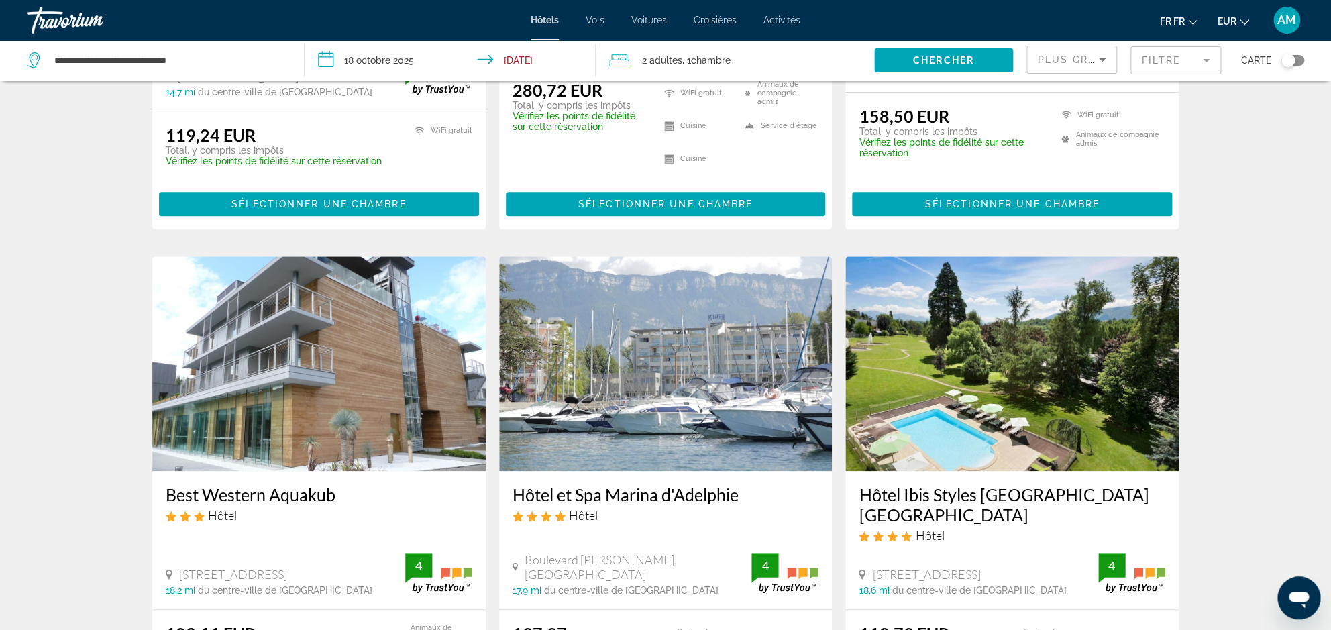
scroll to position [429, 0]
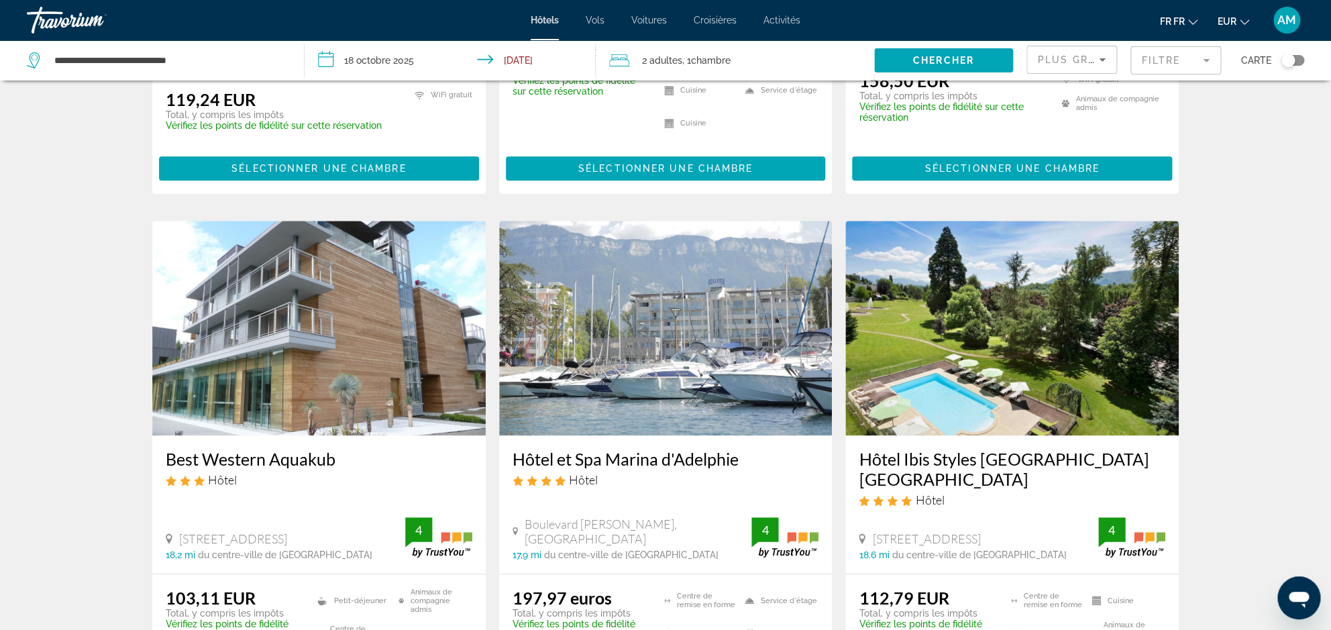
click at [696, 392] on img "Principaux contenus" at bounding box center [665, 328] width 333 height 215
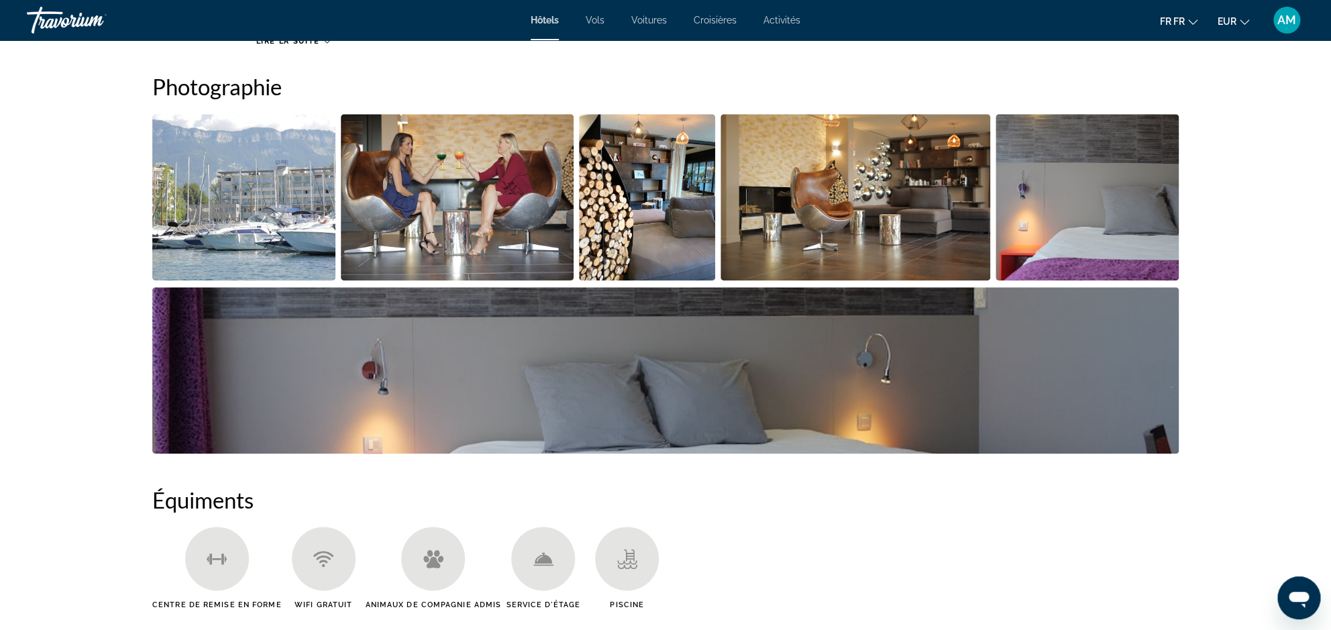
scroll to position [762, 0]
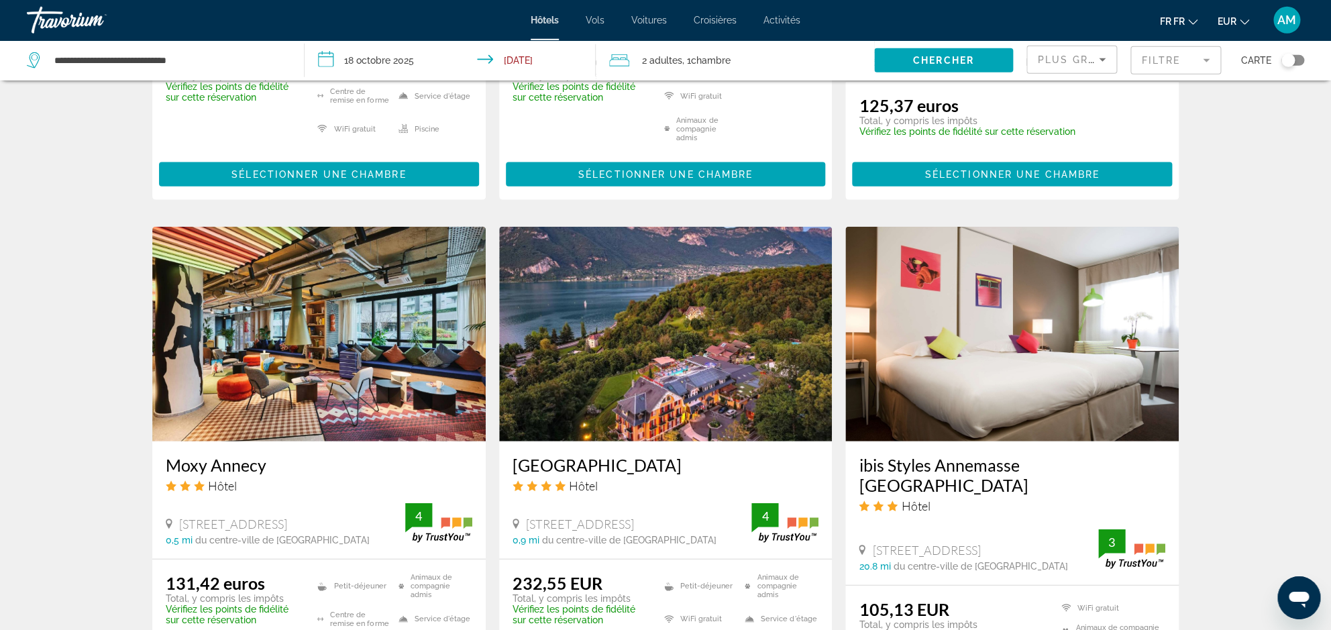
scroll to position [1492, 0]
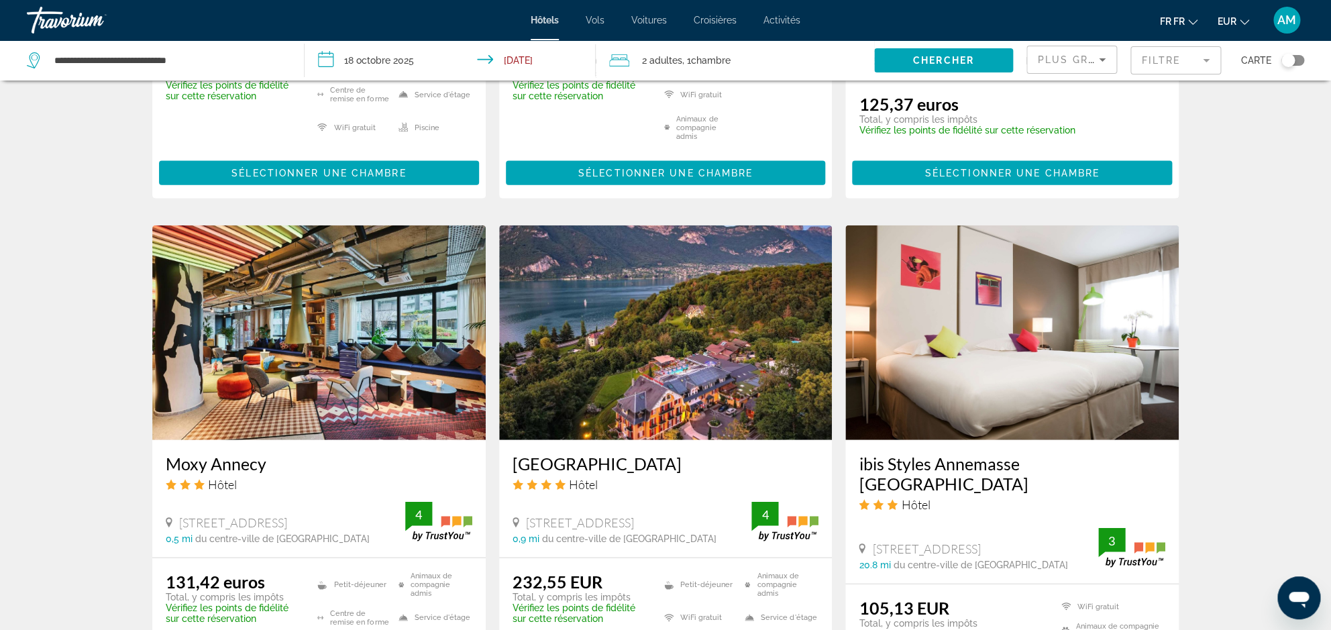
click at [635, 354] on img "Principaux contenus" at bounding box center [665, 332] width 333 height 215
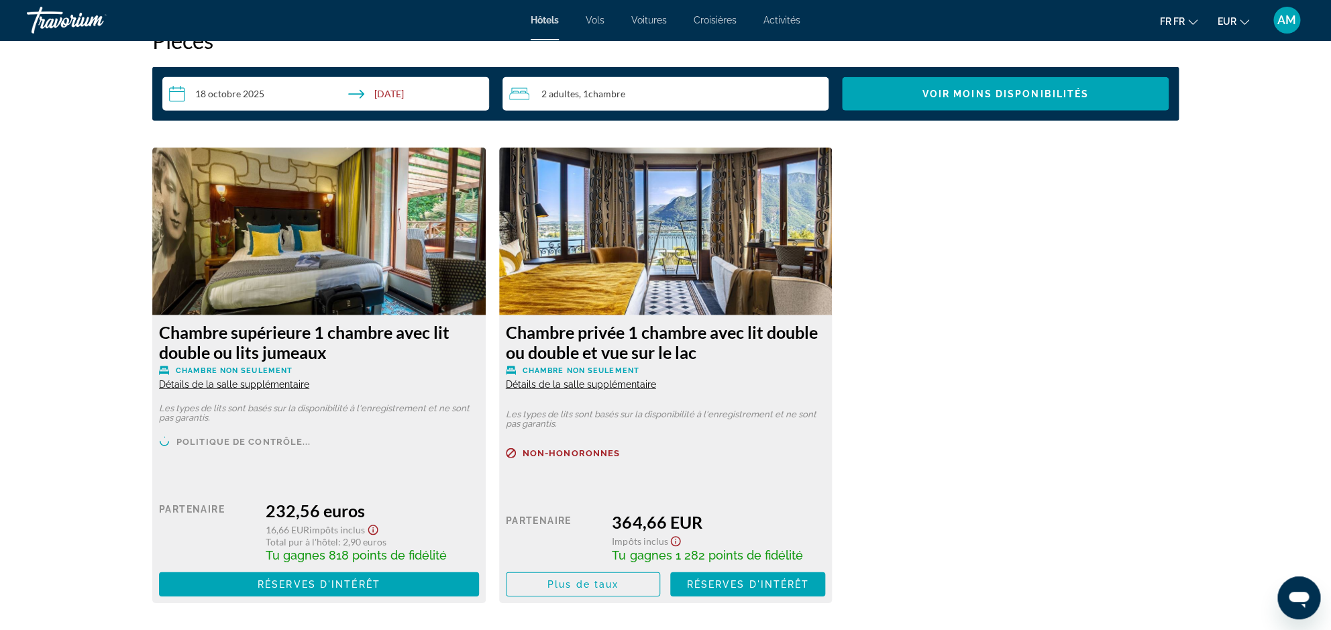
scroll to position [1760, 0]
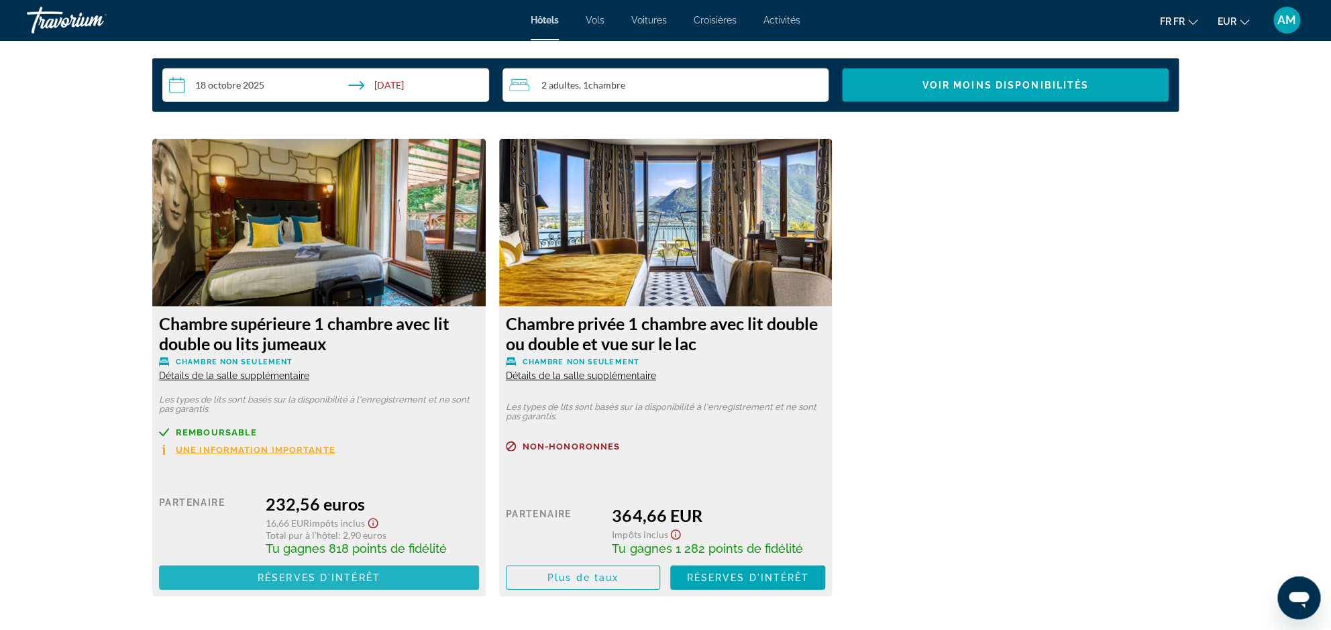
click at [340, 580] on span "Réserves d'intérêt" at bounding box center [319, 577] width 123 height 11
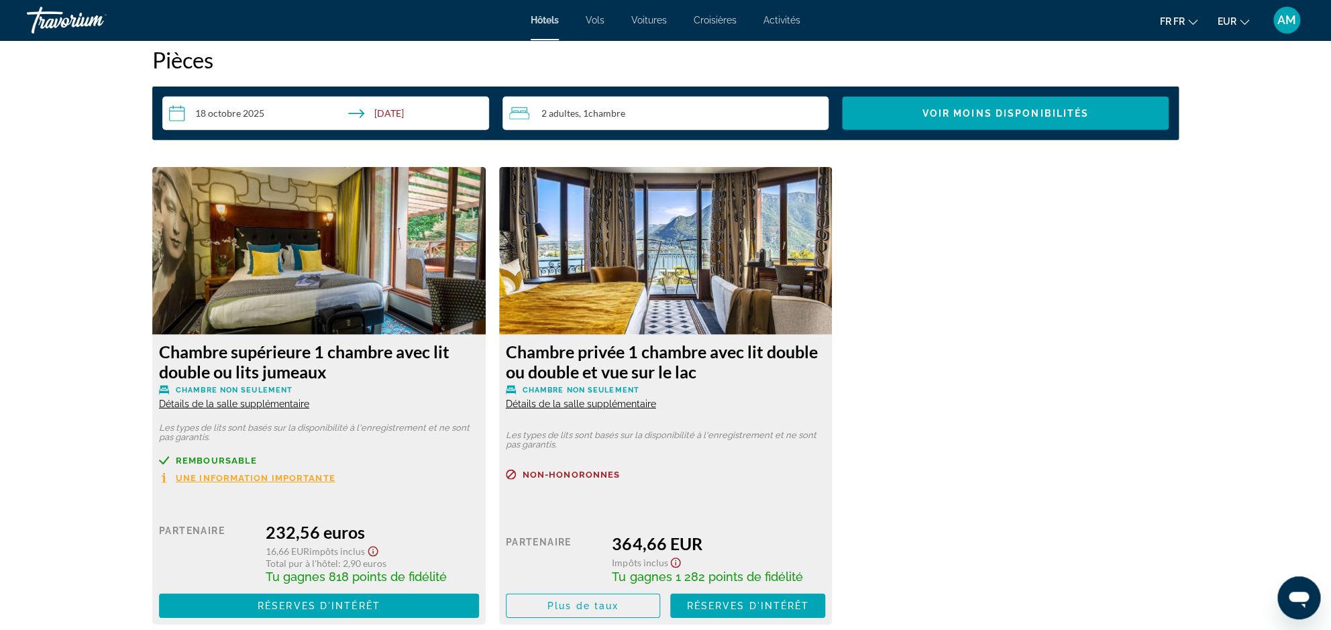
scroll to position [1803, 0]
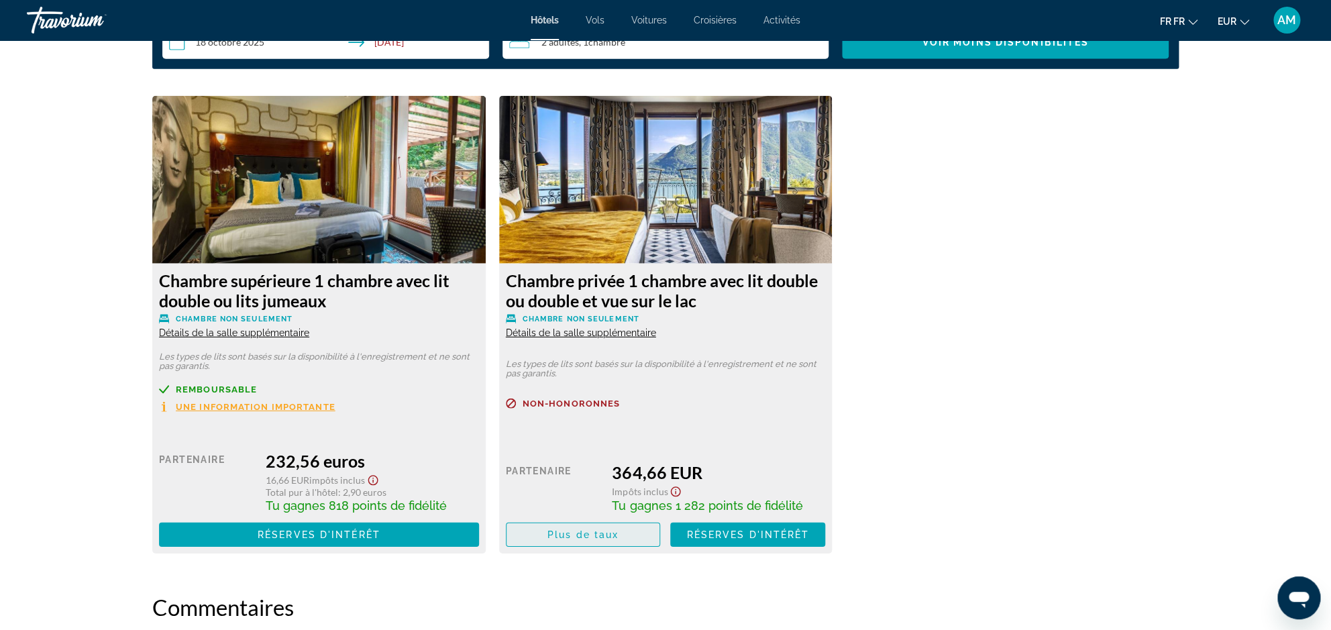
click at [599, 535] on span "Plus de taux" at bounding box center [582, 534] width 71 height 11
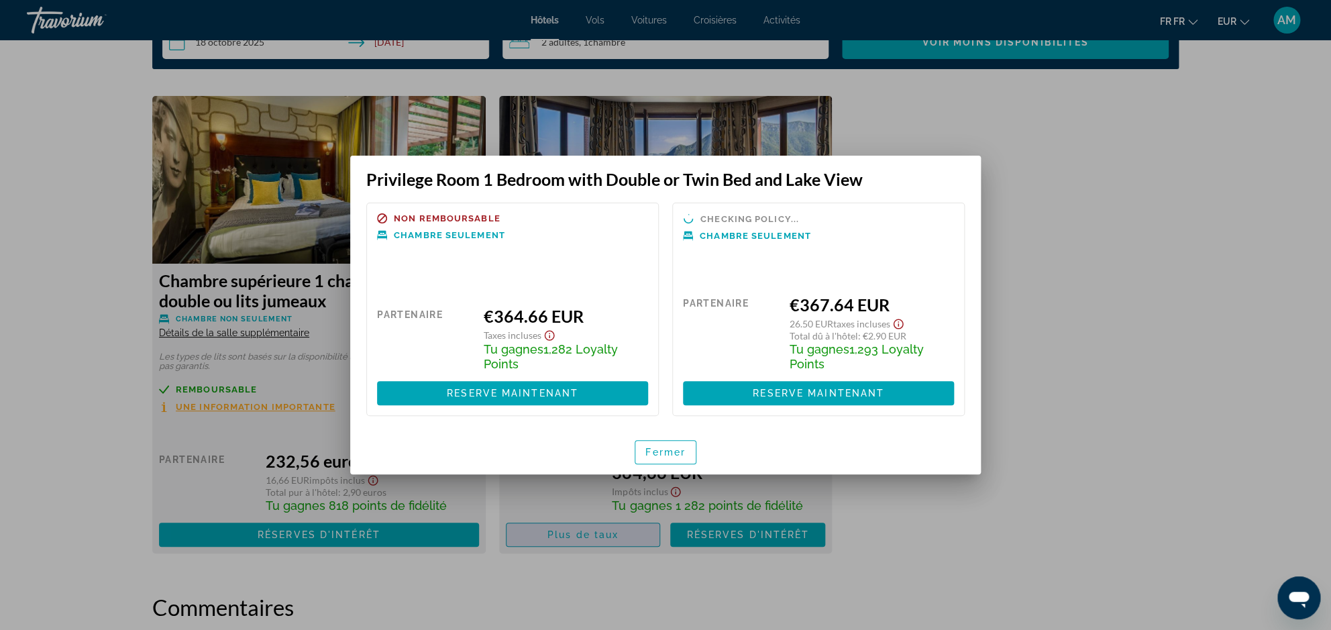
scroll to position [0, 0]
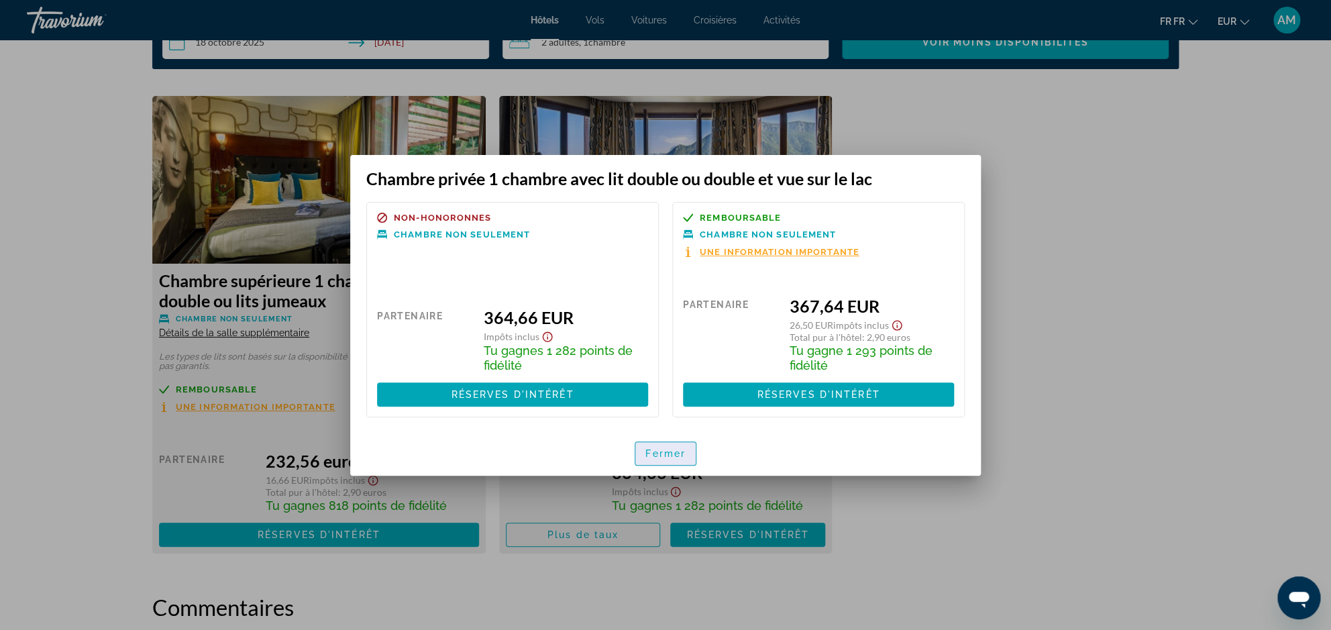
click at [681, 455] on span "Fermer" at bounding box center [665, 453] width 40 height 11
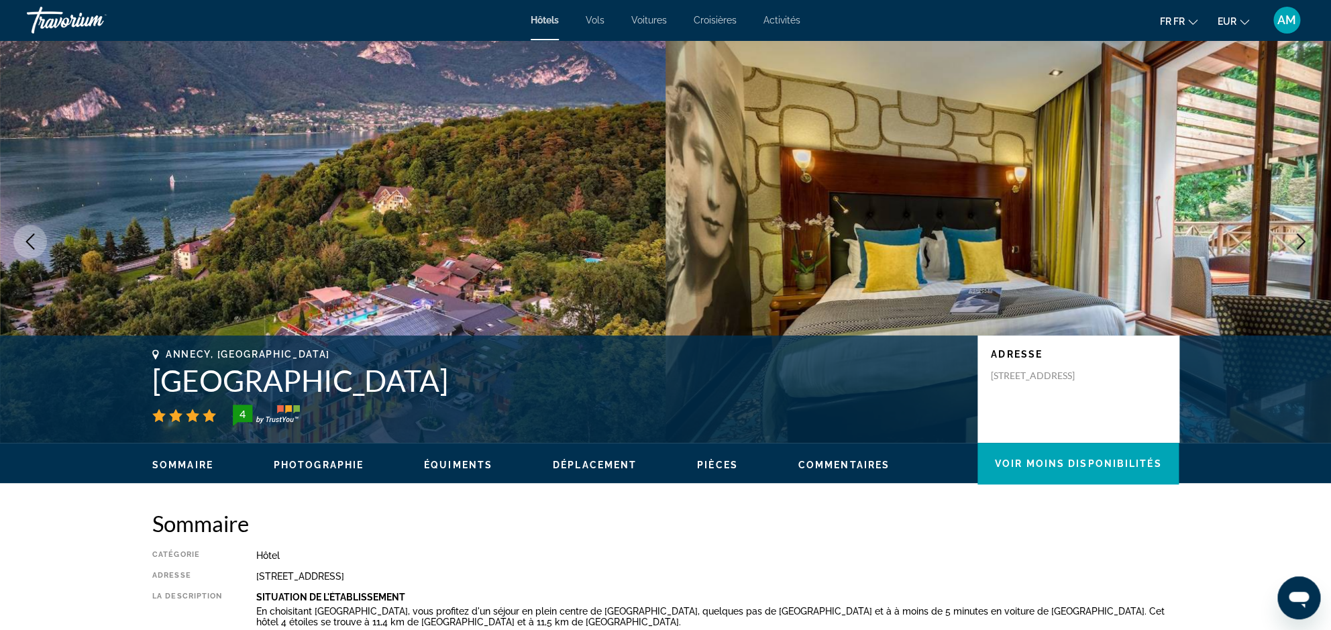
scroll to position [1803, 0]
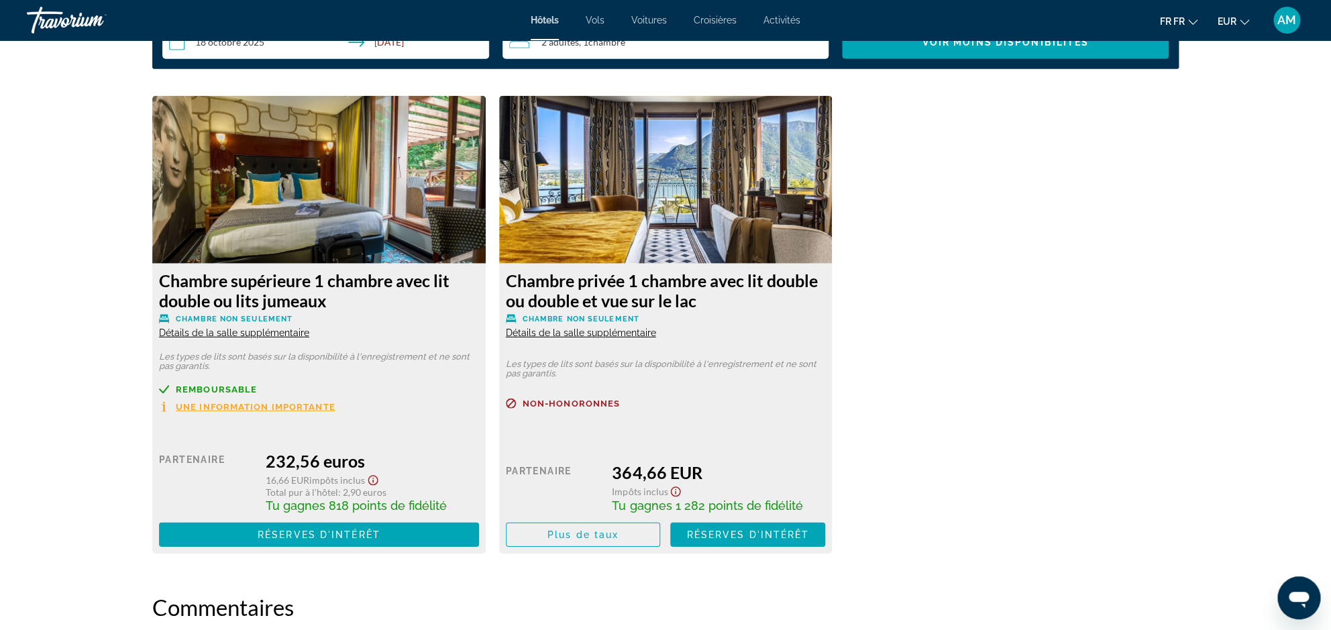
click at [233, 333] on span "Détails de la salle supplémentaire" at bounding box center [234, 332] width 150 height 11
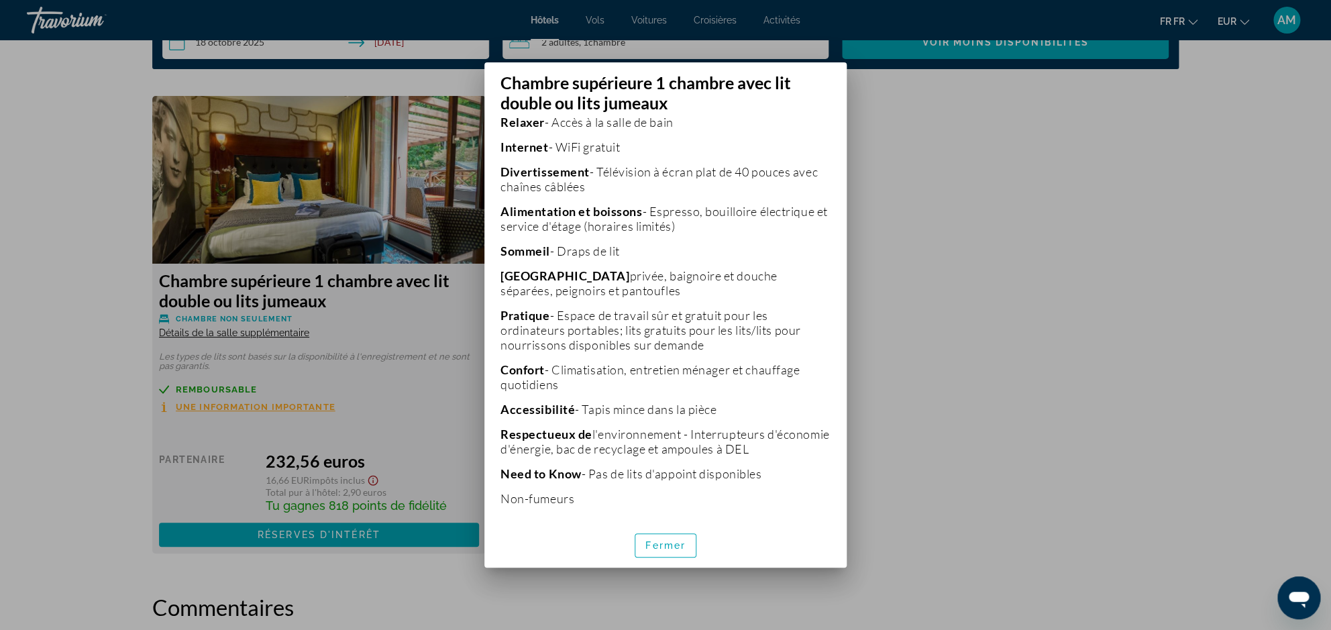
scroll to position [360, 0]
click at [663, 547] on span "Fermer" at bounding box center [665, 545] width 40 height 11
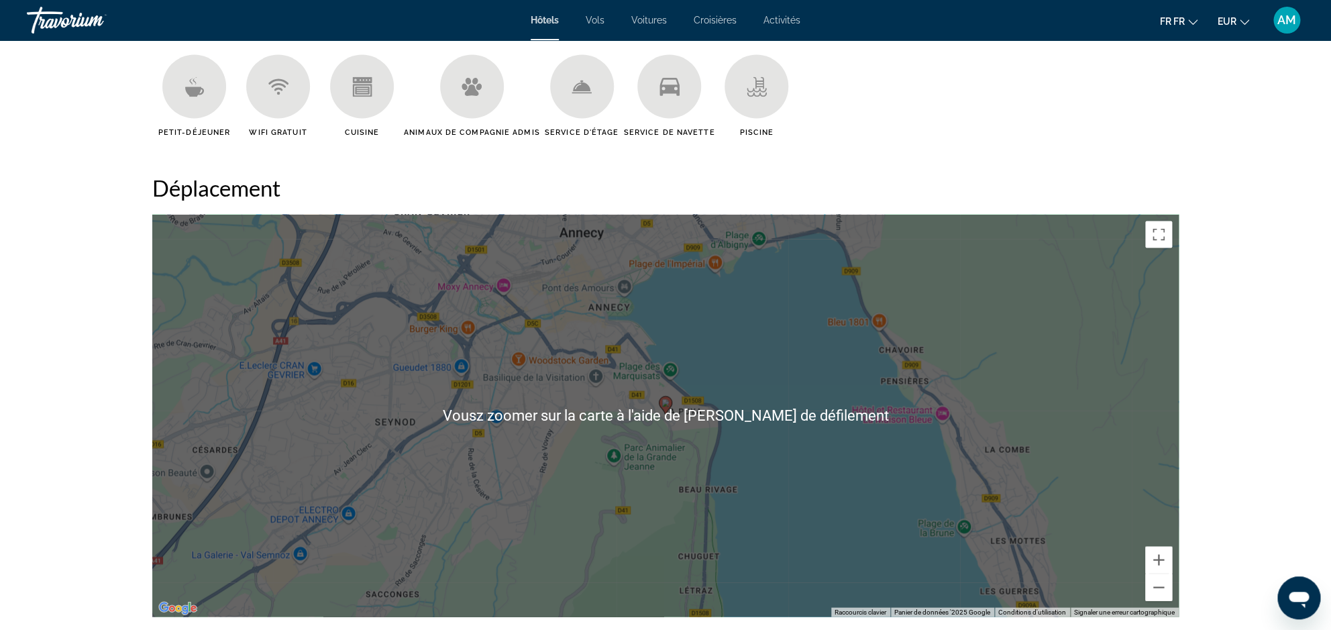
scroll to position [1138, 0]
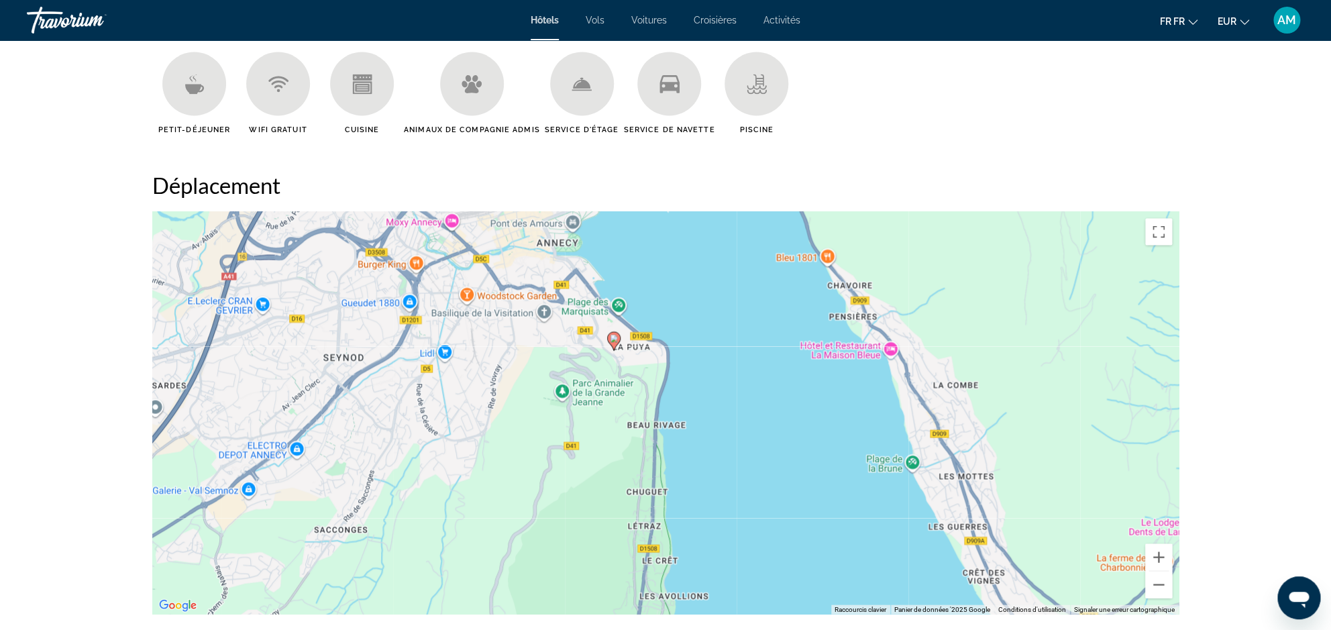
drag, startPoint x: 601, startPoint y: 482, endPoint x: 549, endPoint y: 480, distance: 52.3
click at [549, 480] on div "Pour activer le glissement avec le clavier, appuyez sur Alt+Entrée. Une fois ce…" at bounding box center [665, 412] width 1026 height 402
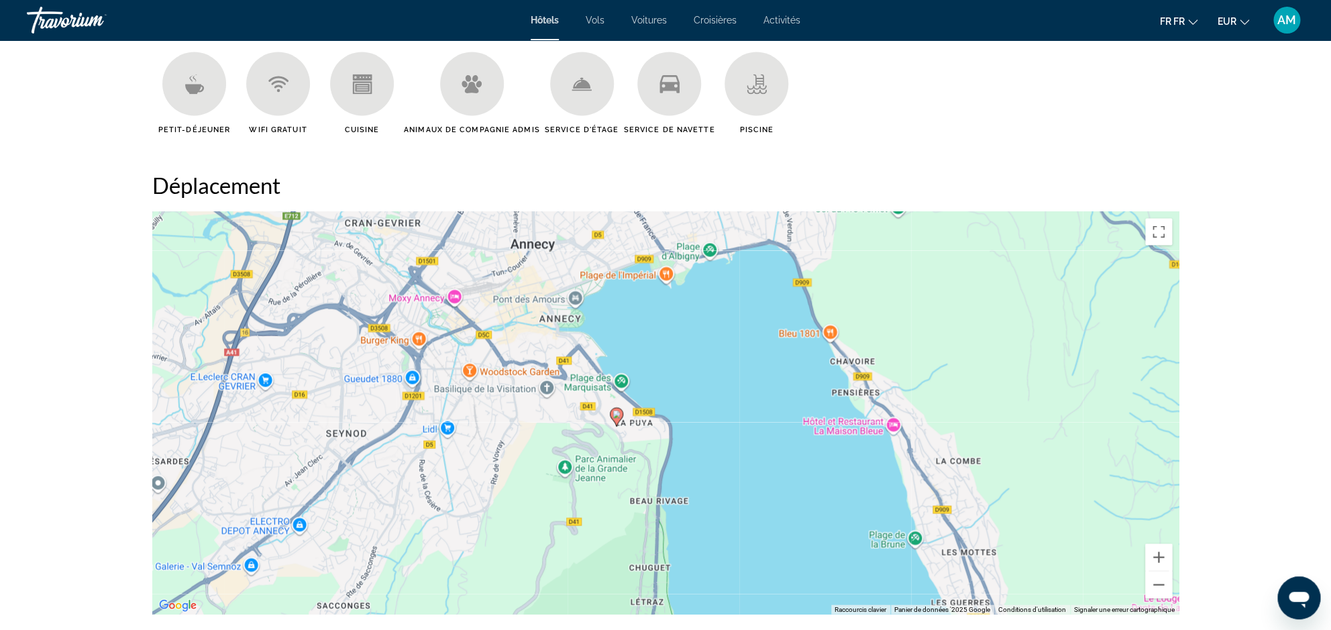
click at [617, 414] on image "Principaux contenus" at bounding box center [616, 414] width 8 height 8
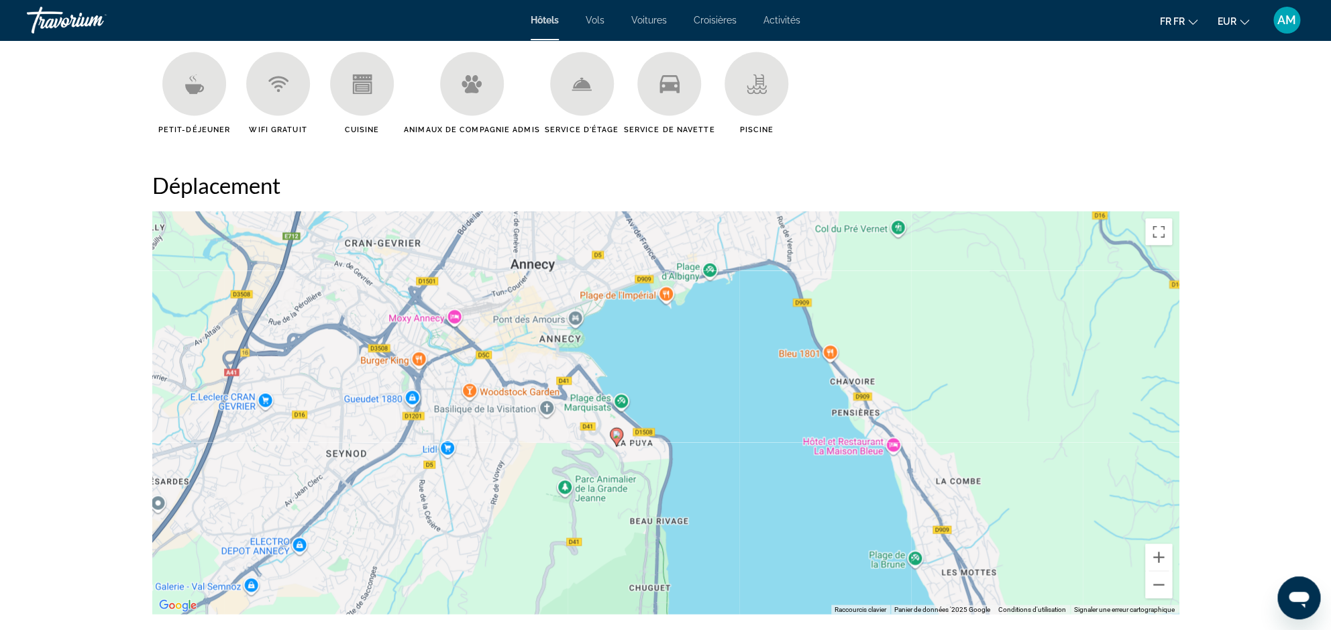
drag, startPoint x: 624, startPoint y: 446, endPoint x: 625, endPoint y: 473, distance: 26.9
click at [625, 473] on div "Pour activer le glissement avec le clavier, appuyez sur Alt+Entrée. Une fois ce…" at bounding box center [665, 412] width 1026 height 402
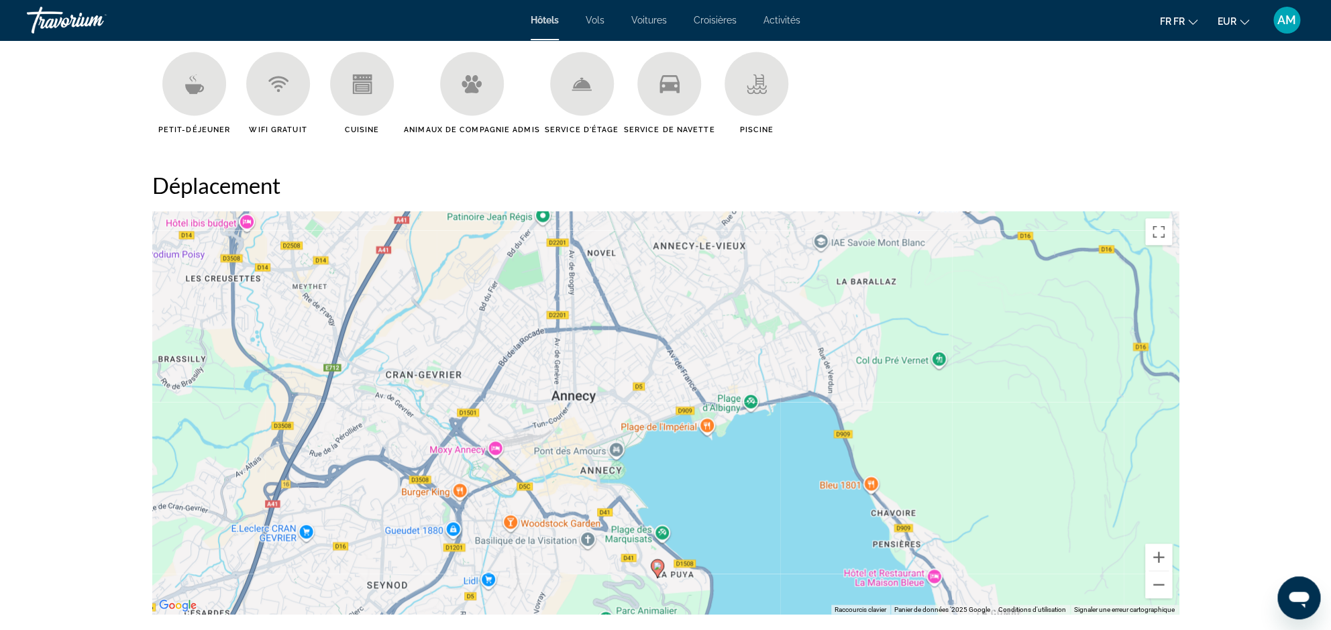
drag, startPoint x: 576, startPoint y: 389, endPoint x: 586, endPoint y: 478, distance: 89.0
click at [586, 478] on div "Pour activer le glissement avec le clavier, appuyez sur Alt+Entrée. Une fois ce…" at bounding box center [665, 412] width 1026 height 402
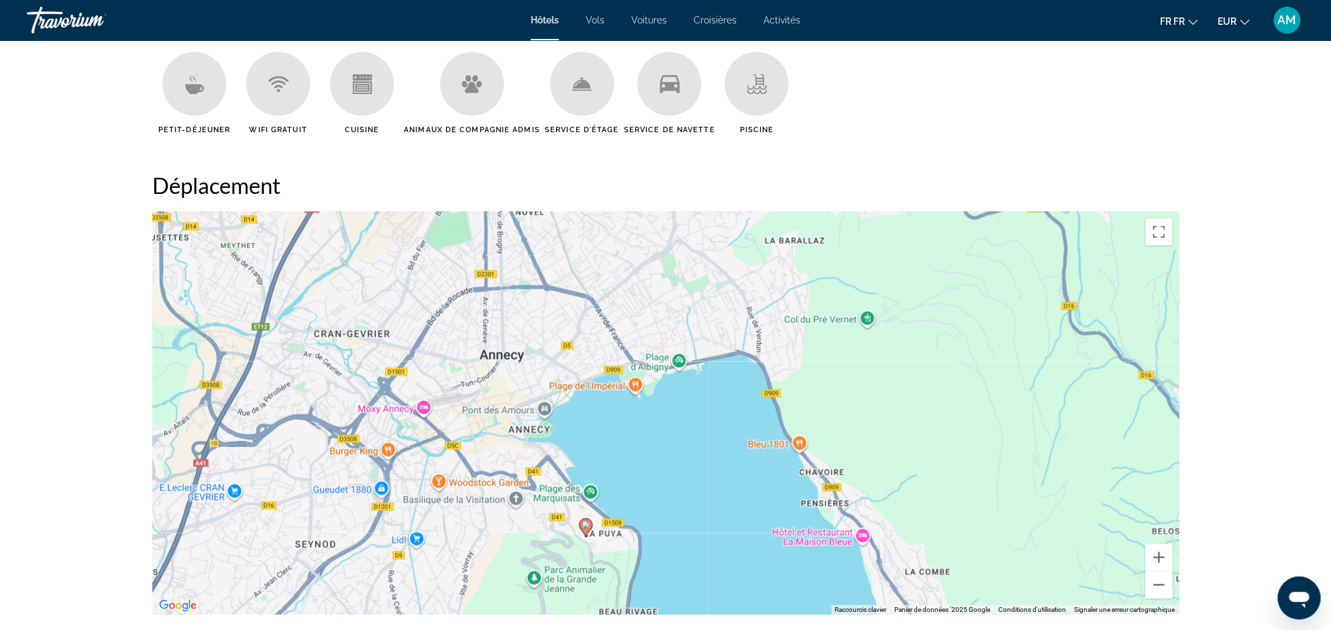
drag, startPoint x: 633, startPoint y: 523, endPoint x: 581, endPoint y: 484, distance: 64.3
click at [572, 514] on div "Pour activer le glissement avec le clavier, appuyez sur Alt+Entrée. Une fois ce…" at bounding box center [665, 412] width 1026 height 402
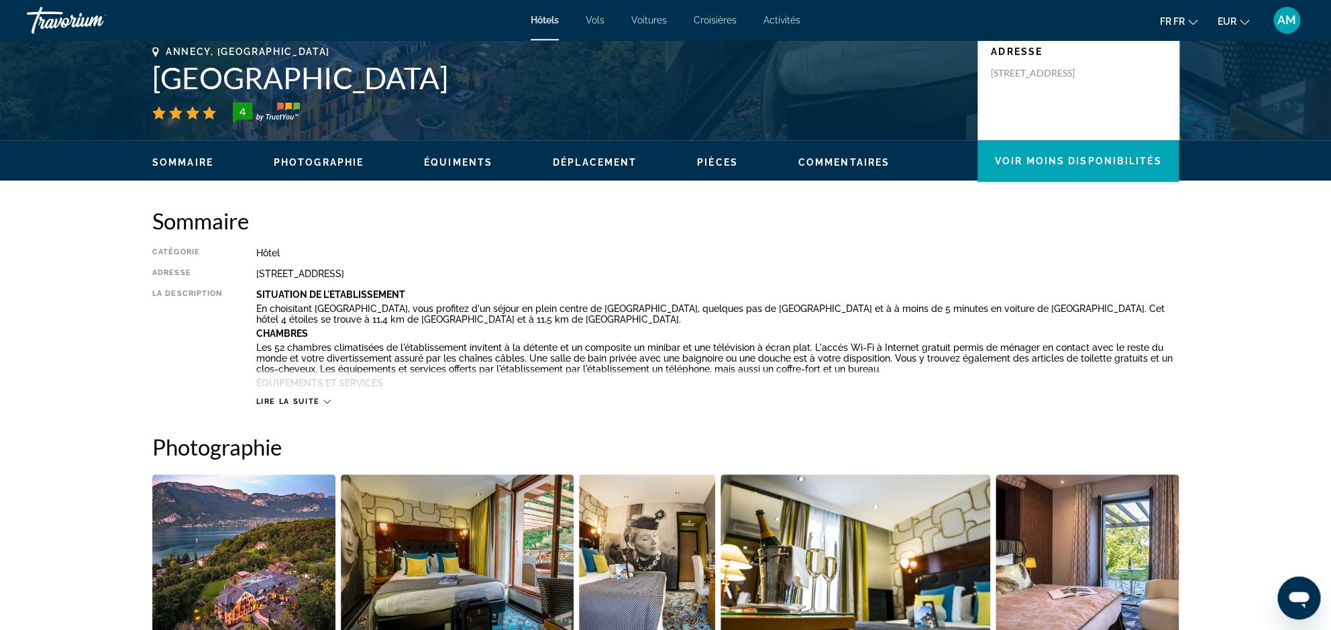
scroll to position [333, 0]
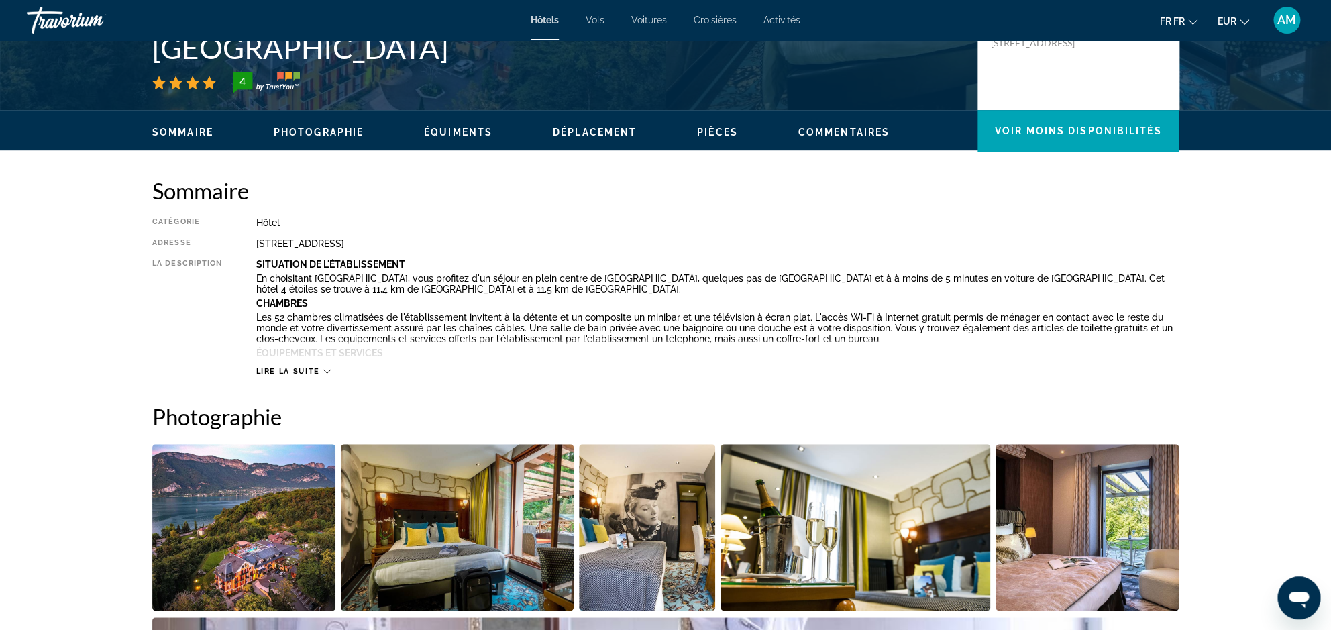
click at [293, 513] on img "Diamoteur d'image ouvert plein écran" at bounding box center [243, 527] width 183 height 166
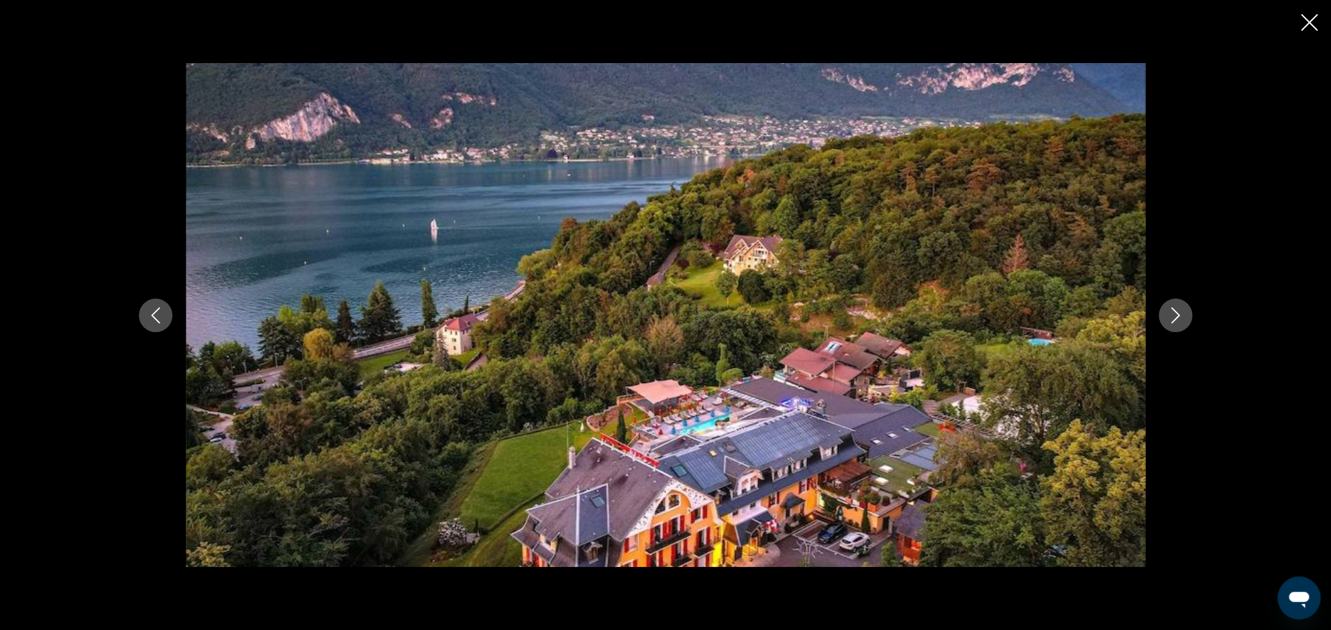
click at [1172, 315] on icon "Image suivante" at bounding box center [1175, 315] width 16 height 16
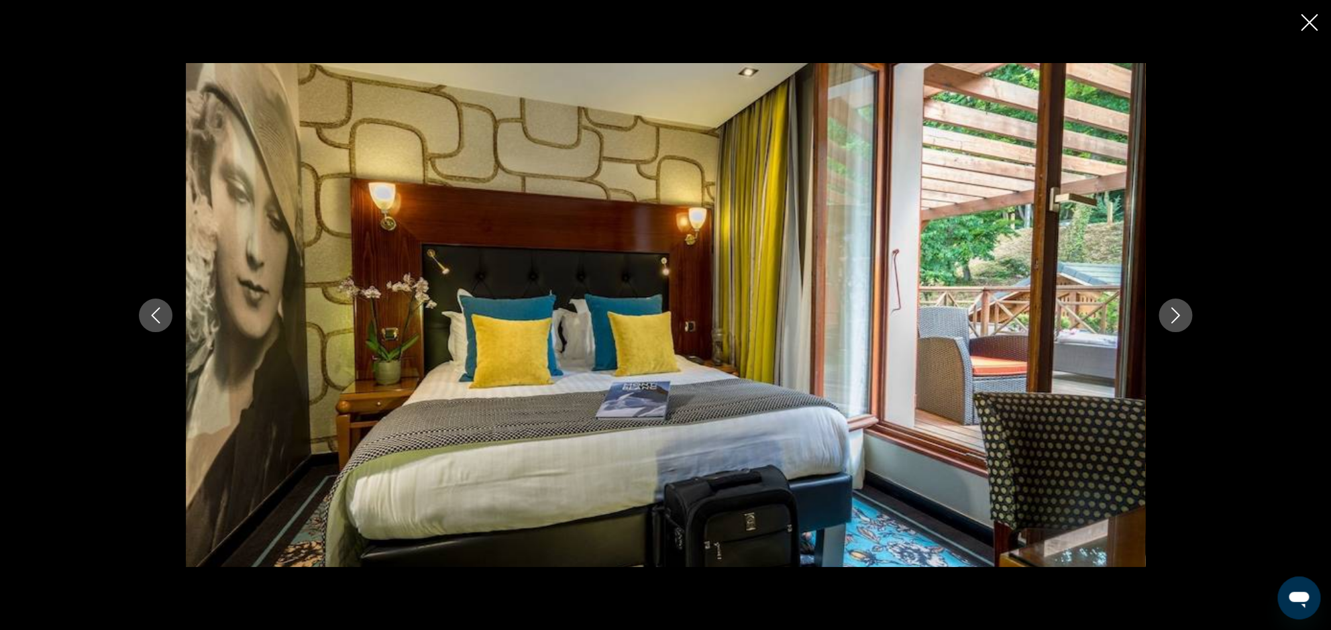
click at [1172, 315] on icon "Image suivante" at bounding box center [1175, 315] width 16 height 16
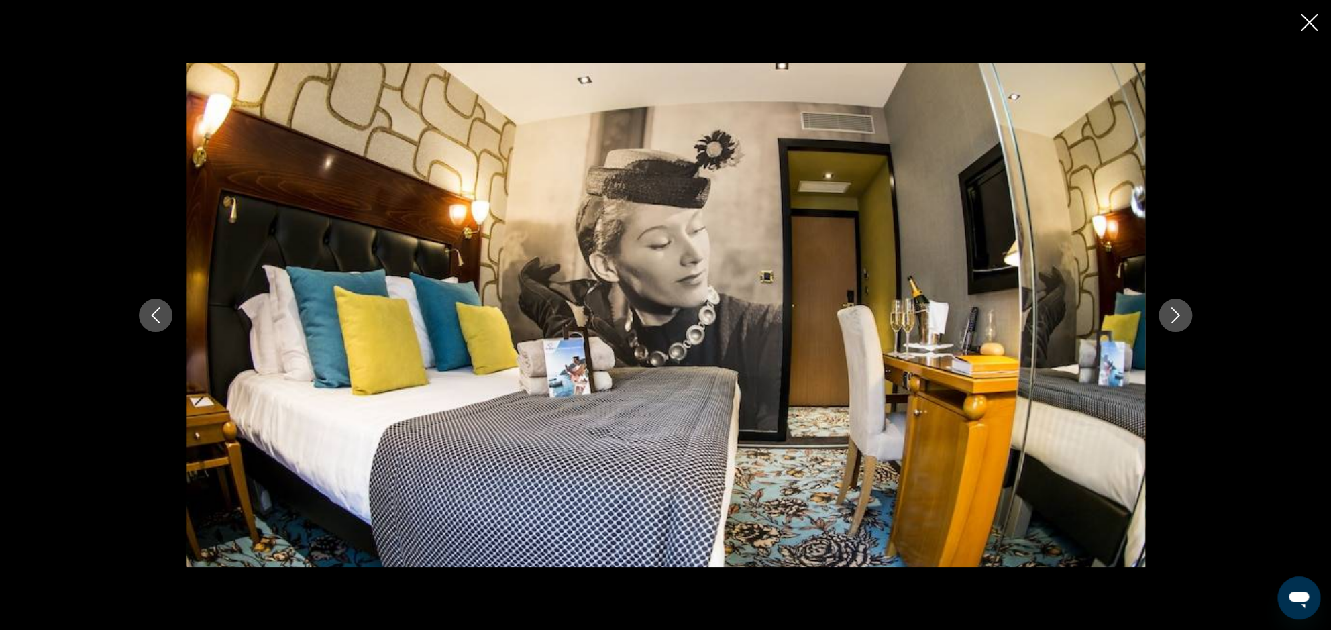
click at [1172, 315] on icon "Image suivante" at bounding box center [1175, 315] width 16 height 16
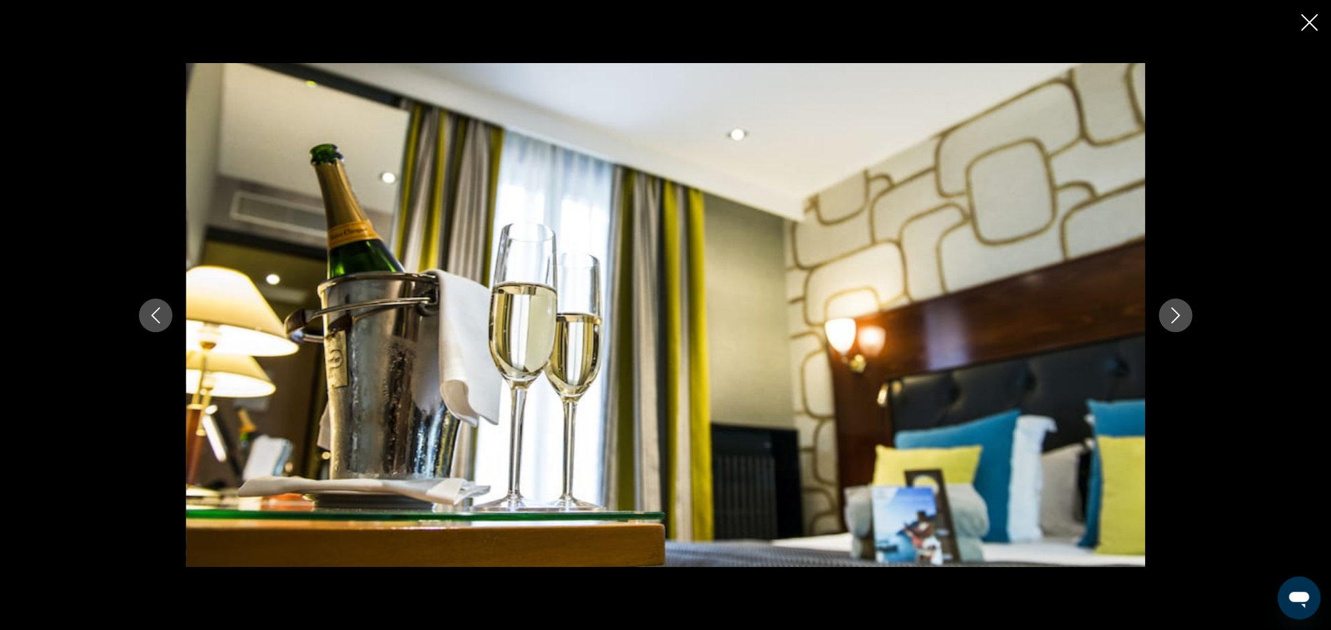
click at [1172, 315] on icon "Image suivante" at bounding box center [1175, 315] width 16 height 16
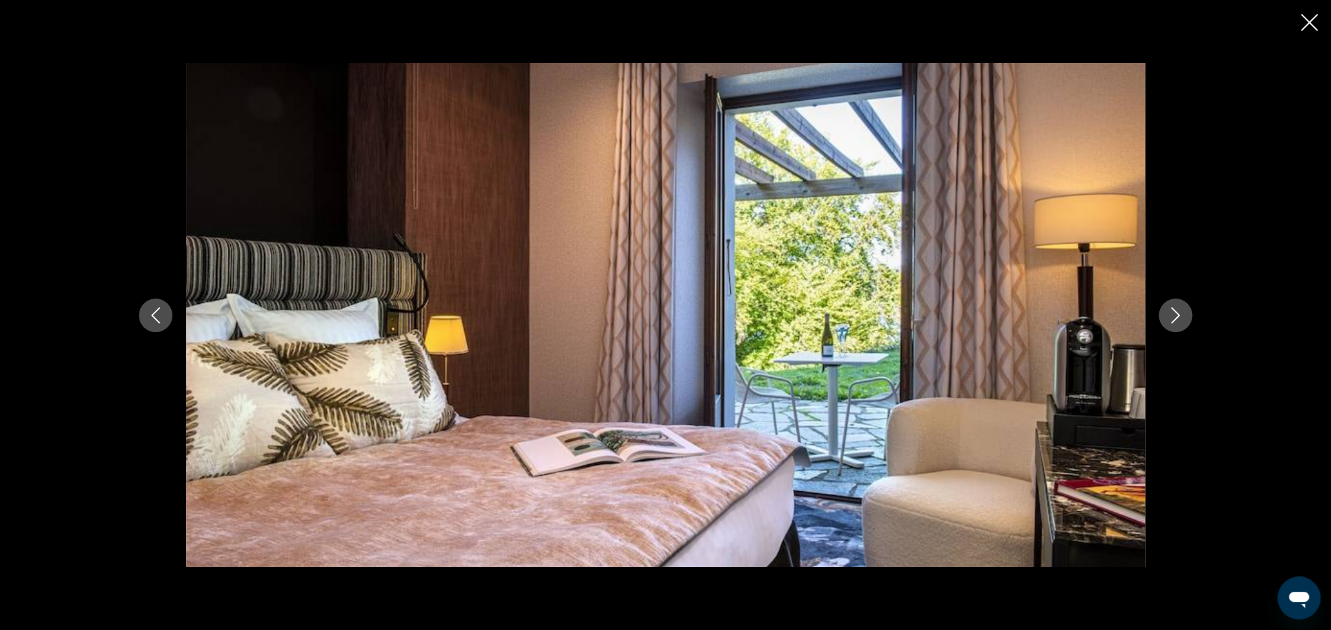
click at [1172, 315] on icon "Image suivante" at bounding box center [1175, 315] width 16 height 16
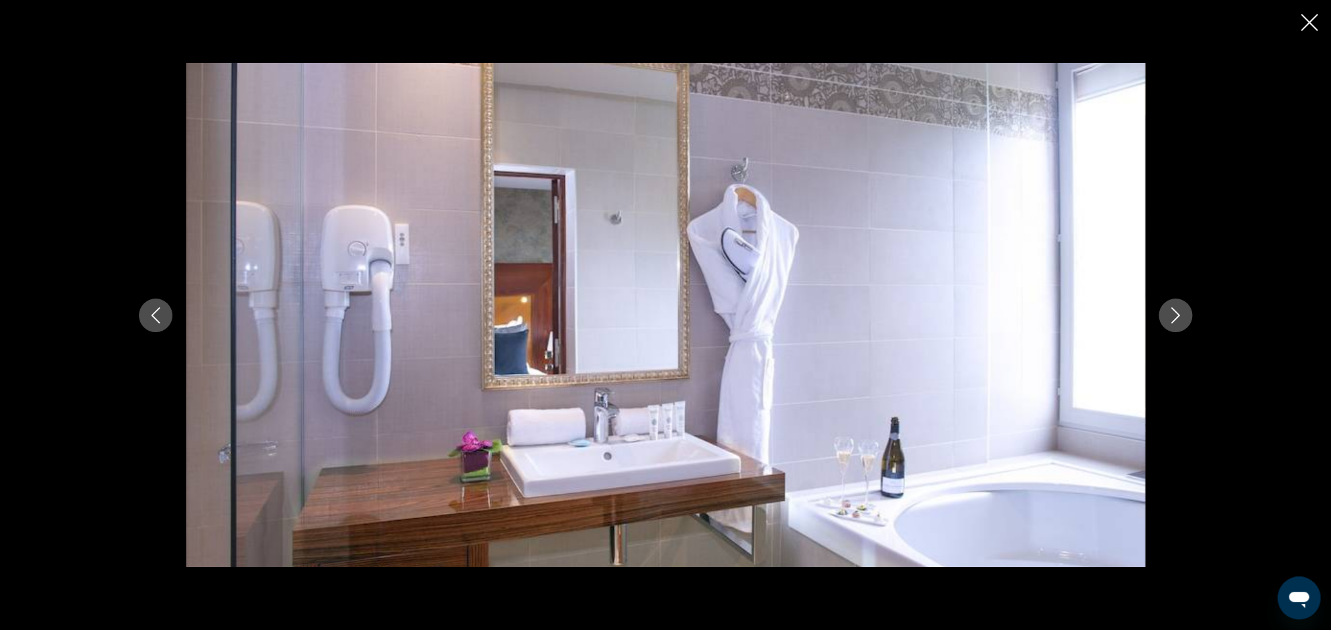
click at [1172, 315] on icon "Image suivante" at bounding box center [1175, 315] width 16 height 16
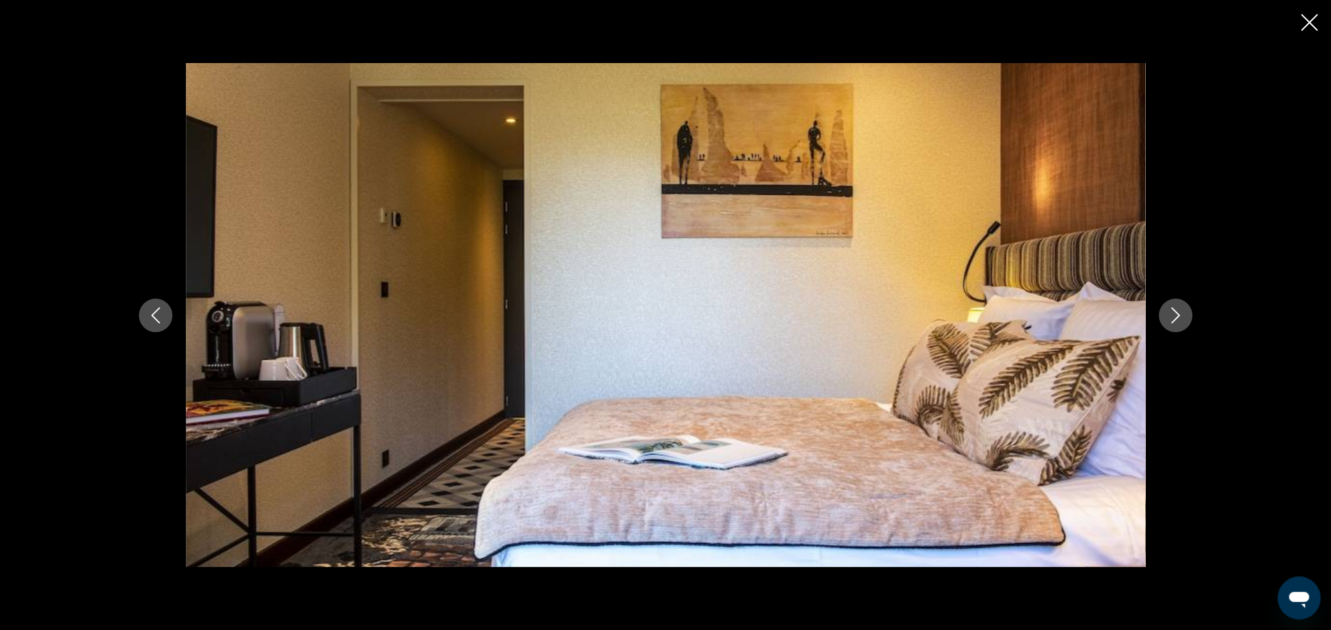
click at [1172, 315] on icon "Image suivante" at bounding box center [1175, 315] width 16 height 16
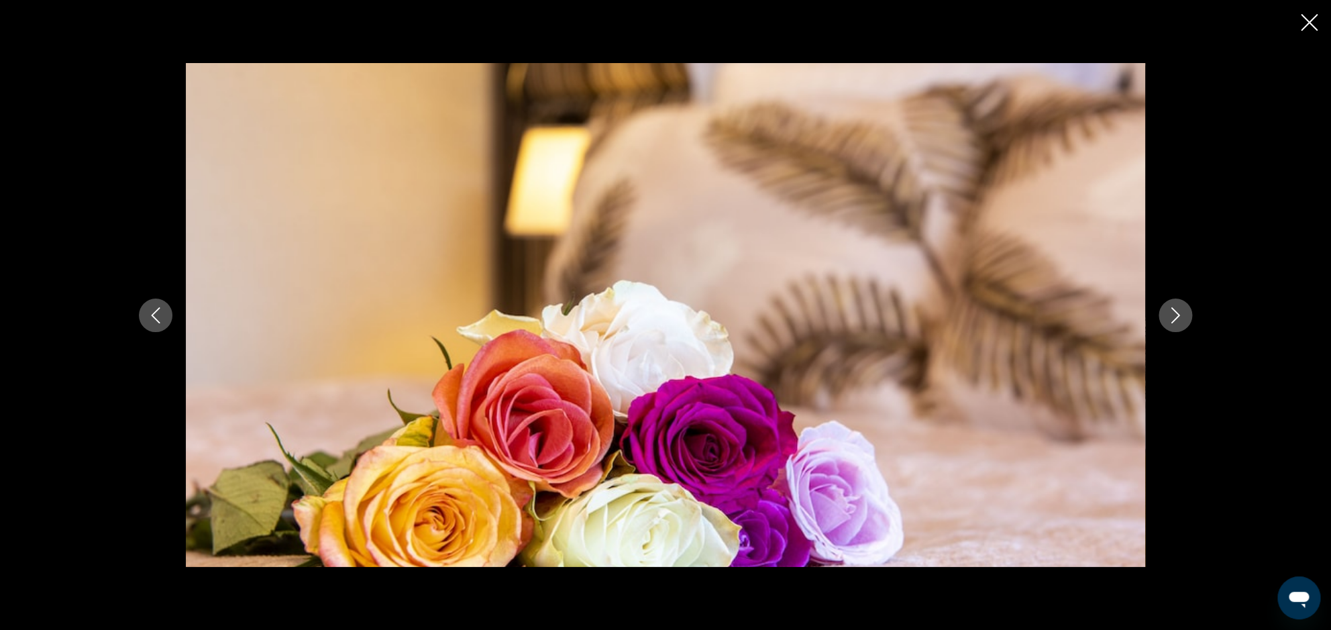
click at [1172, 315] on icon "Image suivante" at bounding box center [1175, 315] width 16 height 16
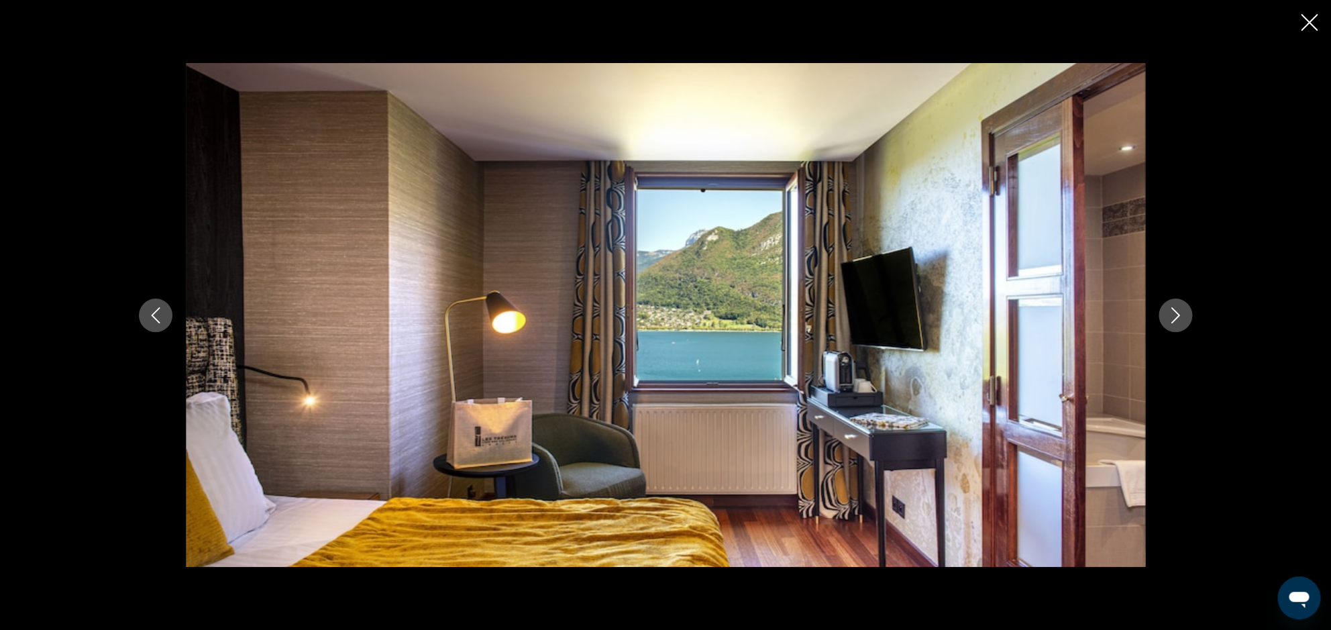
click at [1172, 315] on icon "Image suivante" at bounding box center [1175, 315] width 16 height 16
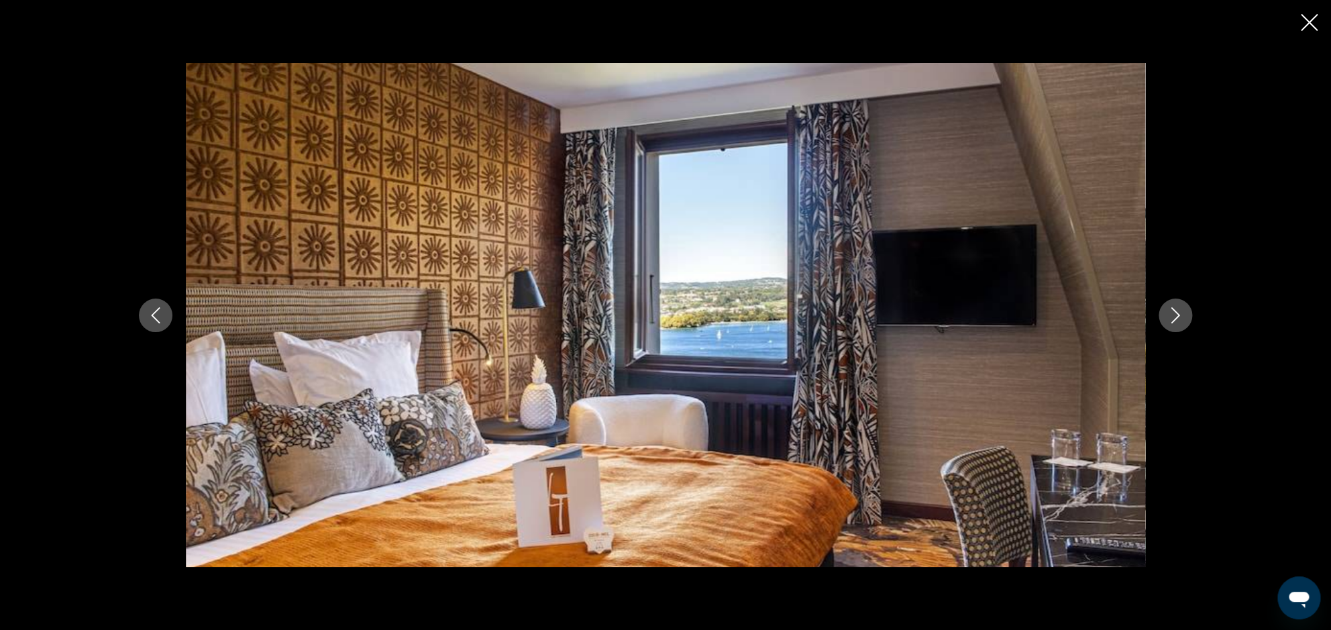
click at [1172, 315] on icon "Image suivante" at bounding box center [1175, 315] width 16 height 16
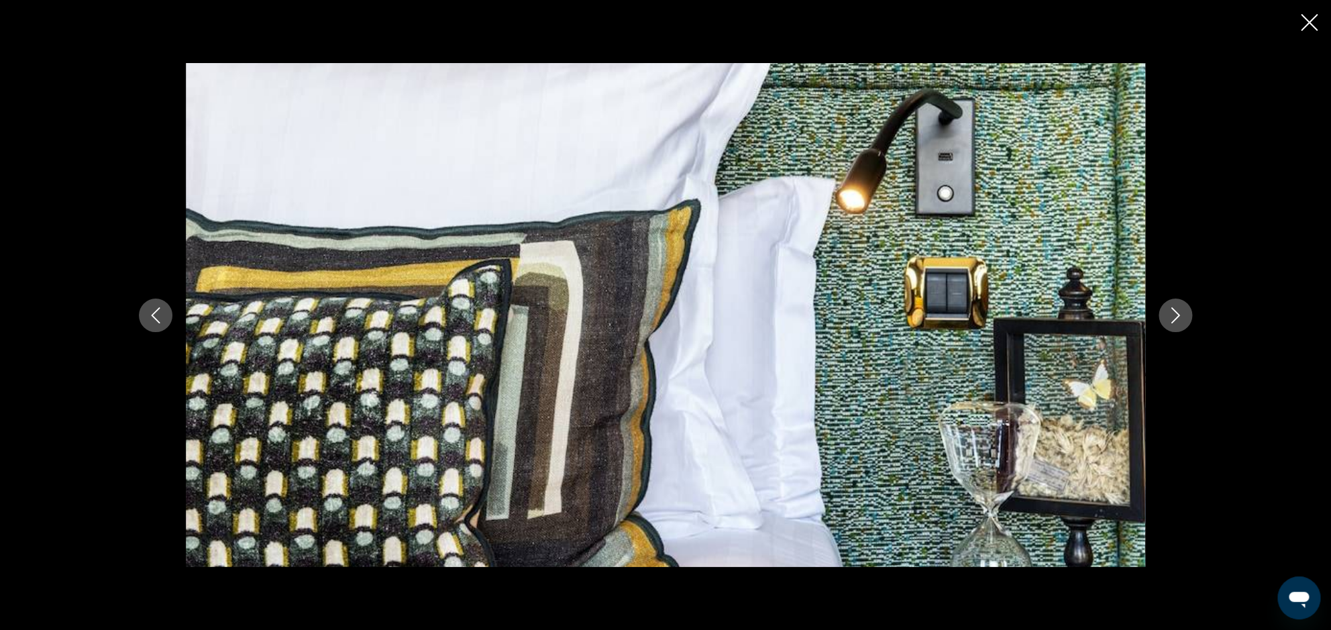
click at [1313, 25] on icon "Fermer le diaporama" at bounding box center [1309, 22] width 17 height 17
